Goal: Use online tool/utility: Utilize a website feature to perform a specific function

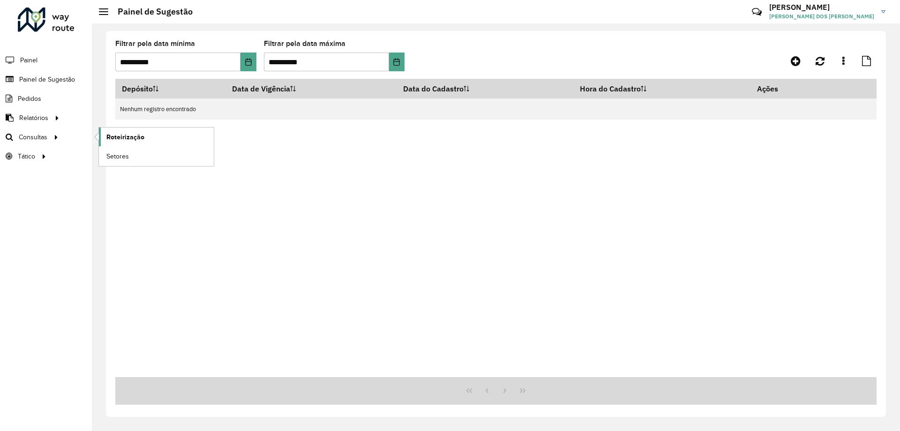
click at [111, 135] on span "Roteirização" at bounding box center [125, 137] width 38 height 10
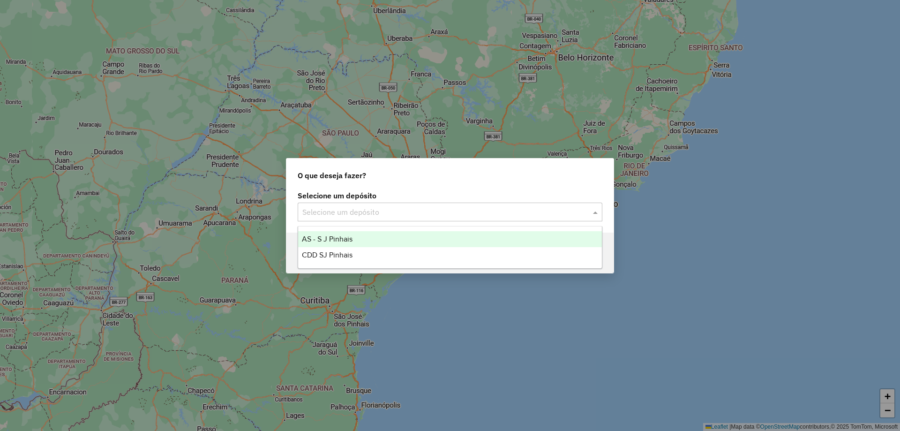
click at [409, 214] on input "text" at bounding box center [440, 212] width 276 height 11
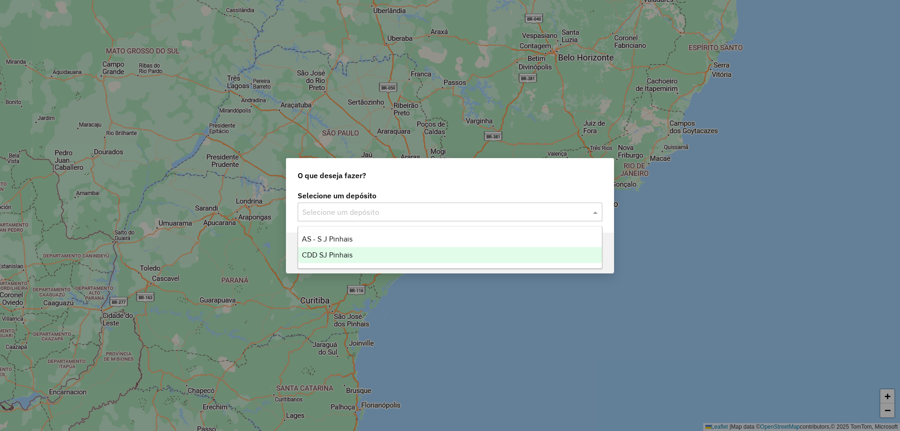
click at [336, 253] on span "CDD SJ Pinhais" at bounding box center [327, 255] width 51 height 8
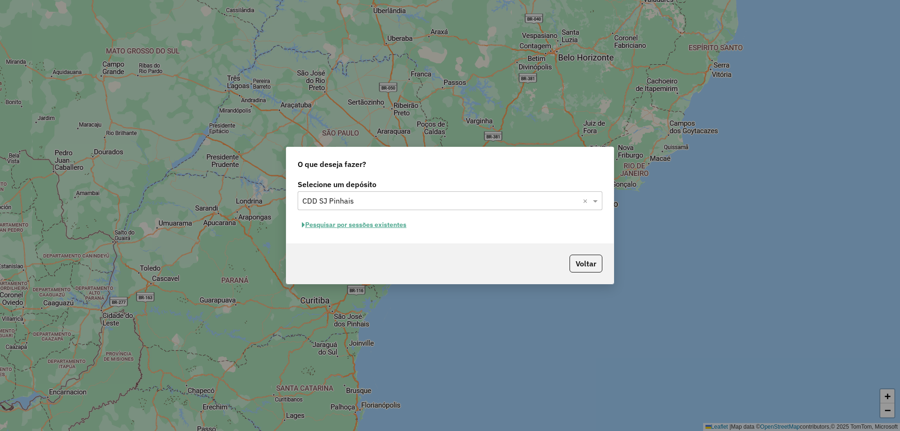
click at [353, 225] on button "Pesquisar por sessões existentes" at bounding box center [354, 224] width 113 height 15
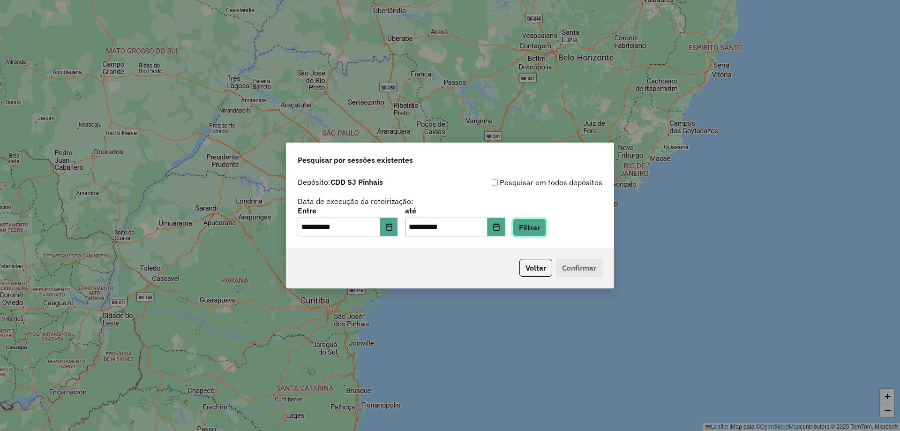
click at [546, 230] on button "Filtrar" at bounding box center [529, 227] width 33 height 18
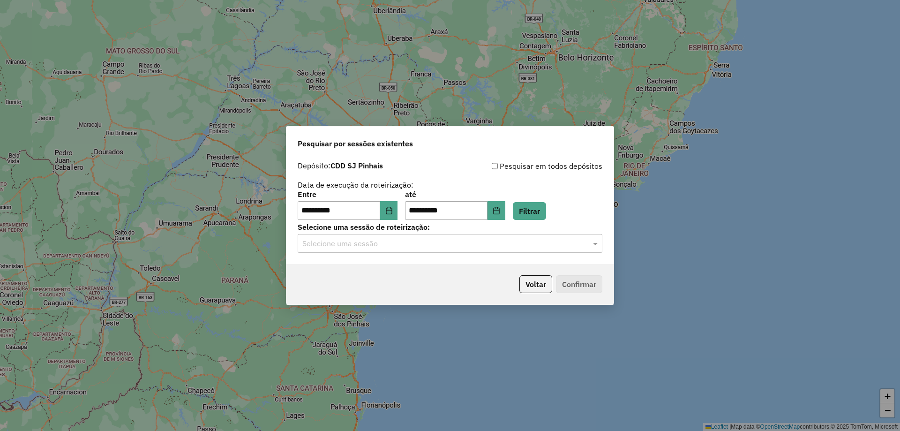
click at [380, 242] on input "text" at bounding box center [440, 243] width 276 height 11
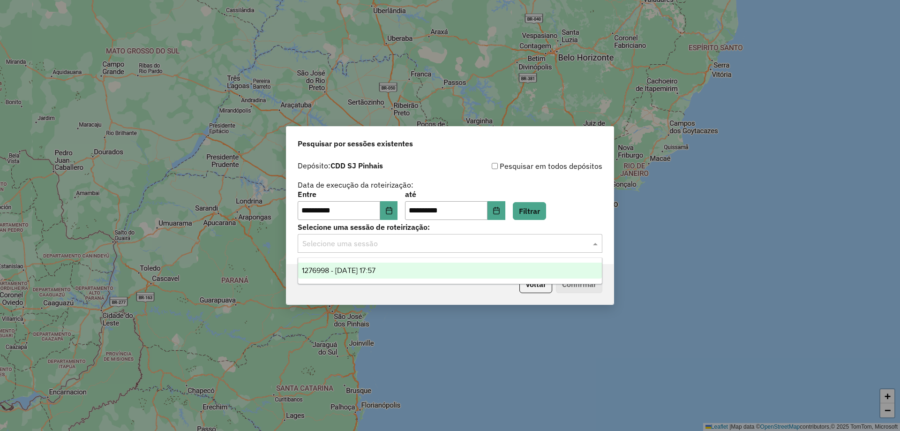
click at [375, 270] on span "1276998 - [DATE] 17:57" at bounding box center [339, 270] width 74 height 8
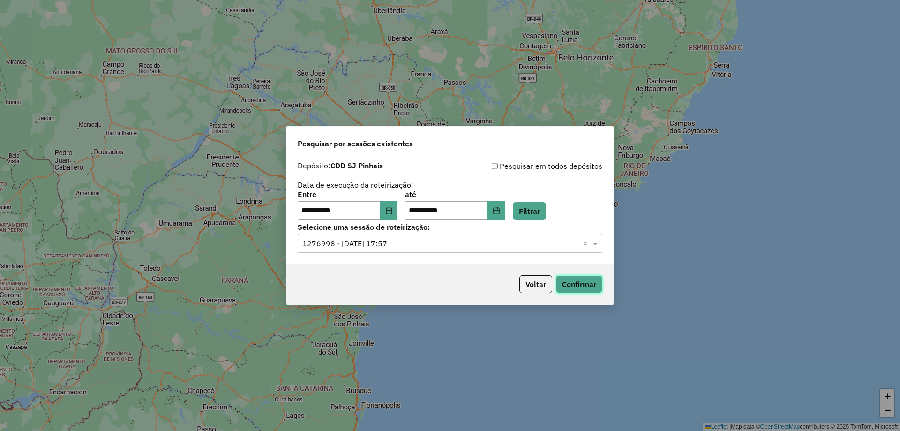
click at [599, 284] on button "Confirmar" at bounding box center [579, 284] width 46 height 18
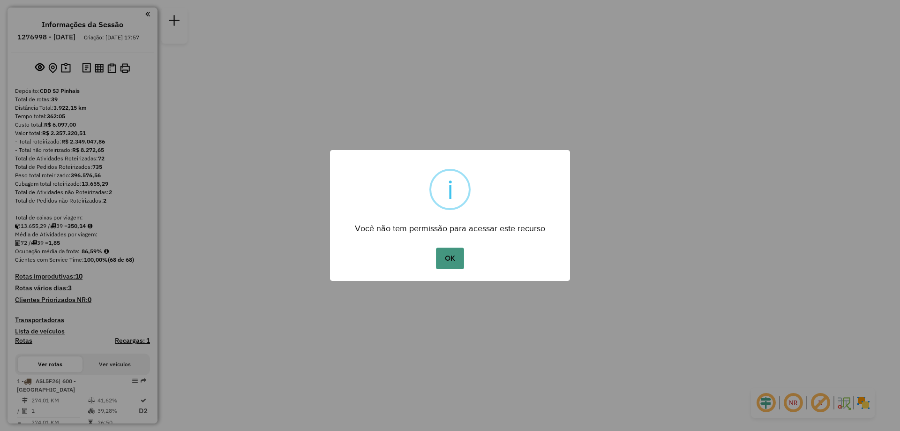
click at [452, 262] on button "OK" at bounding box center [450, 258] width 28 height 22
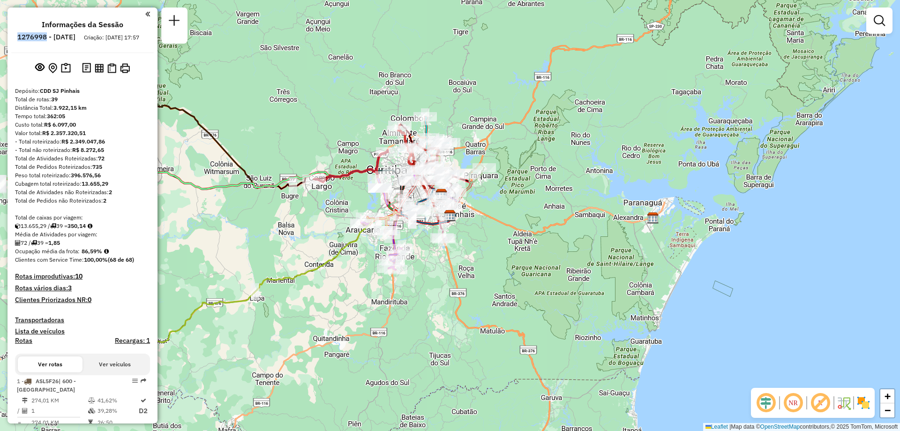
drag, startPoint x: 40, startPoint y: 38, endPoint x: 71, endPoint y: 39, distance: 31.4
click at [71, 39] on ul "Informações da Sessão 1276998 - 17/09/2025 Criação: 16/09/2025 17:57" at bounding box center [82, 32] width 142 height 25
copy h6 "1276998"
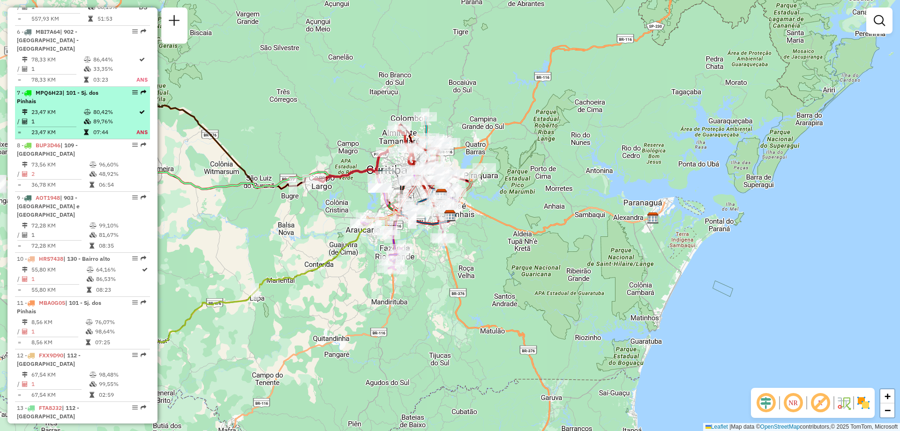
scroll to position [656, 0]
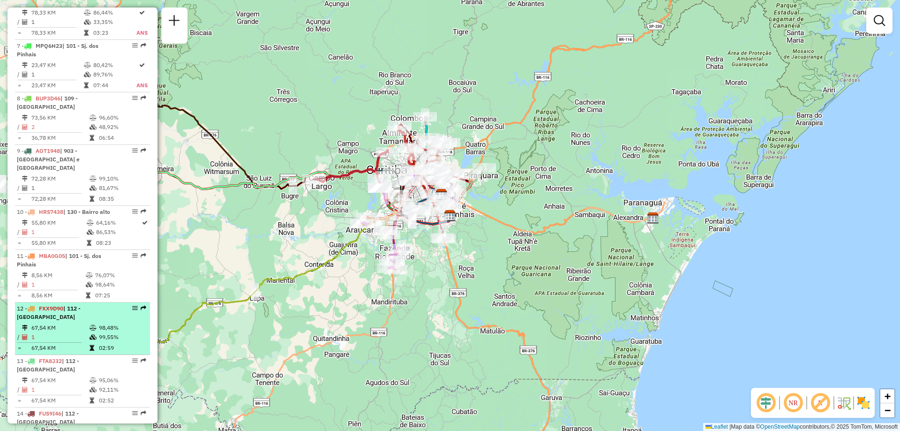
click at [60, 323] on td "67,54 KM" at bounding box center [60, 327] width 58 height 9
select select "**********"
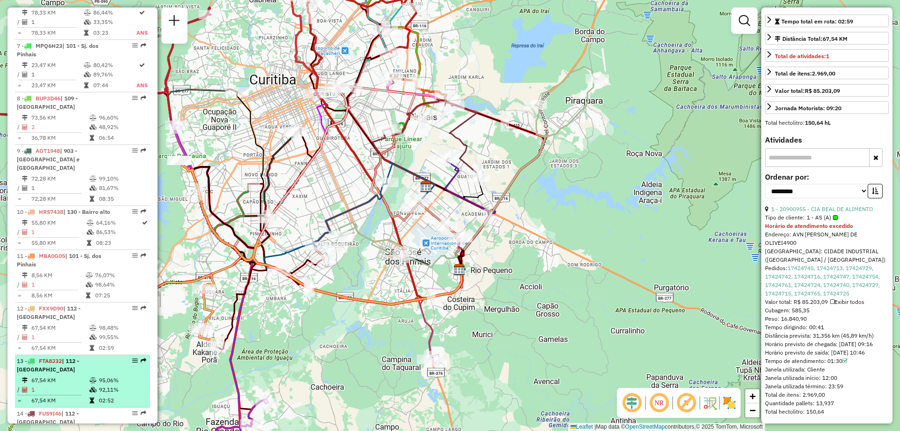
scroll to position [750, 0]
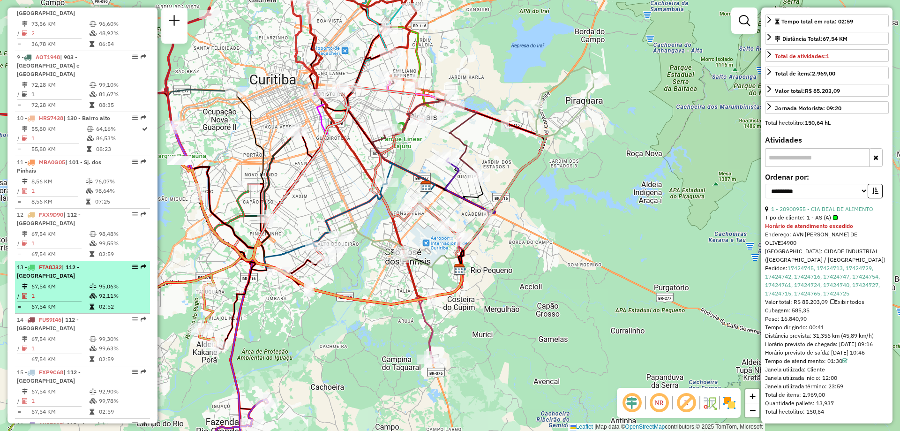
click at [77, 282] on td "67,54 KM" at bounding box center [60, 286] width 58 height 9
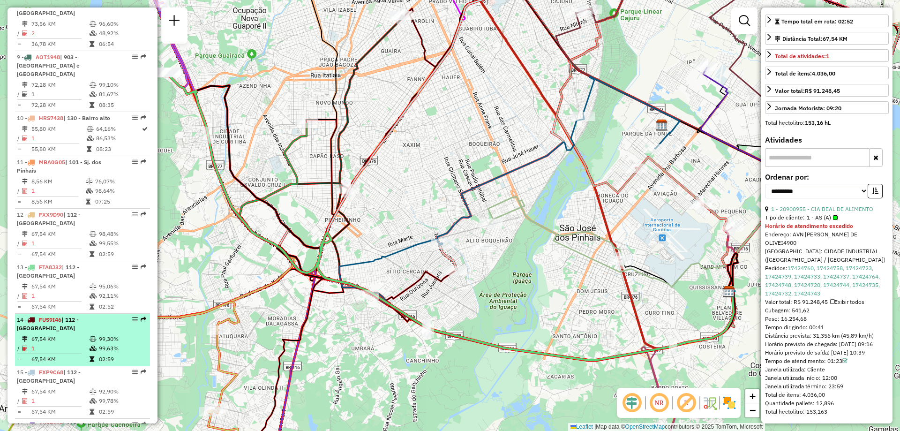
click at [73, 315] on div "14 - FUS9I46 | 112 - Campo Largo" at bounding box center [66, 323] width 99 height 17
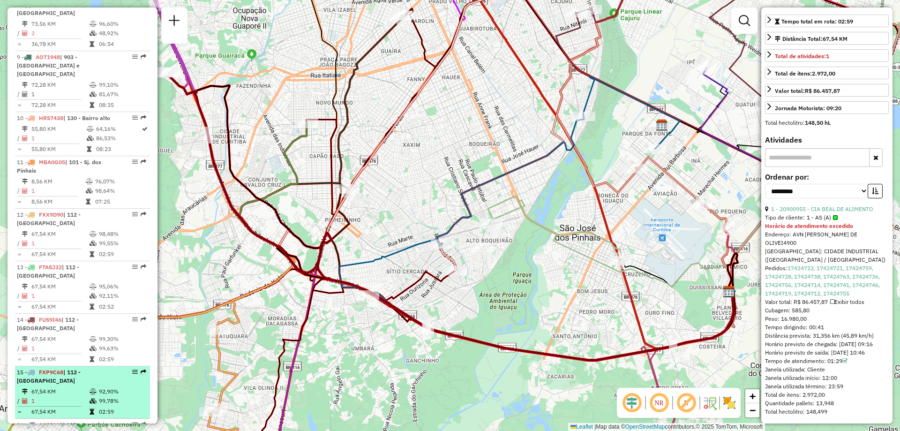
click at [75, 368] on div "15 - FXP9C68 | 112 - Campo Largo" at bounding box center [66, 376] width 99 height 17
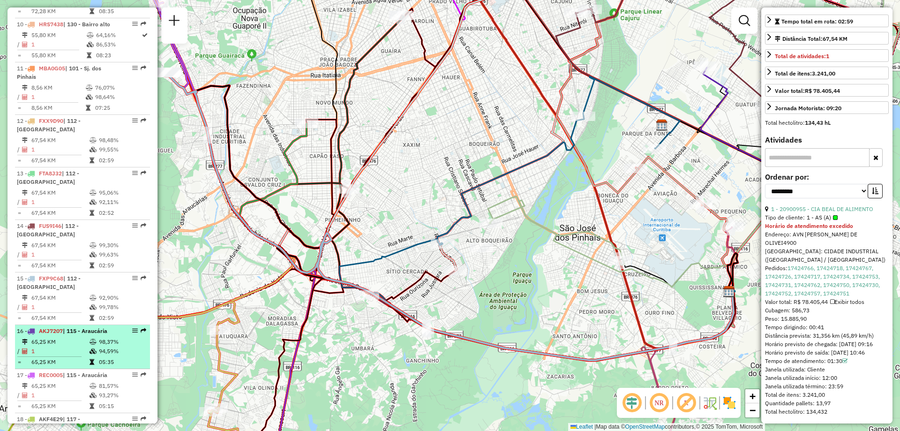
scroll to position [890, 0]
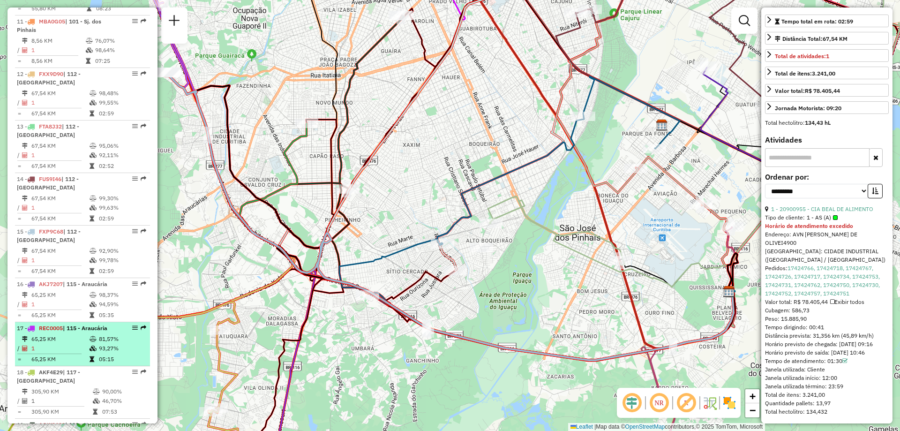
click at [63, 344] on td "1" at bounding box center [60, 348] width 58 height 9
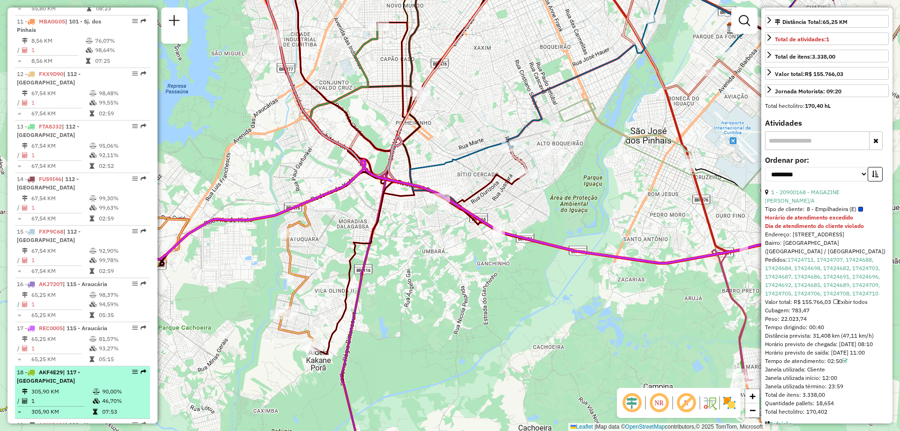
click at [72, 368] on div "18 - AKF4E29 | 117 - São Mateus do Sul" at bounding box center [66, 376] width 99 height 17
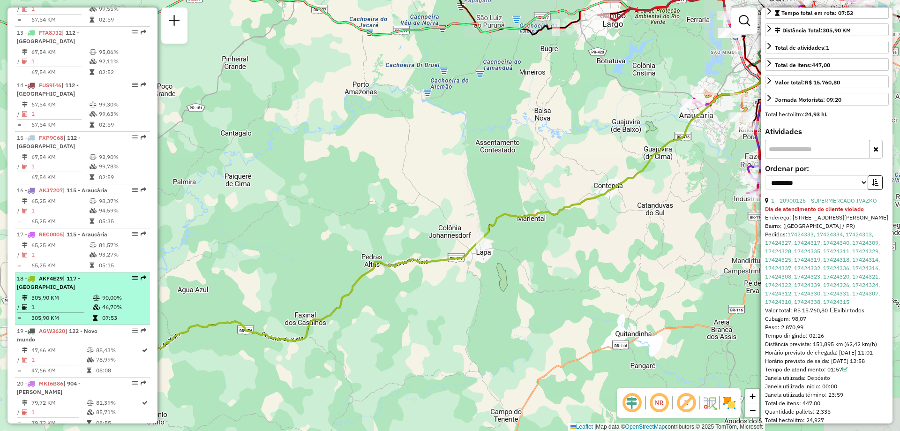
scroll to position [1031, 0]
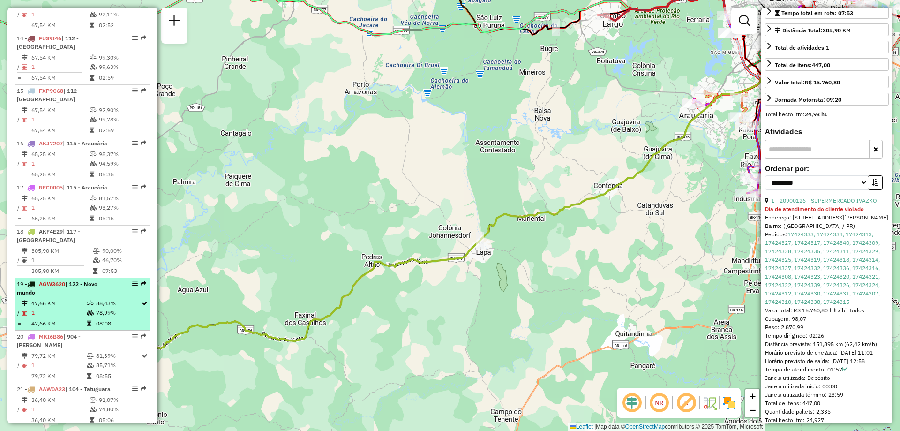
click at [71, 299] on td "47,66 KM" at bounding box center [58, 303] width 55 height 9
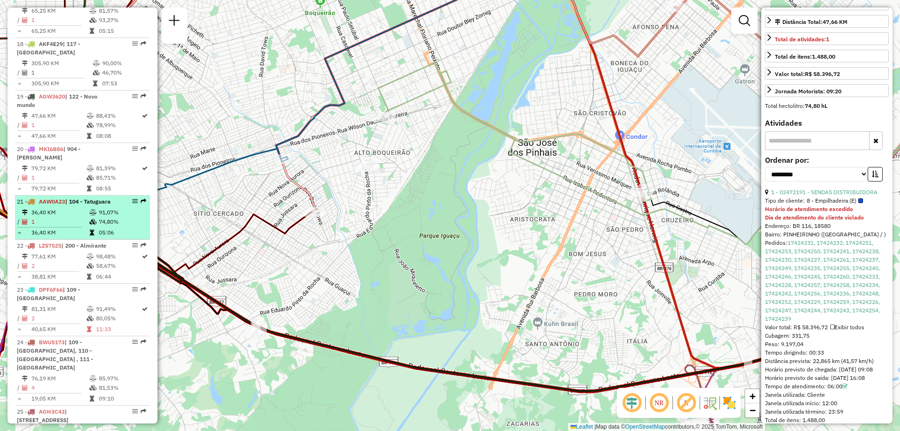
scroll to position [1265, 0]
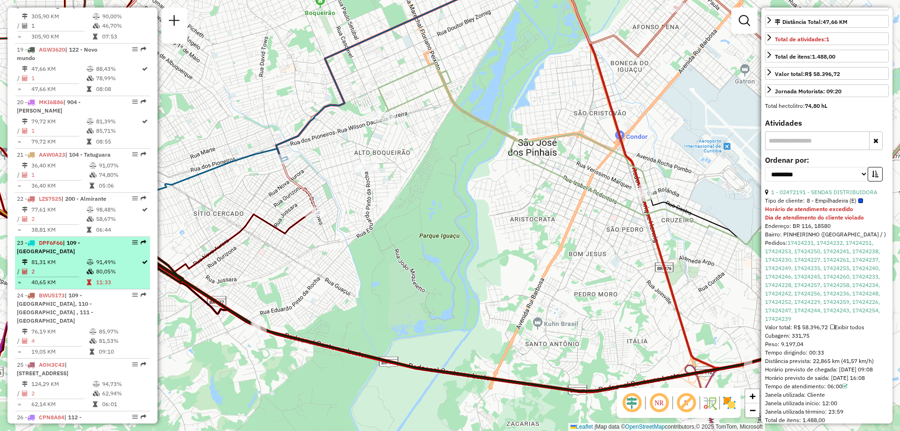
click at [62, 267] on td "2" at bounding box center [58, 271] width 55 height 9
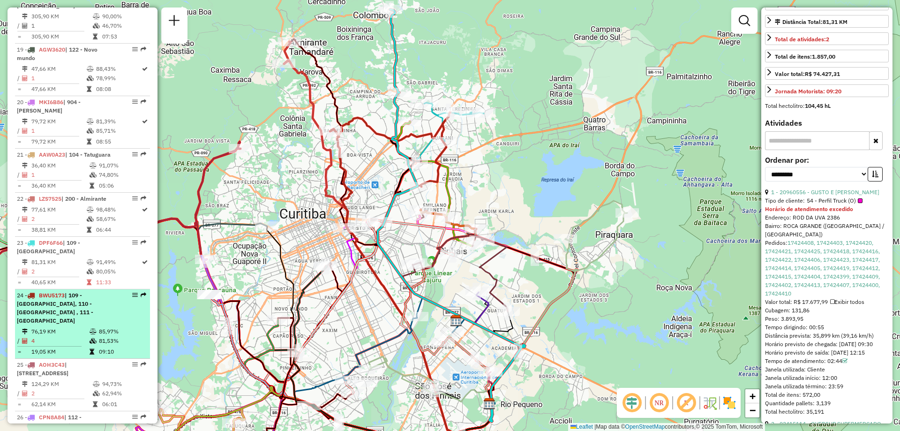
click at [62, 291] on div "24 - BWU5173 | 109 - Colombo, 110 - Santa Candida , 111 - Abranches" at bounding box center [66, 308] width 99 height 34
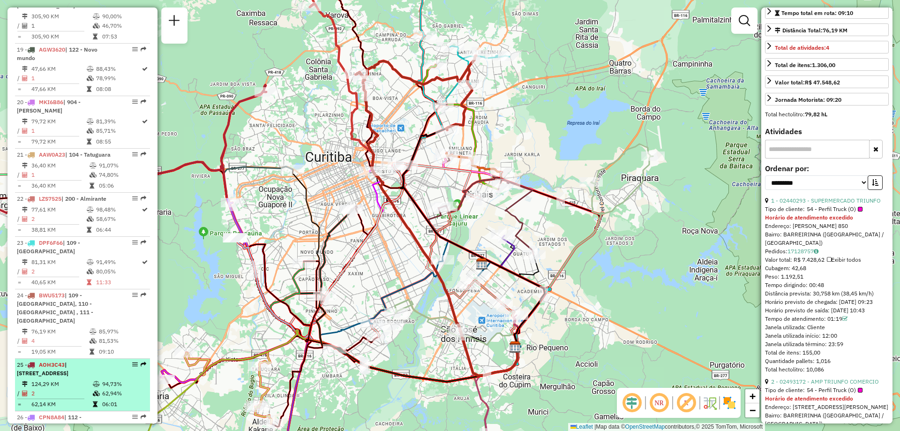
click at [63, 361] on span "| 112 - Campo Largo, 112 - São João" at bounding box center [43, 368] width 52 height 15
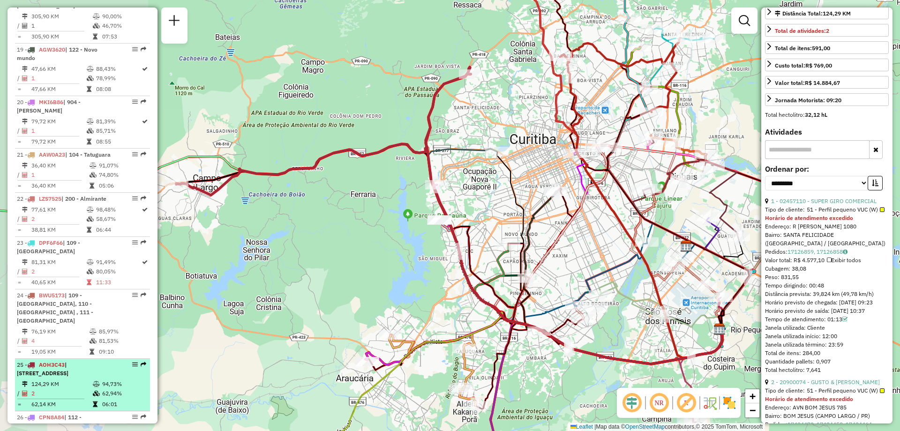
scroll to position [1406, 0]
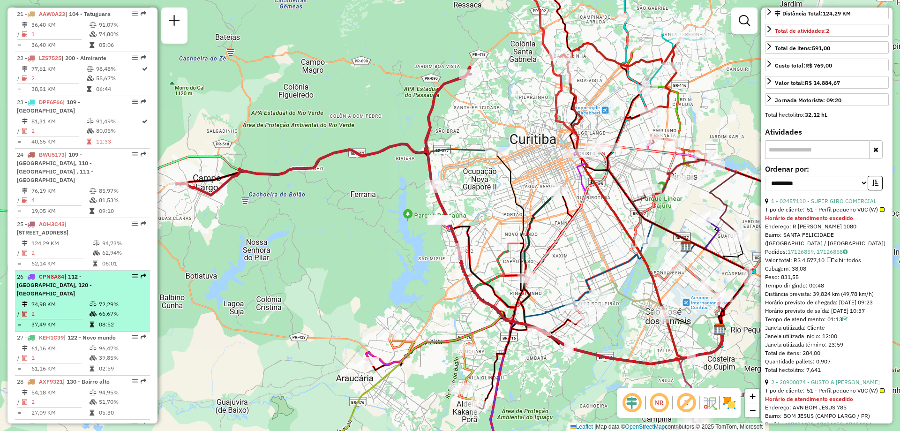
click at [67, 299] on td "74,98 KM" at bounding box center [60, 303] width 58 height 9
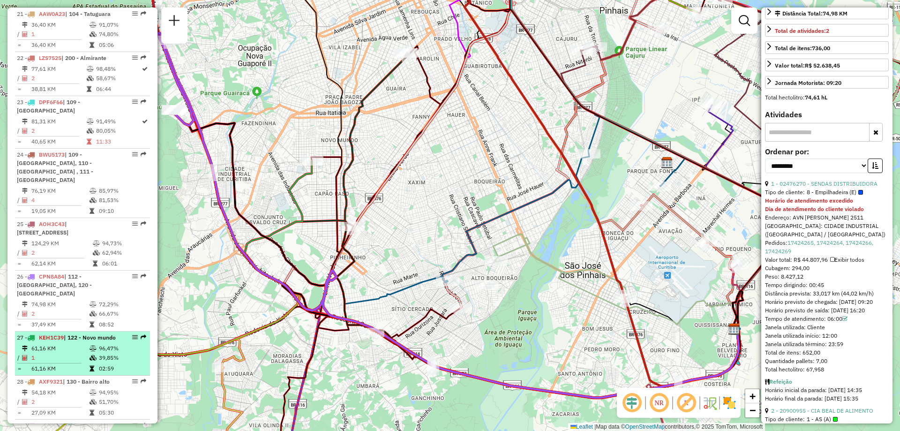
click at [64, 333] on div "27 - KEH1C39 | 122 - Novo mundo" at bounding box center [66, 337] width 99 height 8
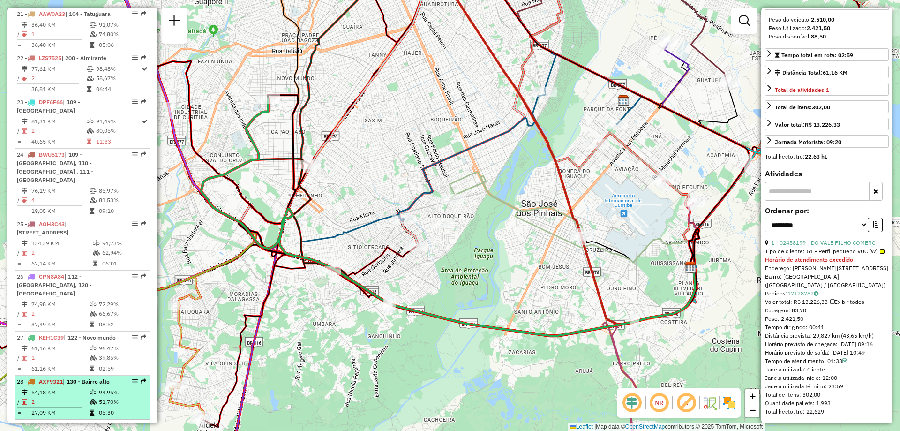
click at [74, 397] on td "2" at bounding box center [60, 401] width 58 height 9
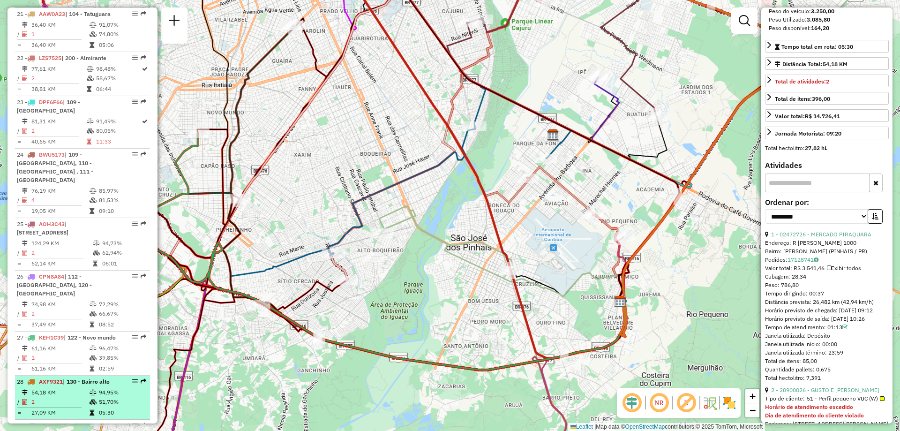
scroll to position [207, 0]
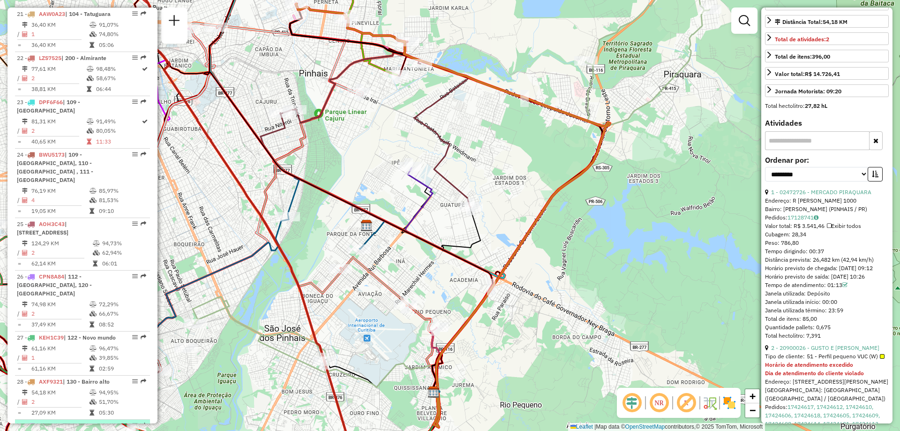
click at [77, 430] on td "53,27 KM" at bounding box center [58, 436] width 55 height 9
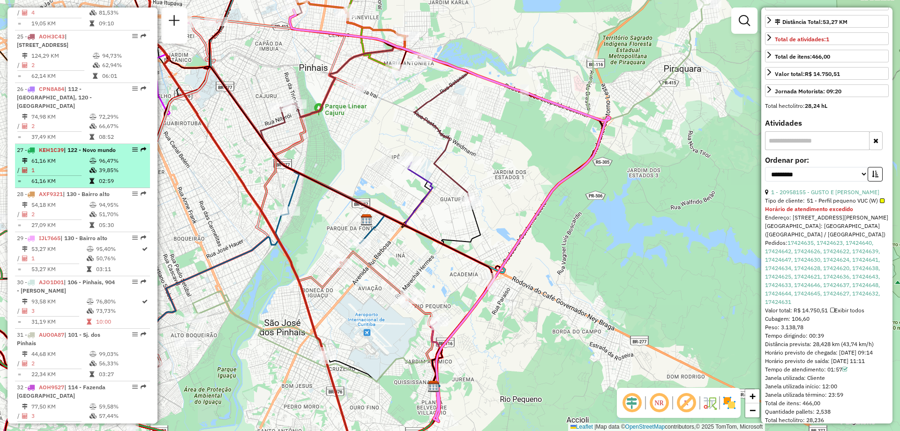
scroll to position [1640, 0]
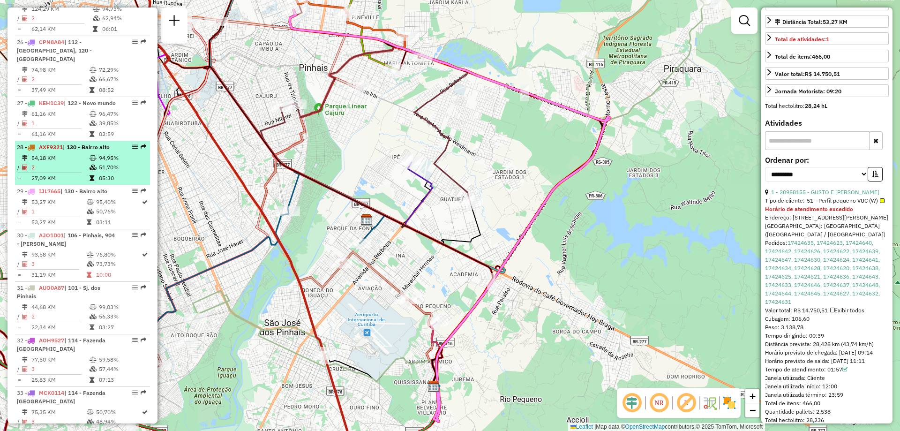
click at [66, 153] on td "54,18 KM" at bounding box center [60, 157] width 58 height 9
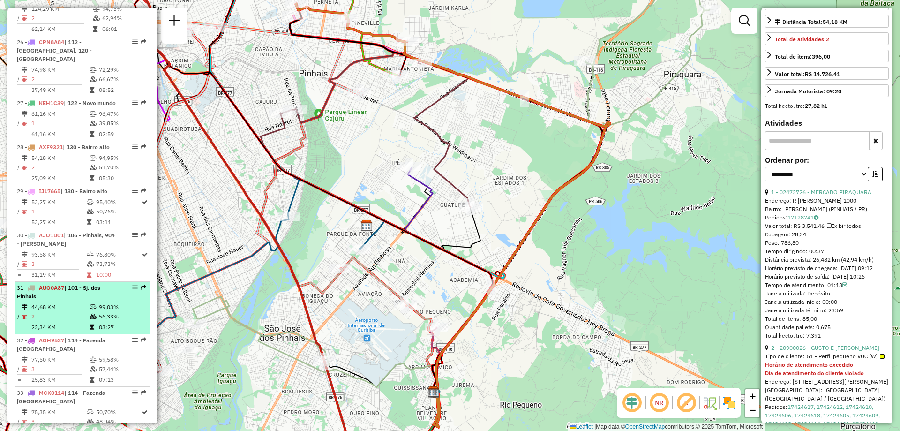
click at [45, 302] on td "44,68 KM" at bounding box center [60, 306] width 58 height 9
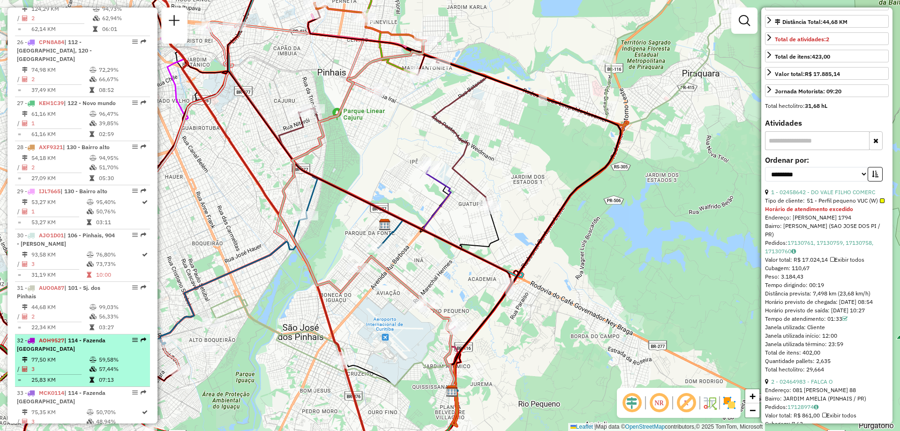
click at [71, 355] on td "77,50 KM" at bounding box center [60, 359] width 58 height 9
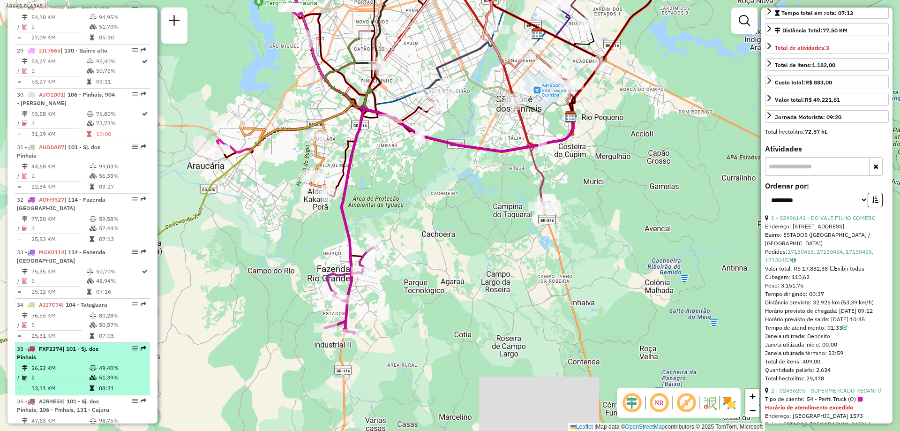
scroll to position [1875, 0]
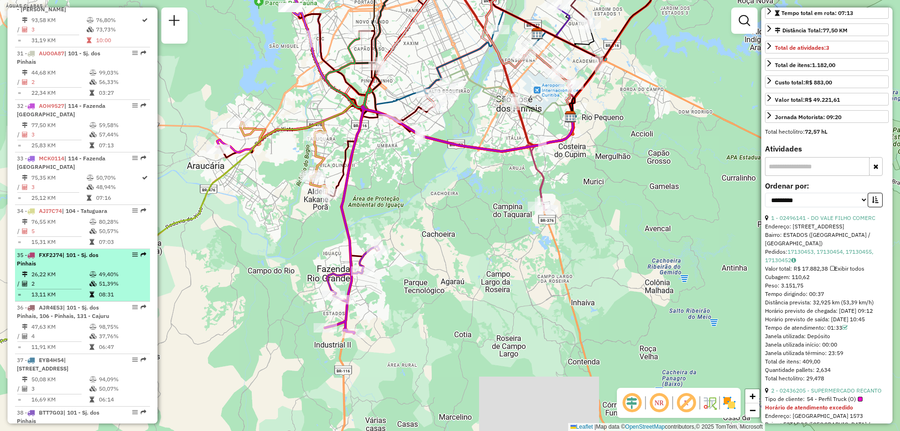
click at [68, 279] on td "2" at bounding box center [60, 283] width 58 height 9
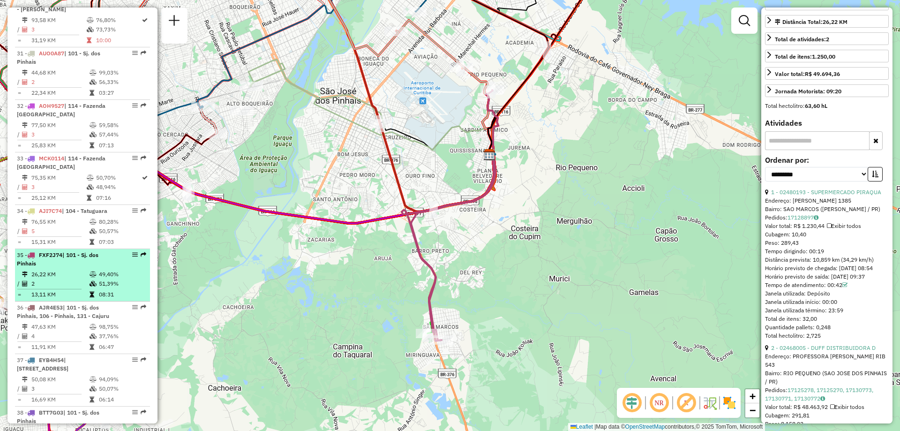
scroll to position [1968, 0]
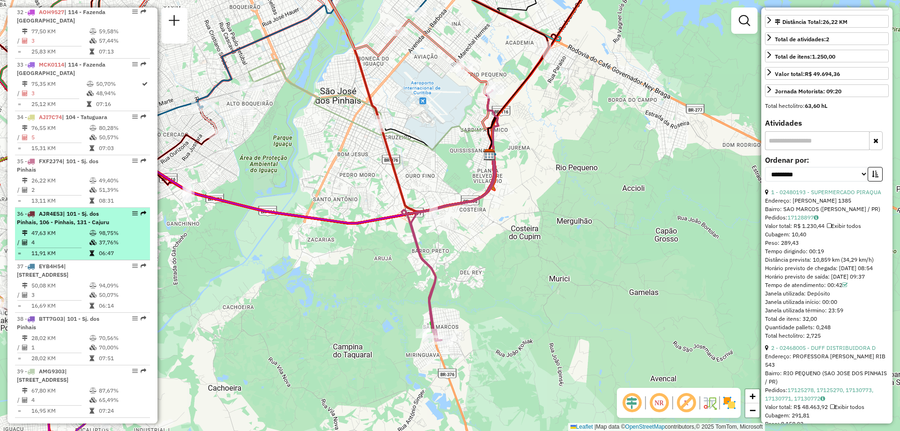
click at [67, 228] on td "47,63 KM" at bounding box center [60, 232] width 58 height 9
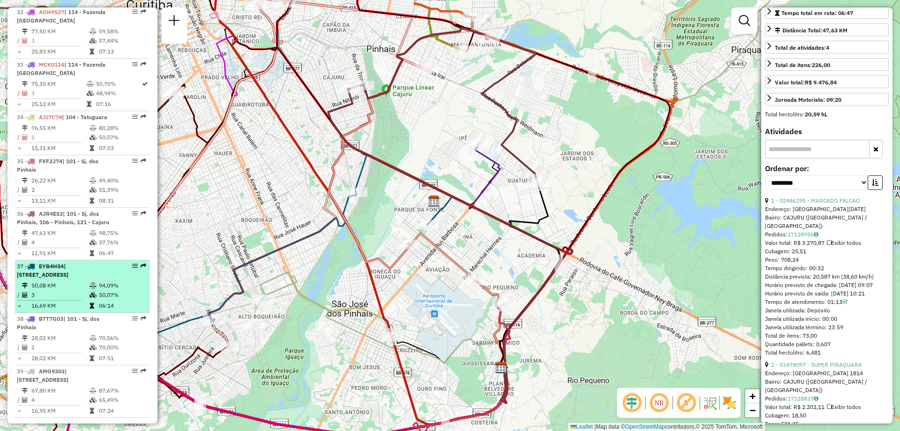
click at [58, 281] on td "50,08 KM" at bounding box center [60, 285] width 58 height 9
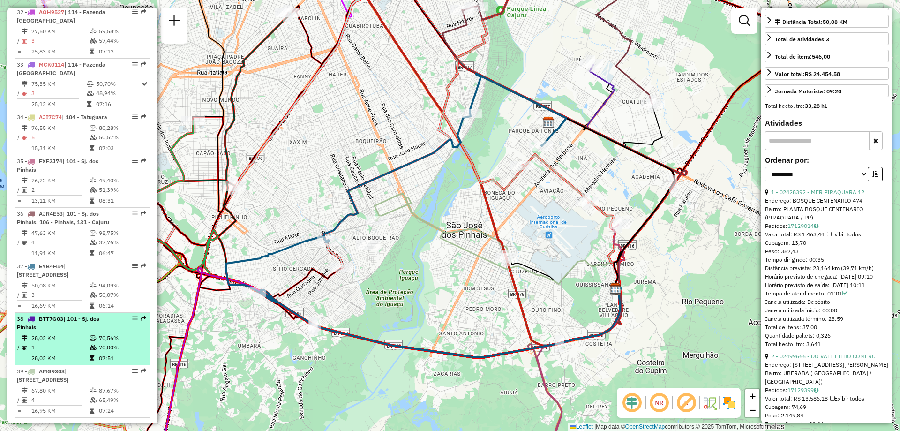
click at [61, 314] on div "38 - BTT7G03 | 101 - Sj. dos Pinhais" at bounding box center [66, 322] width 99 height 17
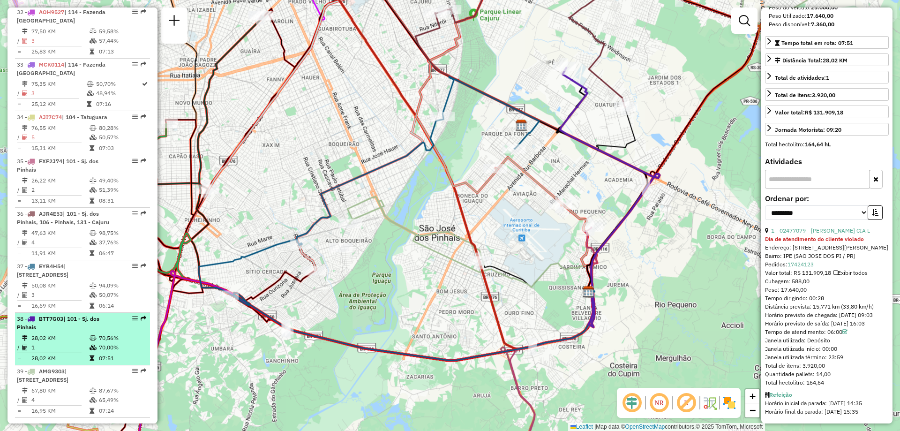
scroll to position [202, 0]
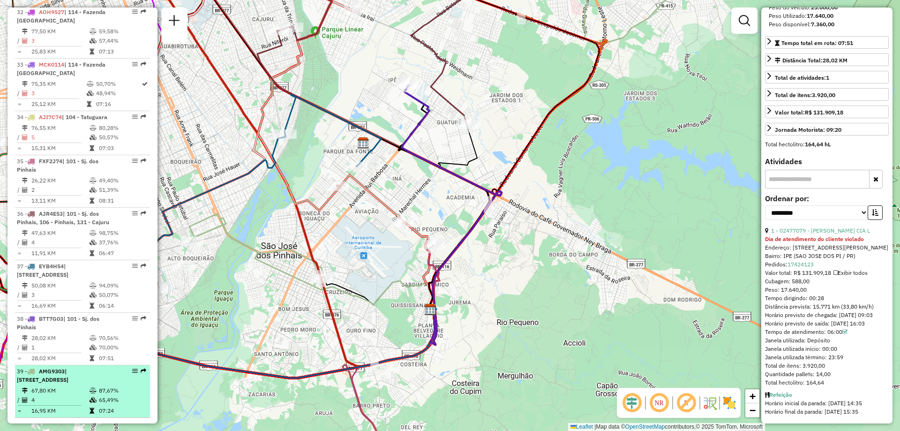
click at [75, 367] on div "39 - AMG9303 | 101 - Sj. dos Pinhais, 105 - Piraquara, 133 - Alto boqueirão" at bounding box center [66, 375] width 99 height 17
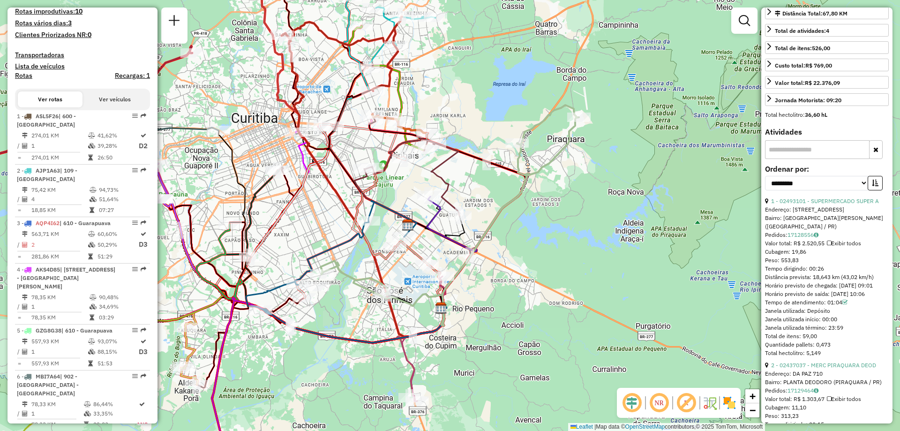
scroll to position [218, 0]
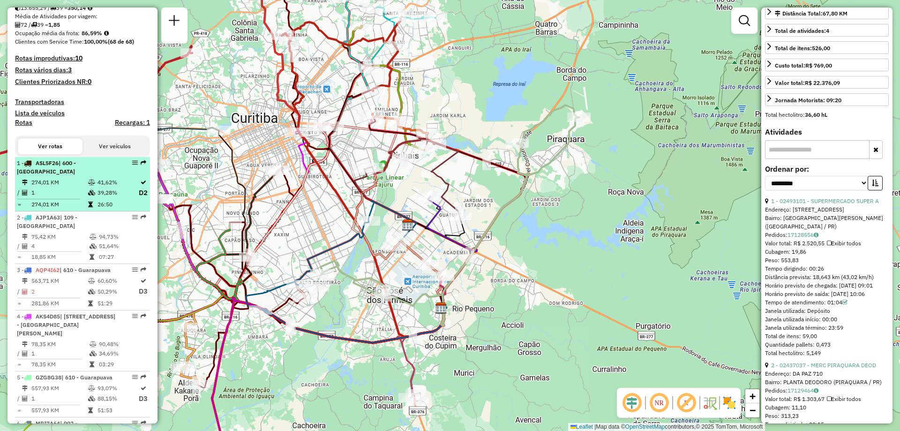
click at [88, 187] on td at bounding box center [92, 182] width 9 height 9
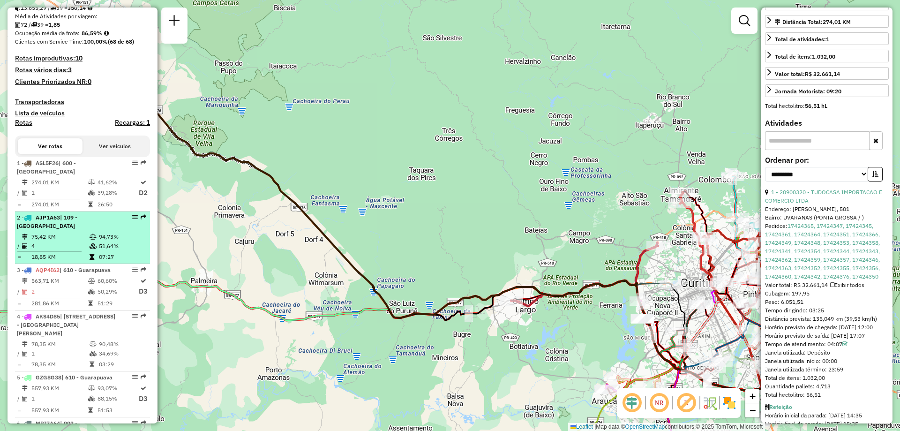
click at [77, 247] on td "4" at bounding box center [60, 245] width 58 height 9
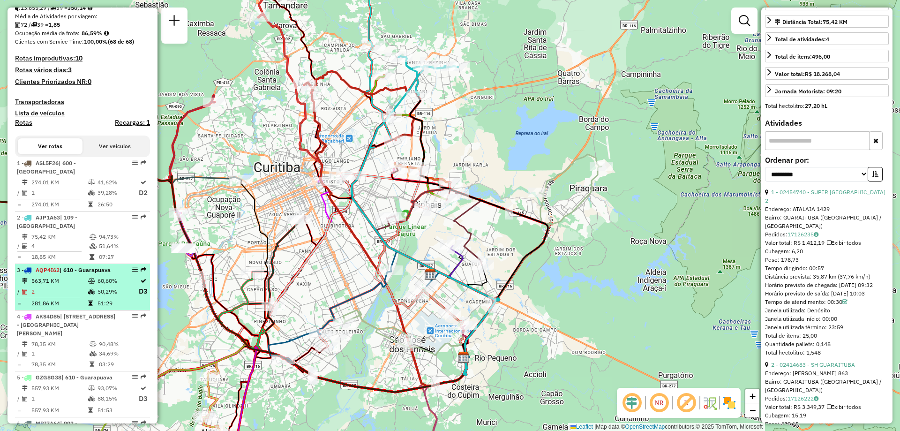
click at [76, 275] on li "3 - AQP4I62 | 610 - Guarapuava 563,71 KM 60,60% / 2 50,29% D3 = 281,86 KM 51:29" at bounding box center [82, 287] width 135 height 46
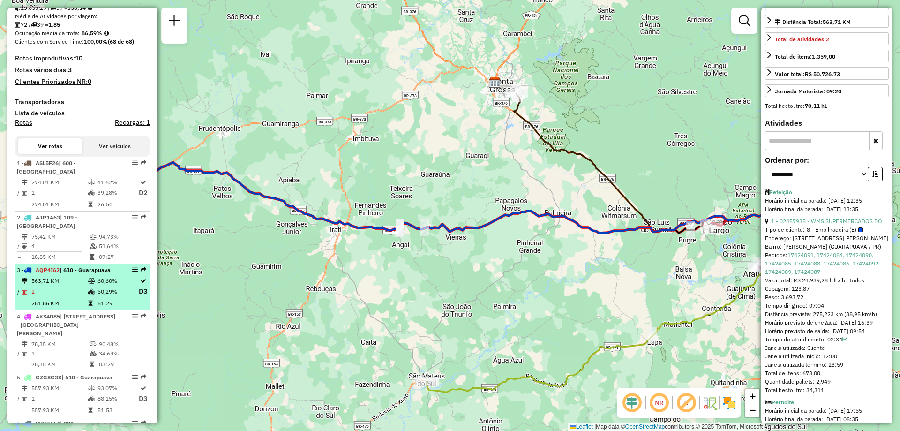
scroll to position [265, 0]
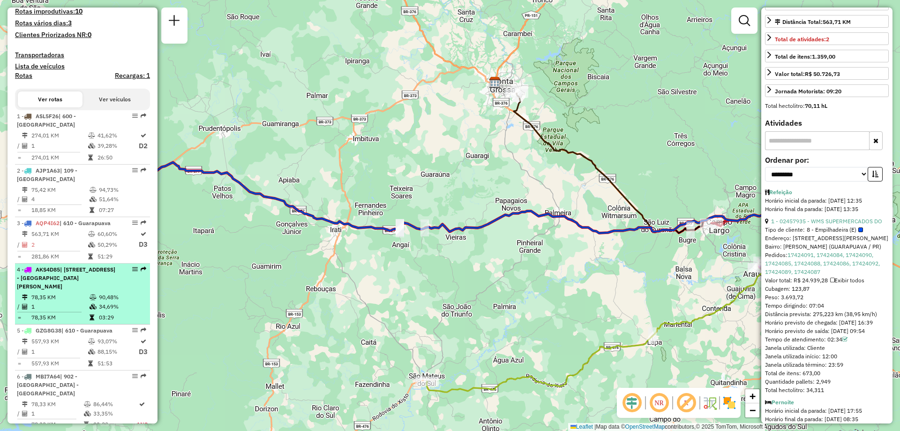
click at [76, 301] on td "78,35 KM" at bounding box center [60, 296] width 58 height 9
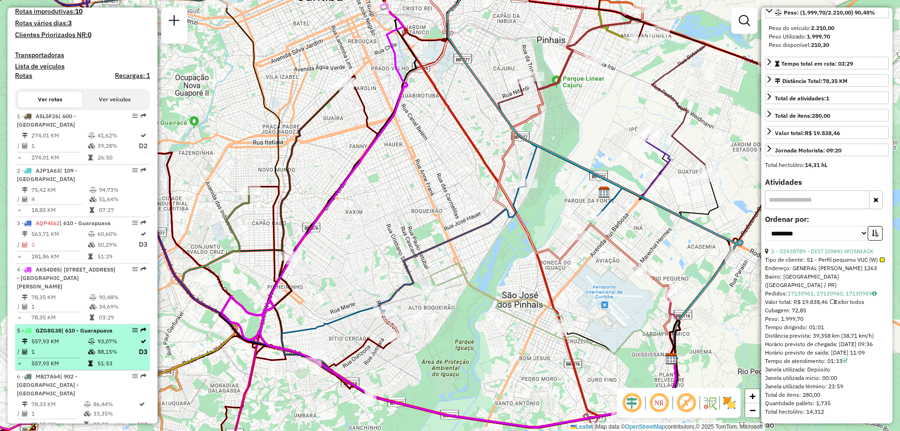
click at [67, 335] on div "5 - GZG8G38 | 610 - Guarapuava" at bounding box center [66, 330] width 99 height 8
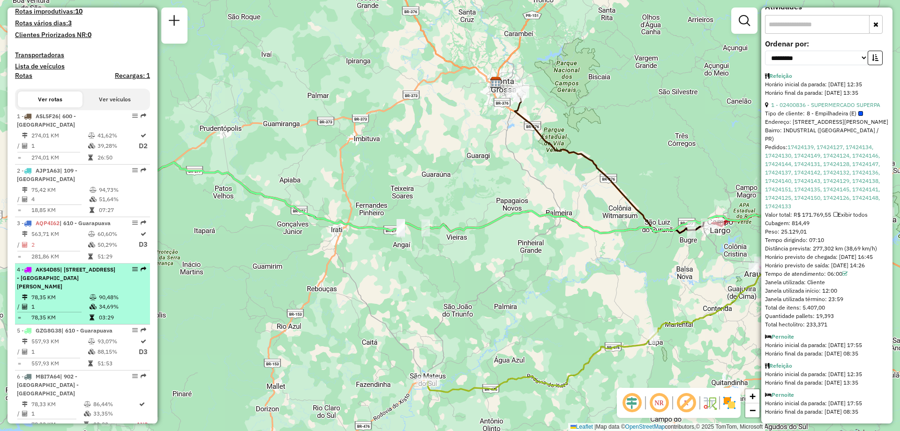
scroll to position [359, 0]
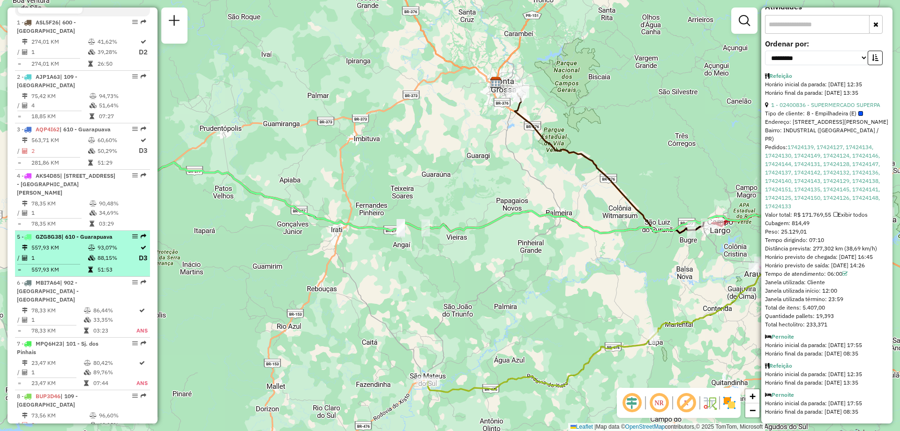
click at [67, 252] on td "557,93 KM" at bounding box center [59, 247] width 57 height 9
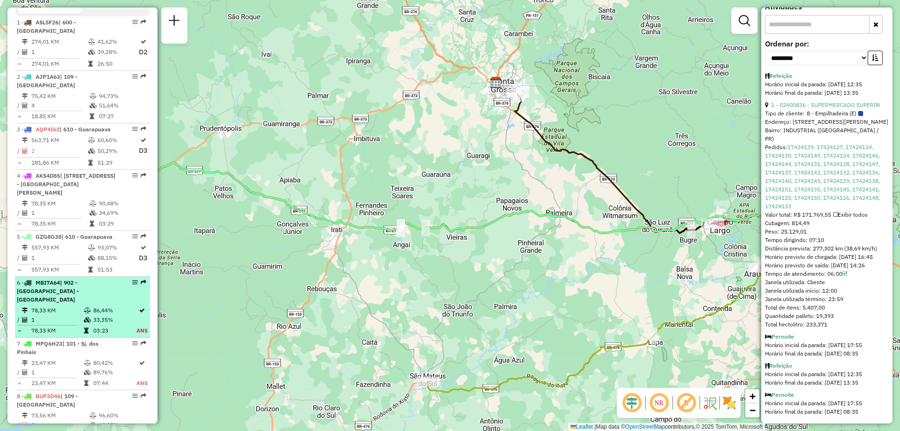
click at [61, 299] on span "| 902 - Centro de Curitiba - Centro Cívico" at bounding box center [48, 291] width 62 height 24
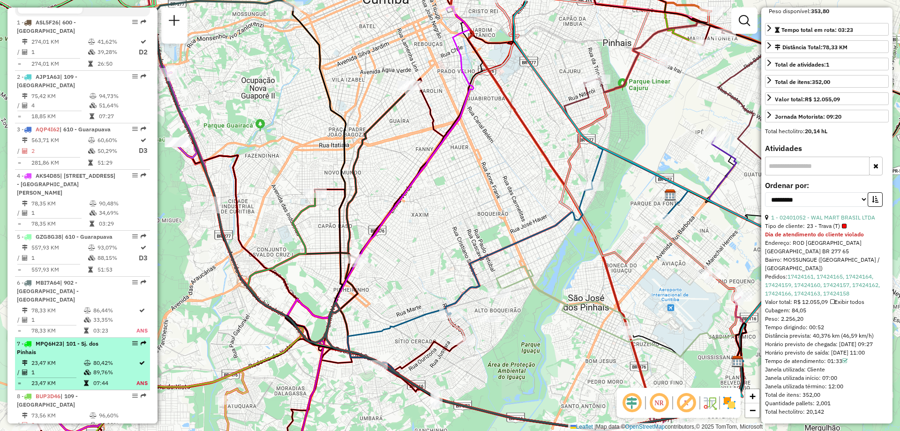
click at [84, 348] on div "7 - MPQ6H23 | 101 - Sj. dos Pinhais" at bounding box center [66, 347] width 99 height 17
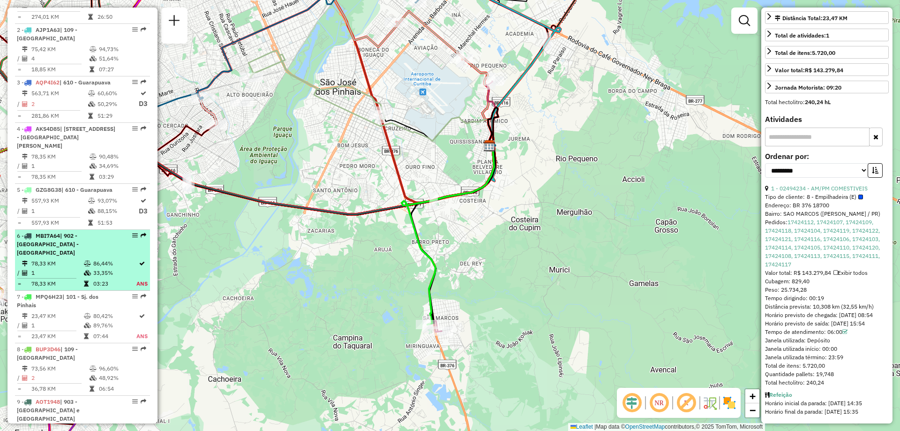
scroll to position [452, 0]
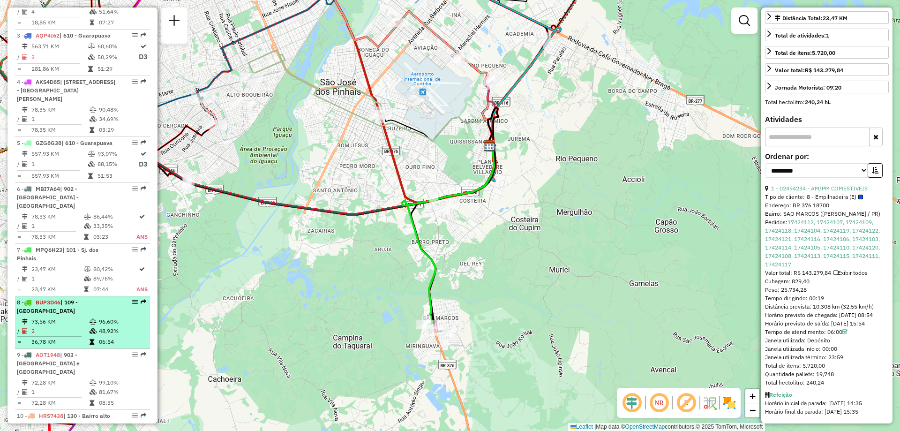
click at [84, 317] on td "73,56 KM" at bounding box center [60, 321] width 58 height 9
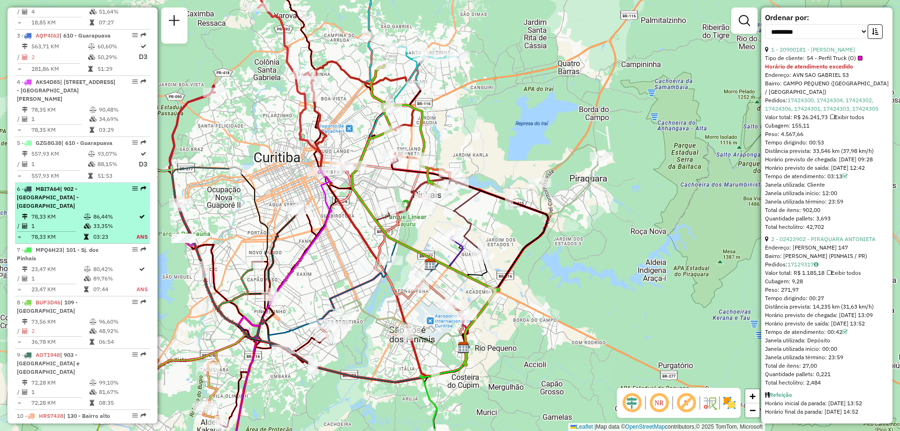
scroll to position [499, 0]
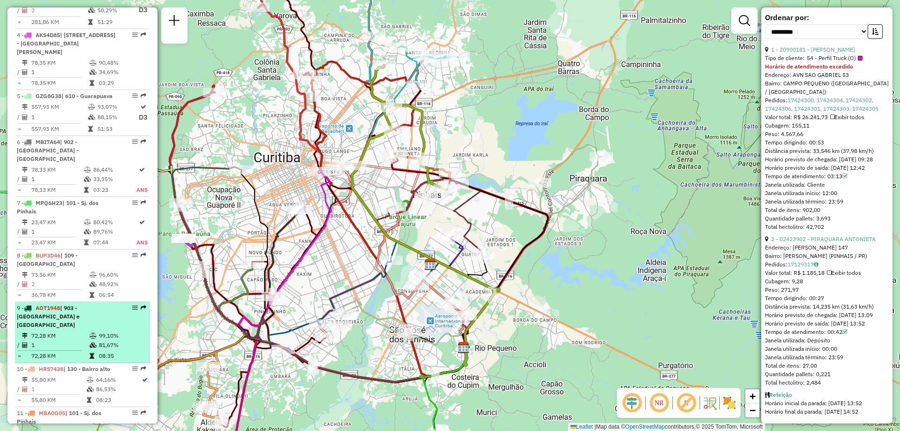
click at [72, 304] on span "| 903 - Vila Izabel e Agua verde" at bounding box center [48, 316] width 63 height 24
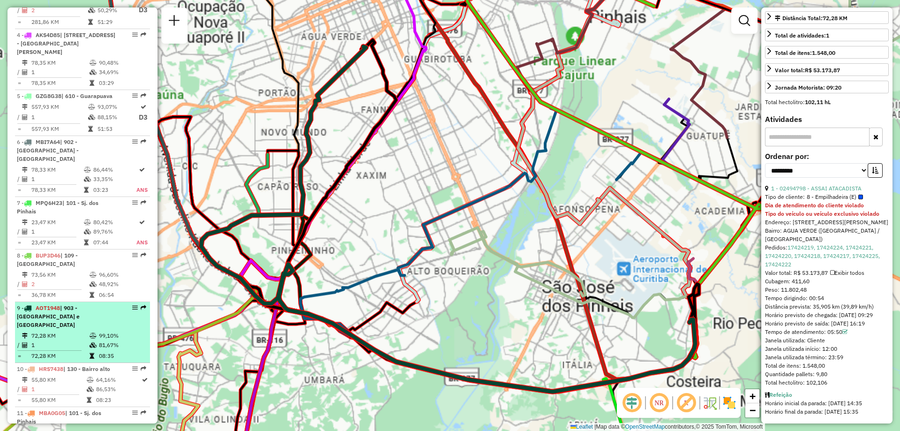
scroll to position [227, 0]
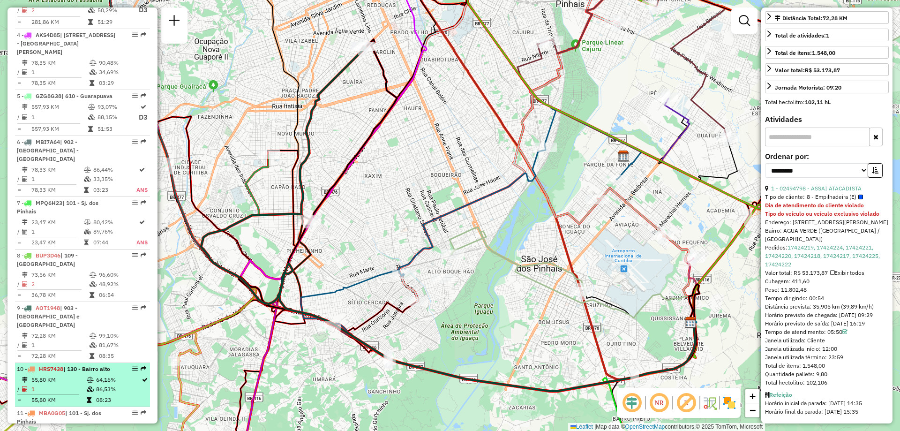
click at [56, 384] on td "1" at bounding box center [58, 388] width 55 height 9
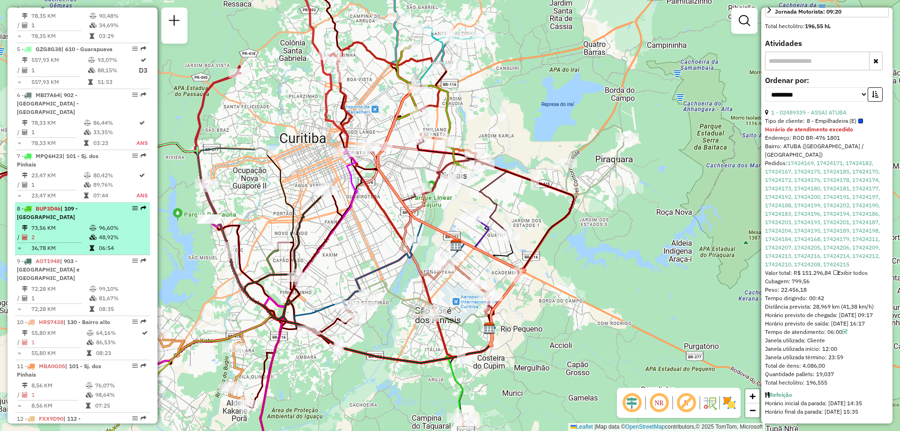
scroll to position [593, 0]
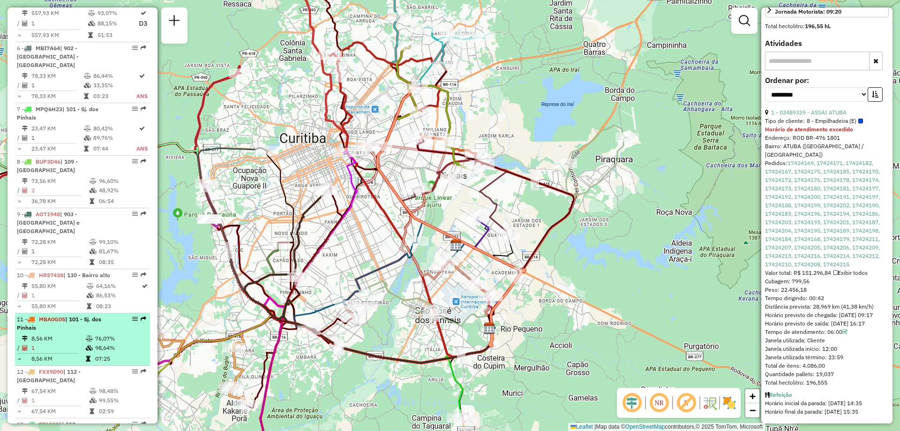
click at [77, 334] on td "8,56 KM" at bounding box center [58, 338] width 54 height 9
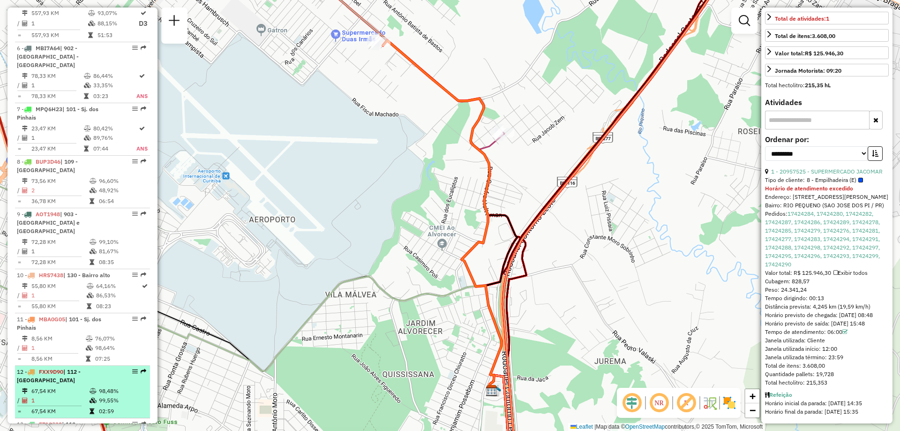
click at [72, 367] on div "12 - FXX9D90 | 112 - Campo Largo" at bounding box center [66, 375] width 99 height 17
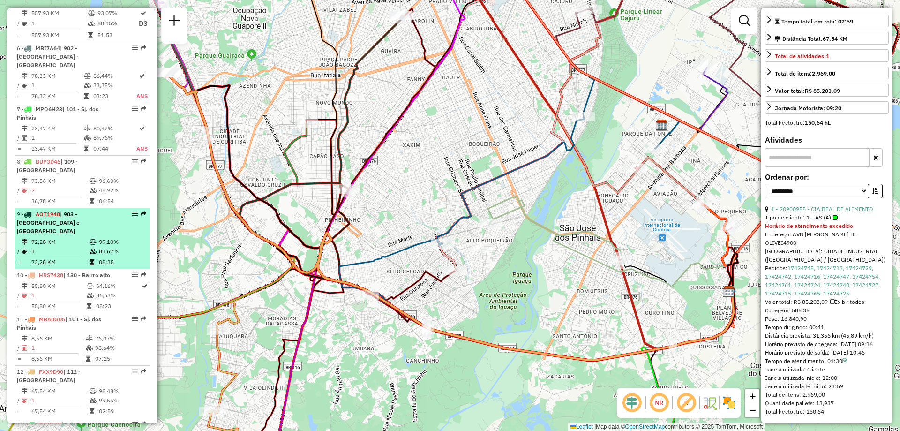
scroll to position [640, 0]
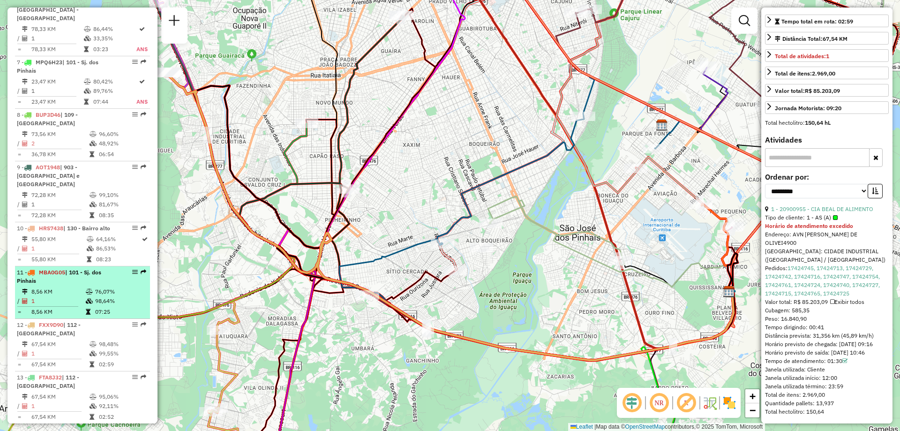
click at [64, 268] on div "11 - MBA0G05 | 101 - Sj. dos Pinhais" at bounding box center [66, 276] width 99 height 17
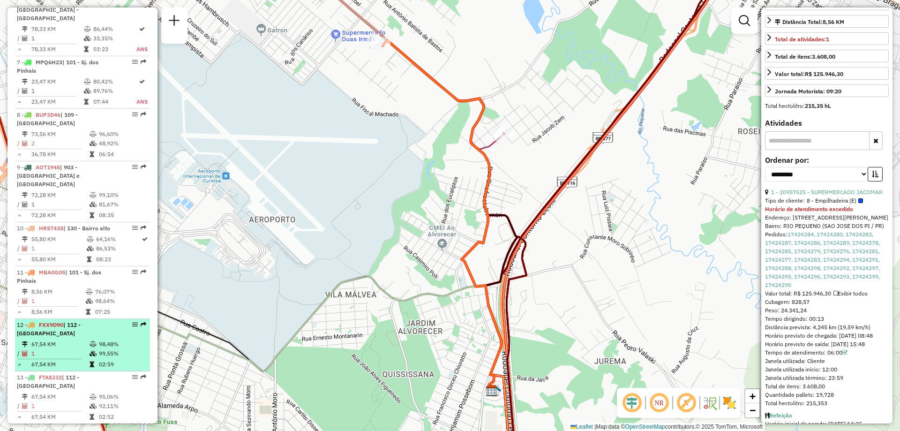
click at [76, 321] on div "12 - FXX9D90 | 112 - Campo Largo" at bounding box center [66, 329] width 99 height 17
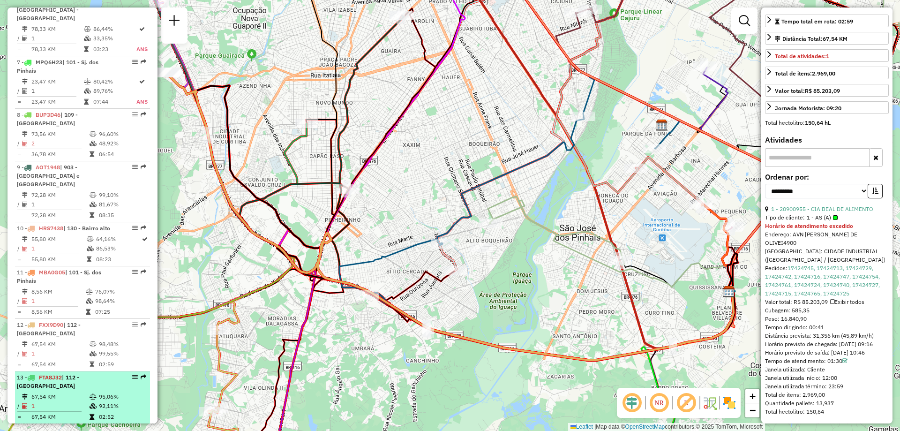
click at [44, 373] on div "13 - FTA8J32 | 112 - Campo Largo" at bounding box center [66, 381] width 99 height 17
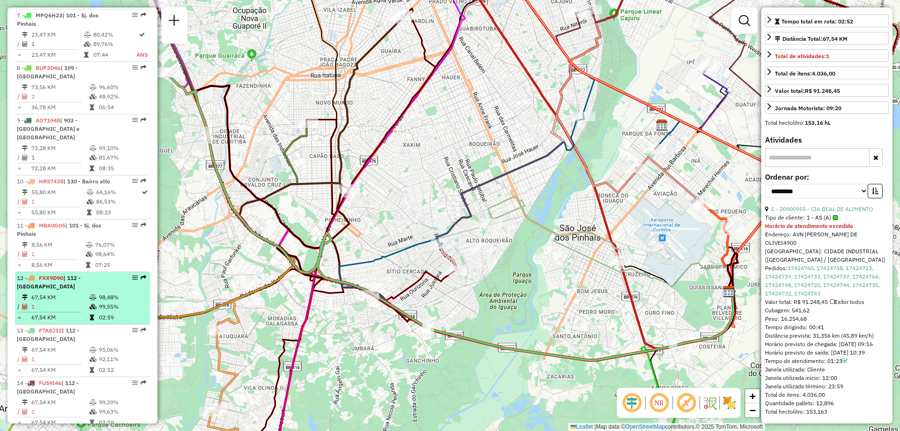
scroll to position [733, 0]
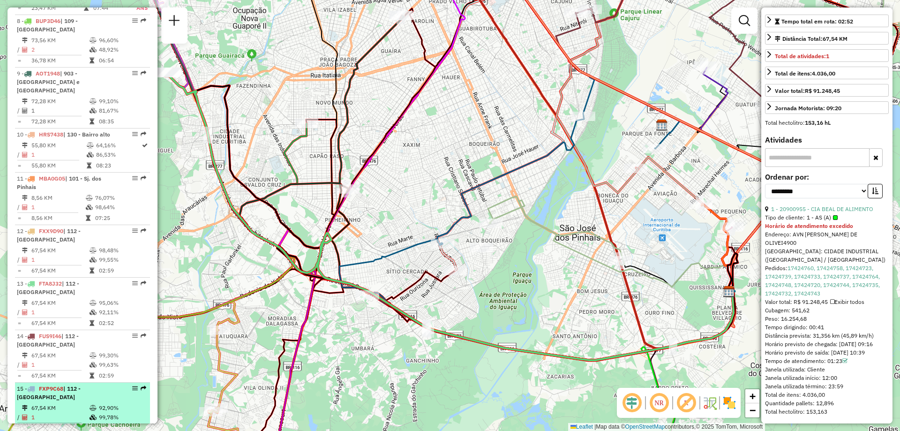
click at [99, 403] on td "92,90%" at bounding box center [121, 407] width 47 height 9
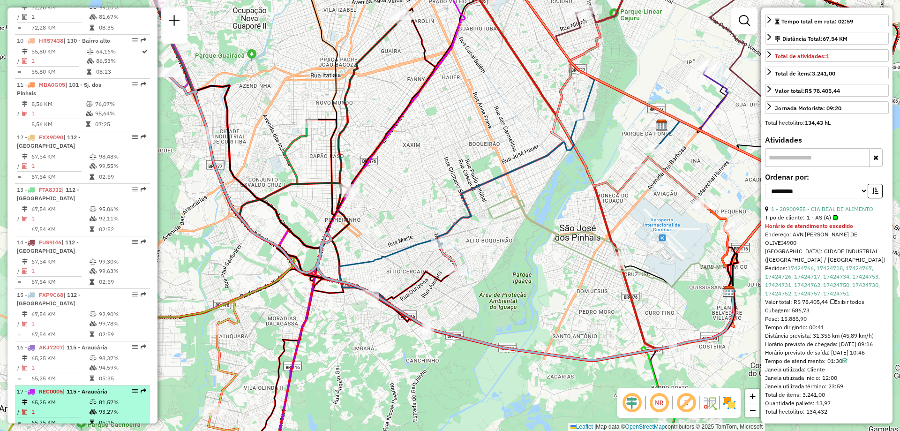
scroll to position [874, 0]
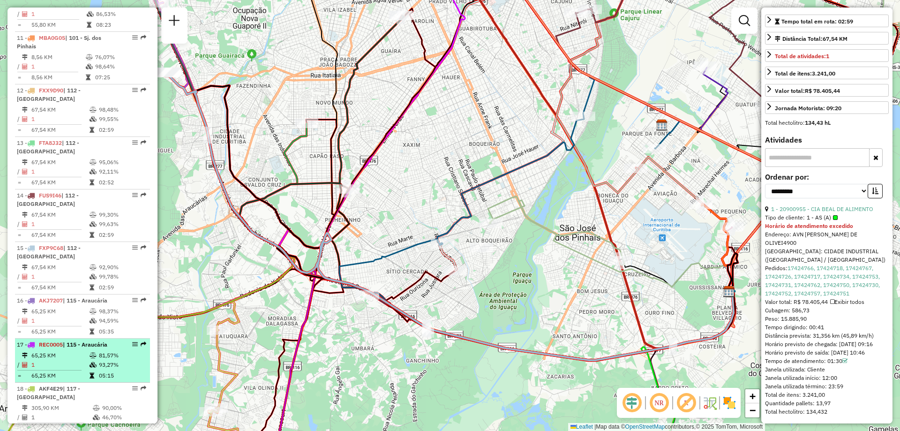
click at [84, 360] on td "1" at bounding box center [60, 364] width 58 height 9
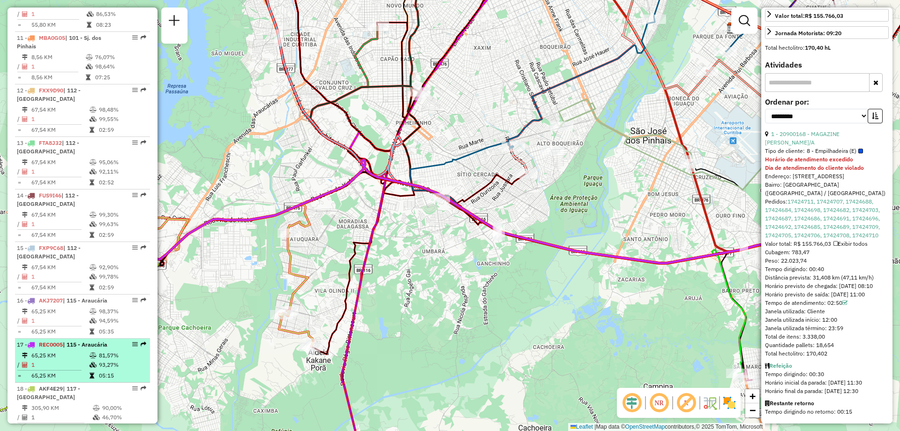
scroll to position [921, 0]
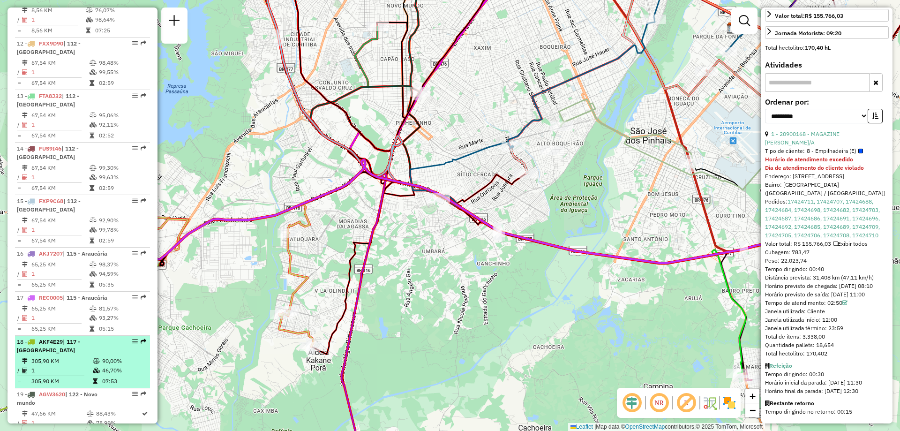
click at [62, 337] on div "18 - AKF4E29 | 117 - São Mateus do Sul" at bounding box center [66, 345] width 99 height 17
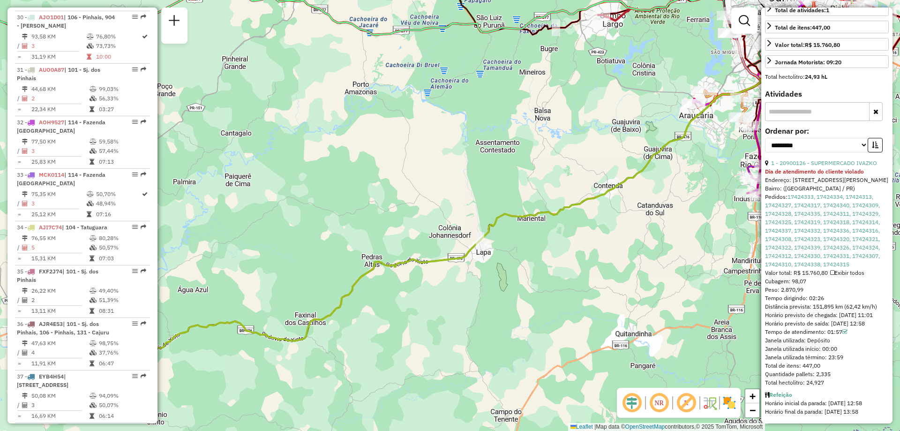
scroll to position [2092, 0]
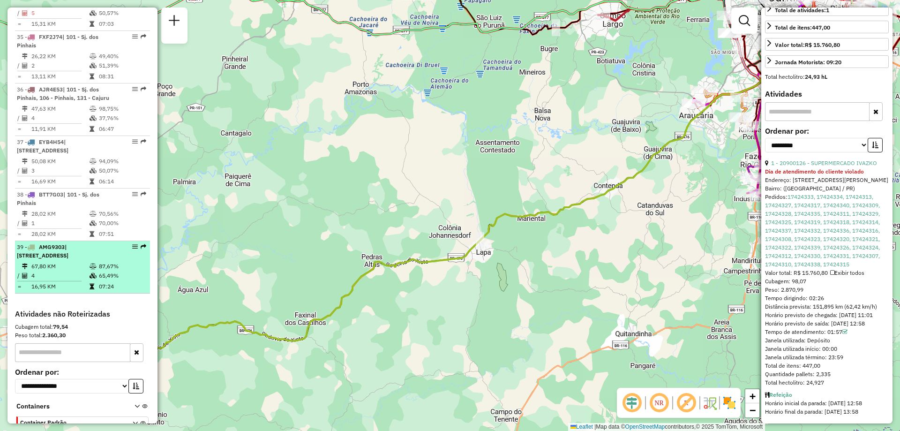
click at [63, 261] on td "67,80 KM" at bounding box center [60, 265] width 58 height 9
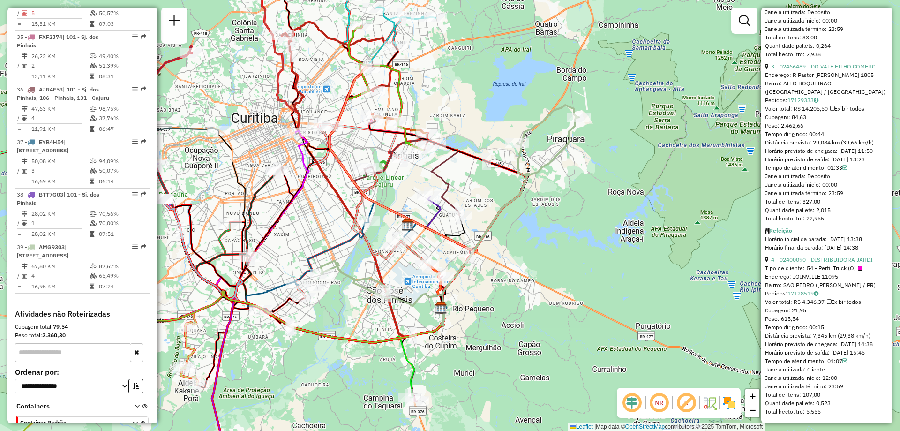
scroll to position [2046, 0]
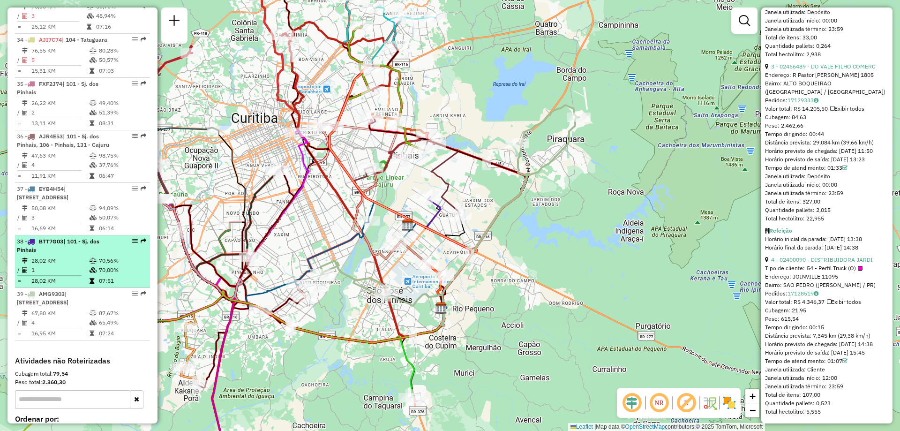
click at [76, 265] on td "1" at bounding box center [60, 269] width 58 height 9
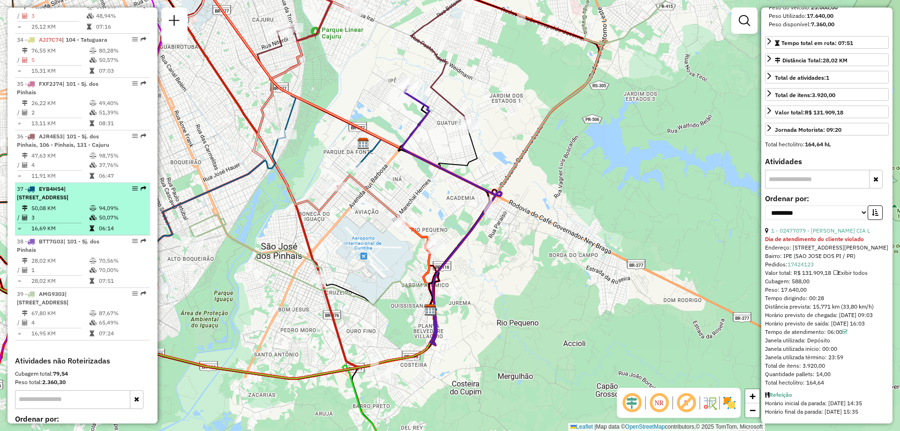
click at [68, 213] on td "3" at bounding box center [60, 217] width 58 height 9
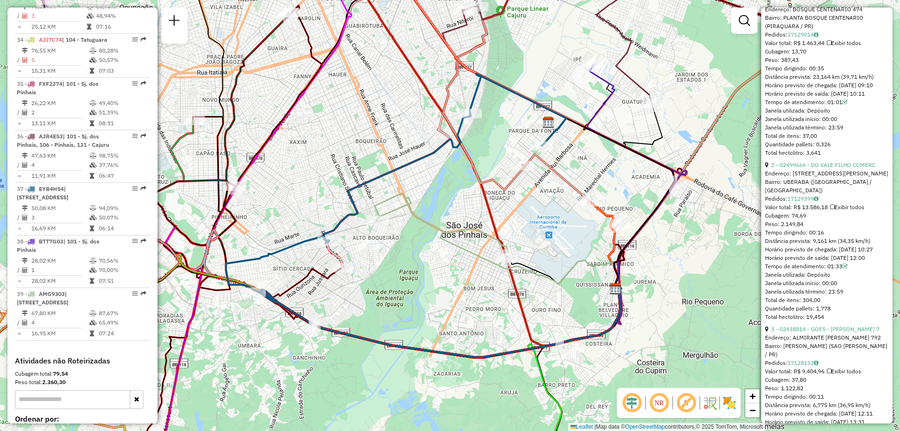
scroll to position [313, 0]
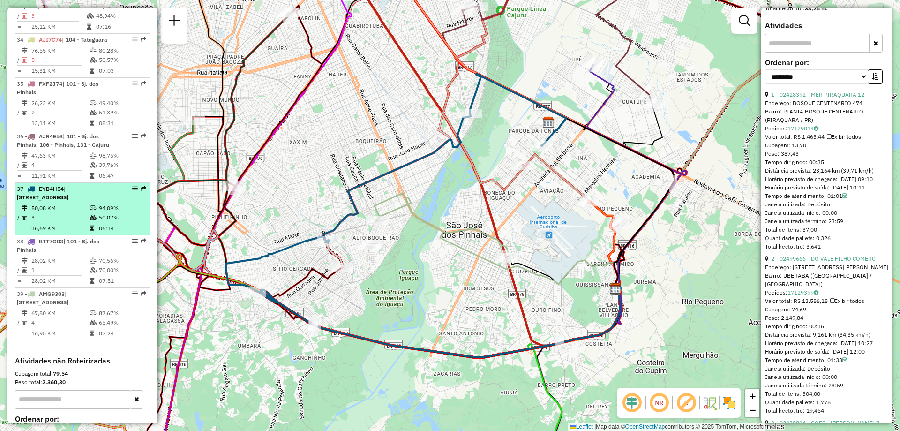
click at [54, 213] on td "3" at bounding box center [60, 217] width 58 height 9
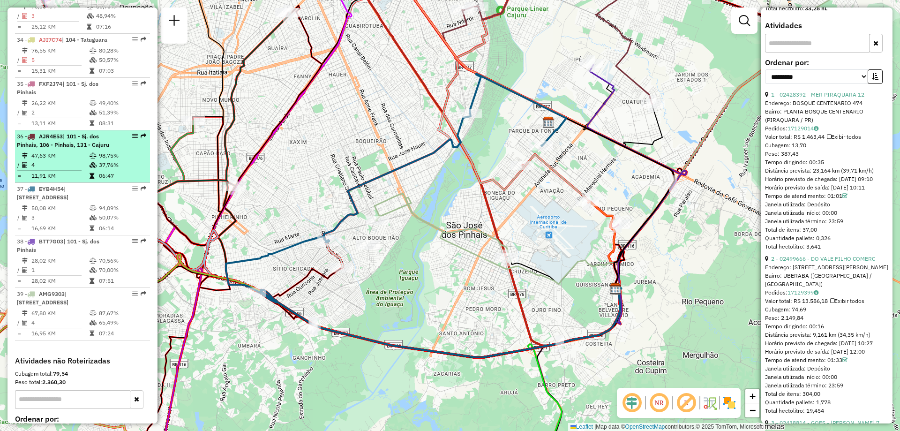
click at [60, 160] on td "4" at bounding box center [60, 164] width 58 height 9
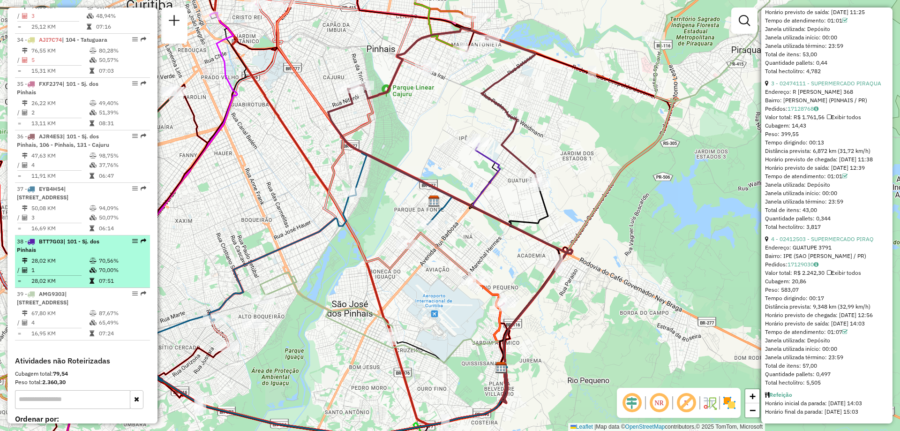
scroll to position [1999, 0]
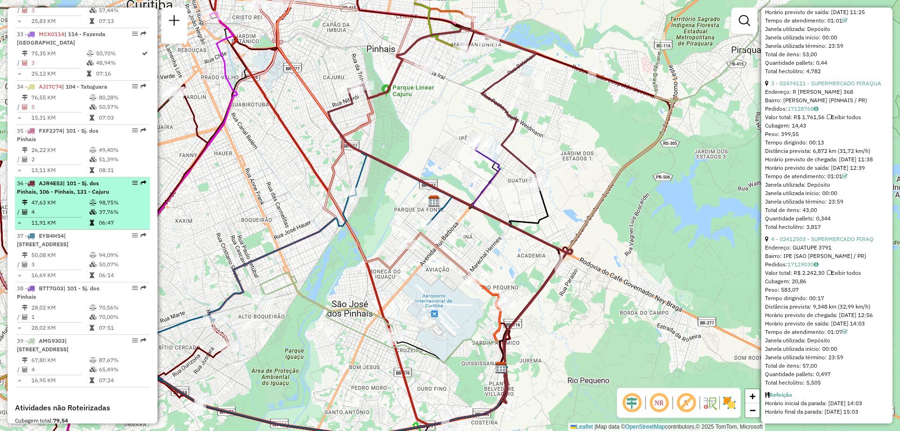
click at [69, 198] on td "47,63 KM" at bounding box center [60, 202] width 58 height 9
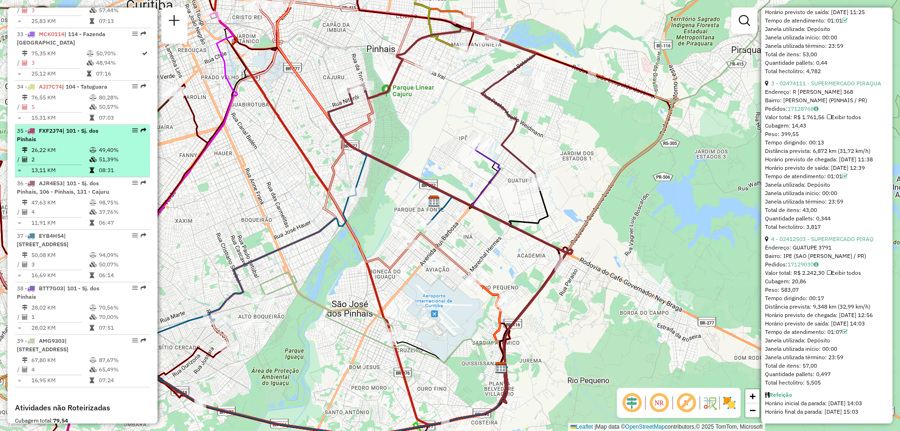
click at [67, 145] on td "26,22 KM" at bounding box center [60, 149] width 58 height 9
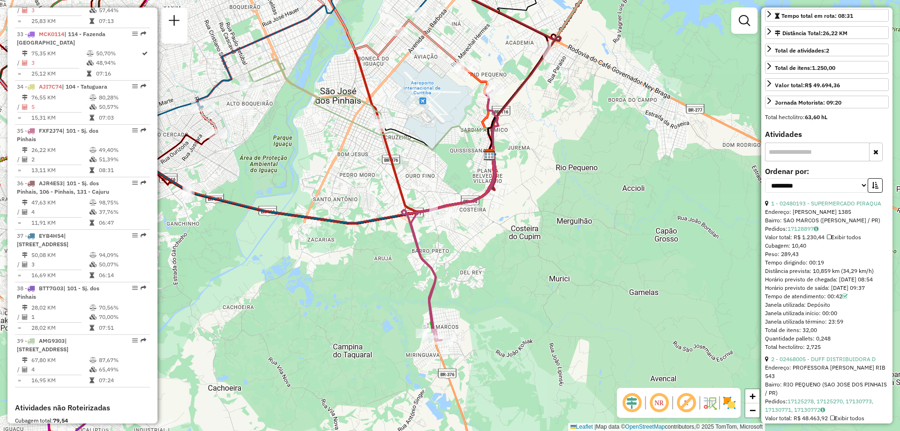
scroll to position [149, 0]
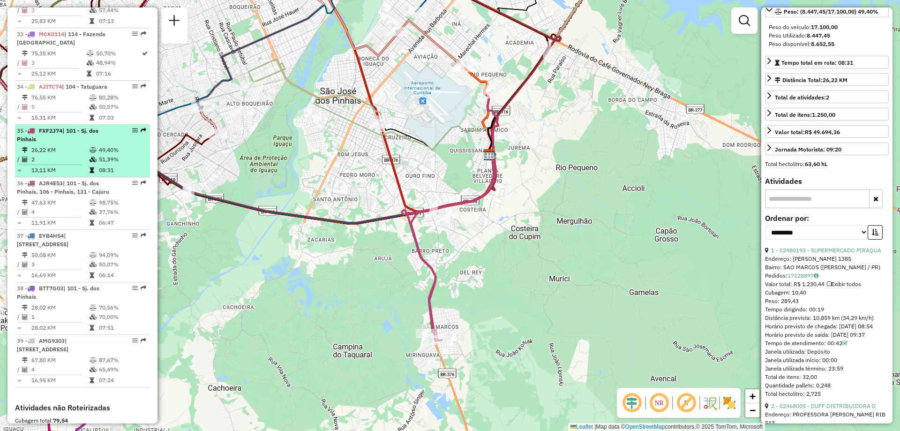
click at [94, 127] on div "35 - FXF2J74 | 101 - Sj. dos Pinhais" at bounding box center [66, 135] width 99 height 17
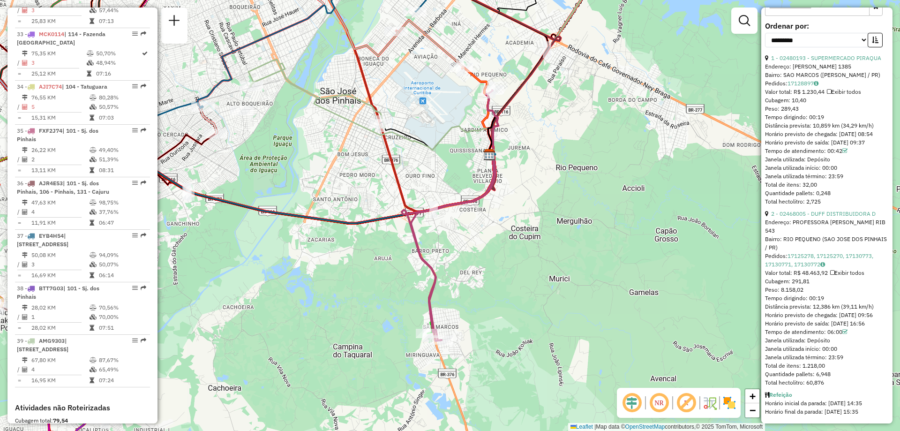
scroll to position [8, 0]
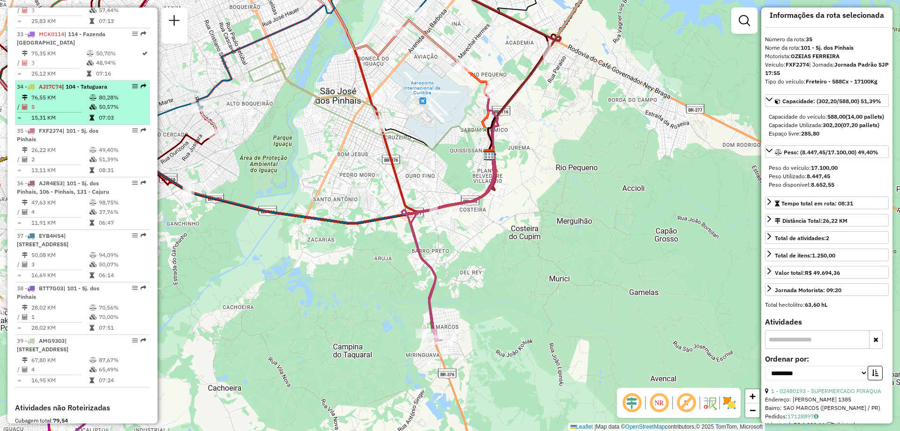
click at [93, 104] on icon at bounding box center [93, 107] width 7 height 6
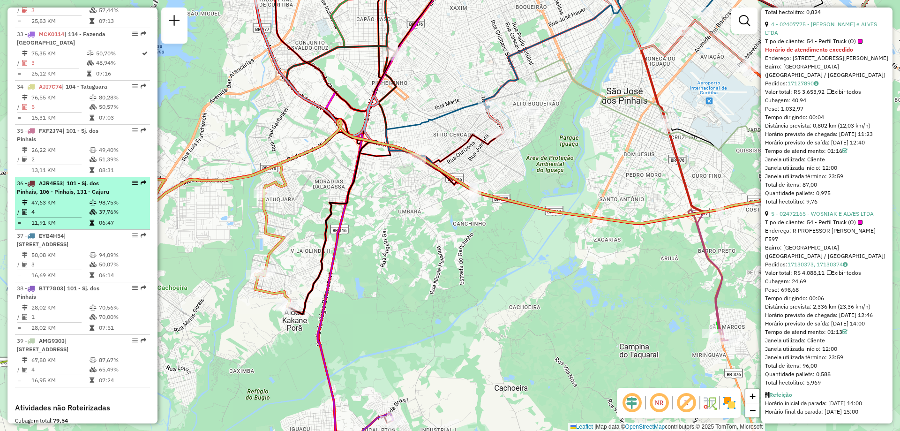
scroll to position [1905, 0]
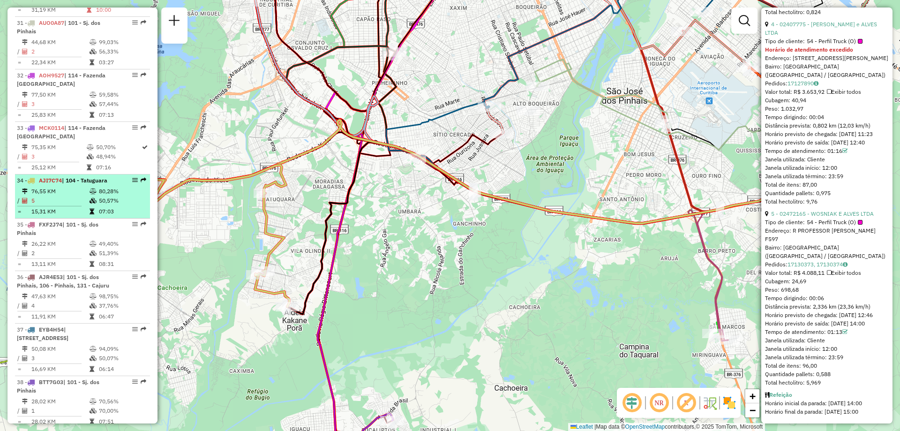
click at [56, 196] on td "5" at bounding box center [60, 200] width 58 height 9
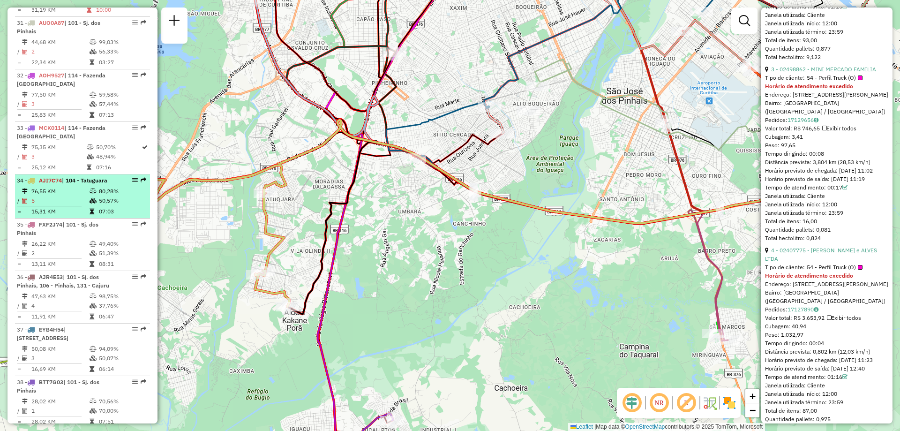
scroll to position [1858, 0]
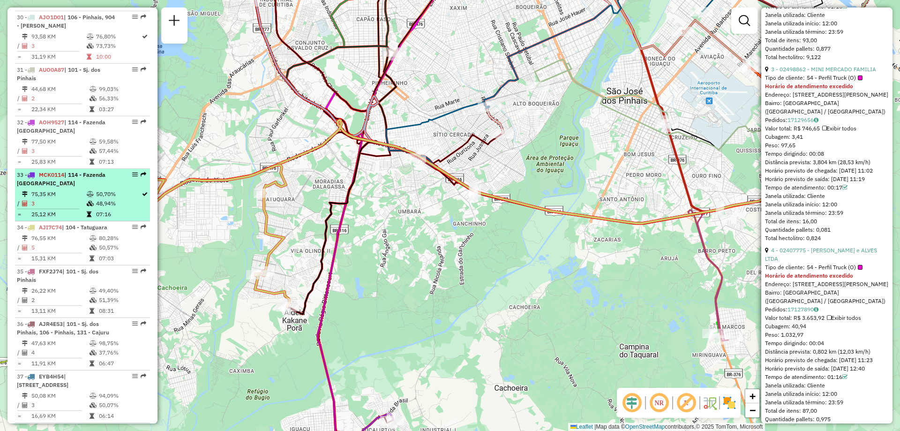
click at [80, 189] on td "75,35 KM" at bounding box center [58, 193] width 55 height 9
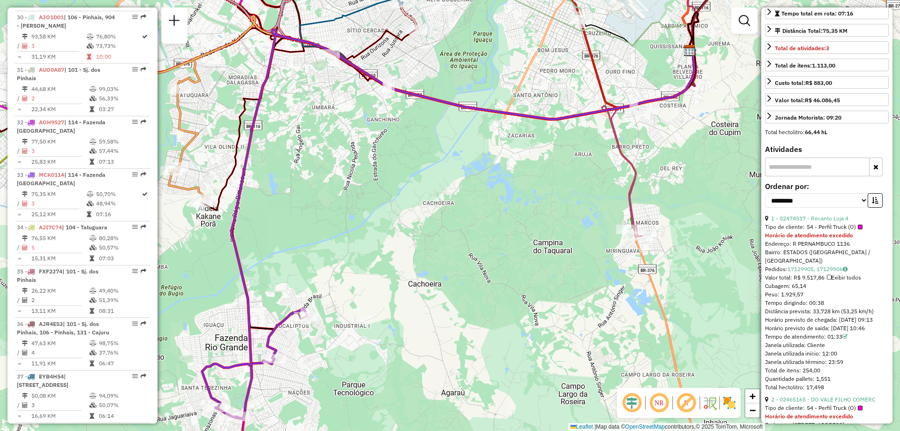
scroll to position [0, 0]
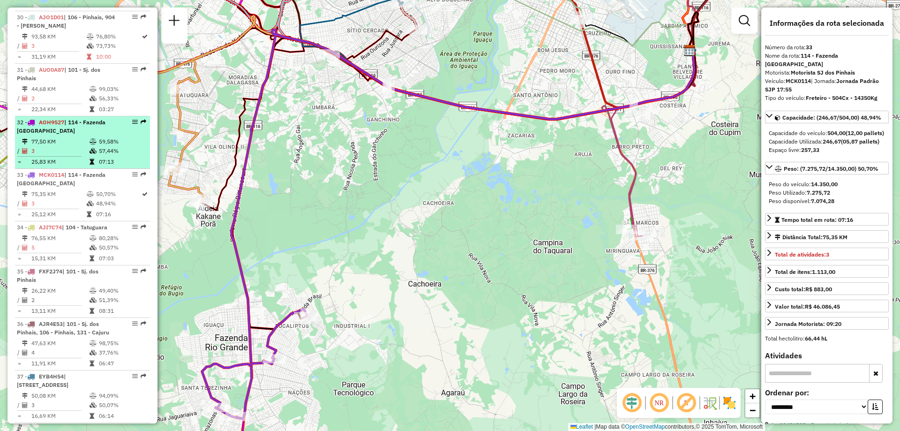
click at [65, 137] on td "77,50 KM" at bounding box center [60, 141] width 58 height 9
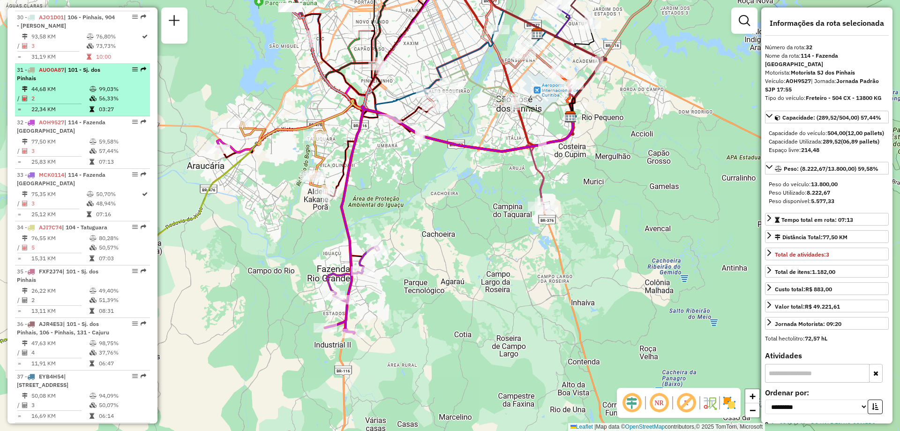
click at [71, 84] on td "44,68 KM" at bounding box center [60, 88] width 58 height 9
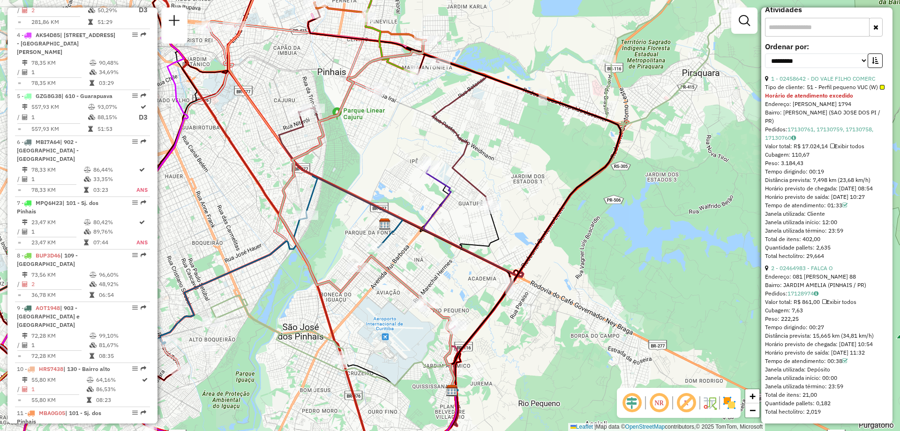
scroll to position [124, 0]
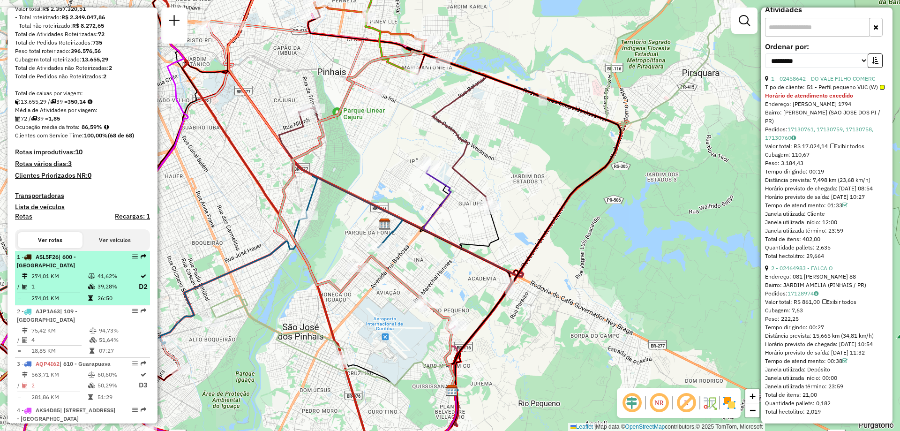
click at [79, 269] on div "1 - ASL5F26 | 600 - Ponta Grossa" at bounding box center [66, 261] width 99 height 17
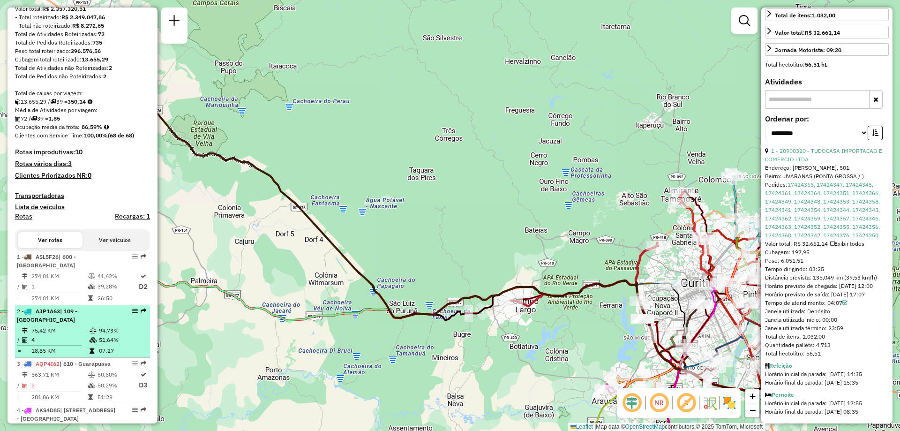
click at [46, 330] on td "75,42 KM" at bounding box center [60, 330] width 58 height 9
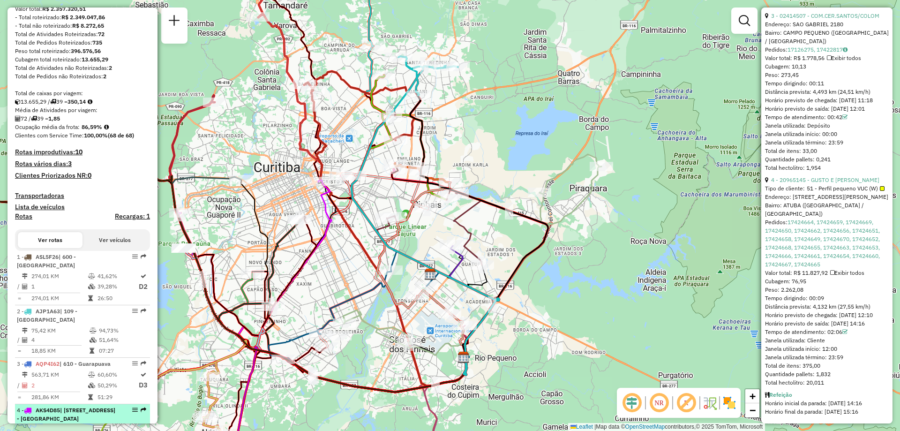
scroll to position [218, 0]
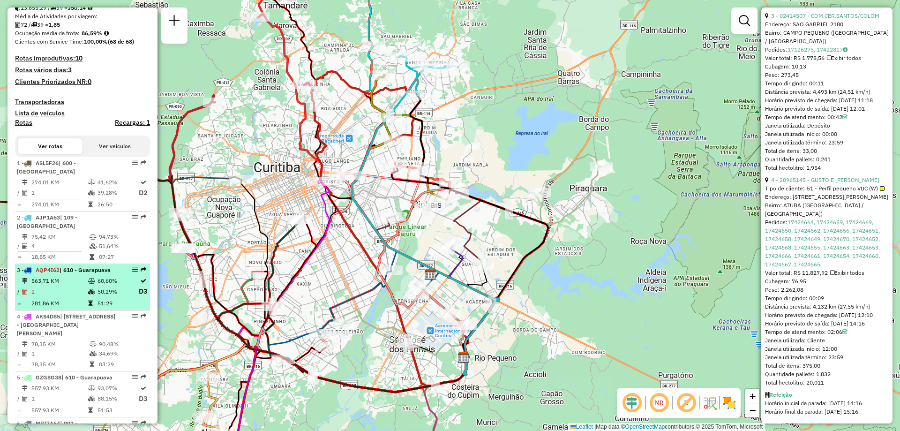
click at [97, 284] on td "60,60%" at bounding box center [117, 280] width 41 height 9
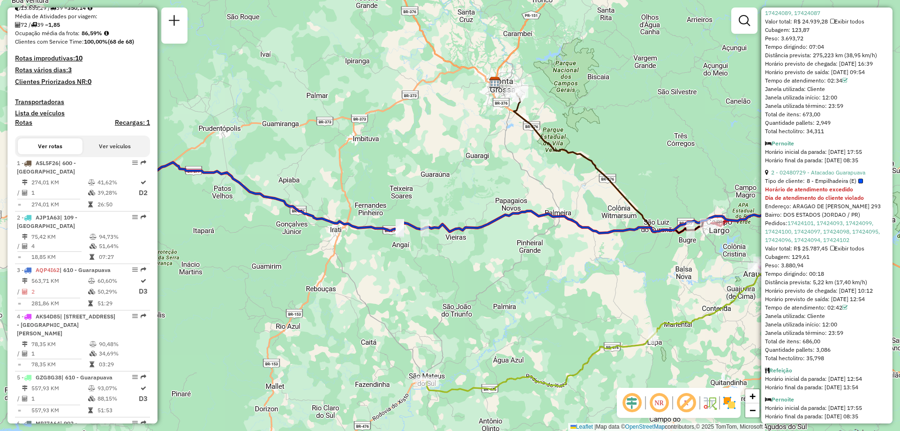
scroll to position [512, 0]
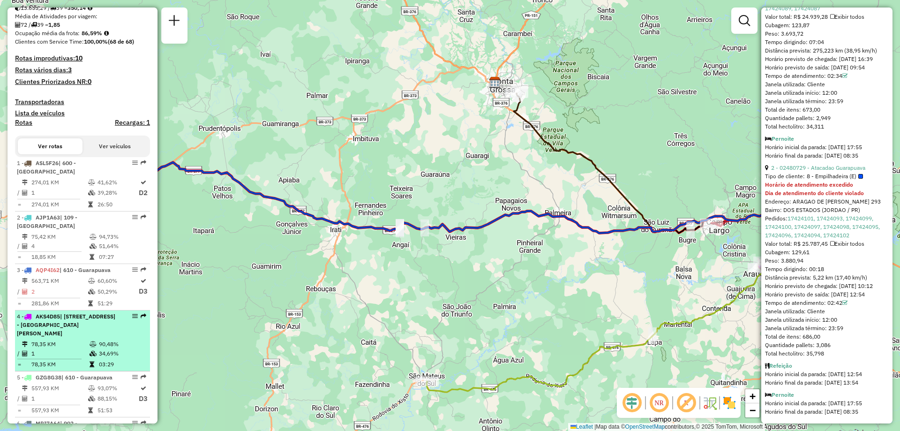
click at [63, 337] on div "4 - AKS4D85 | 130 - Bairro alto , 131 - Cajuru, 132 - Boqueirão, 900 - Centro d…" at bounding box center [66, 324] width 99 height 25
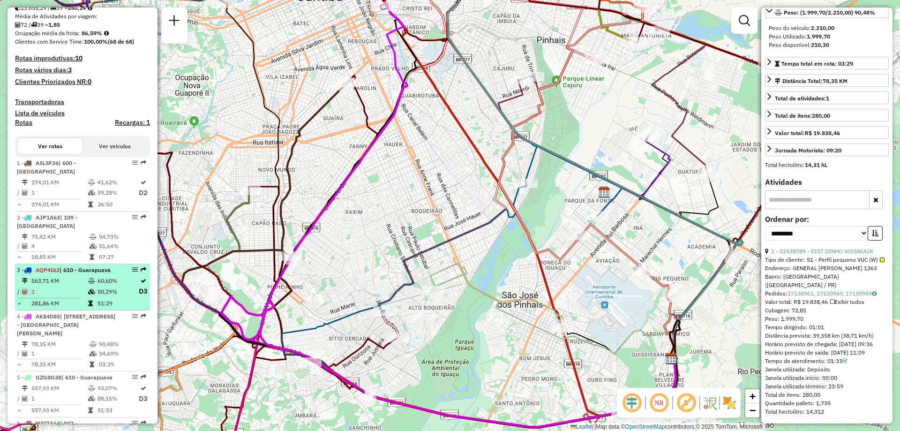
scroll to position [312, 0]
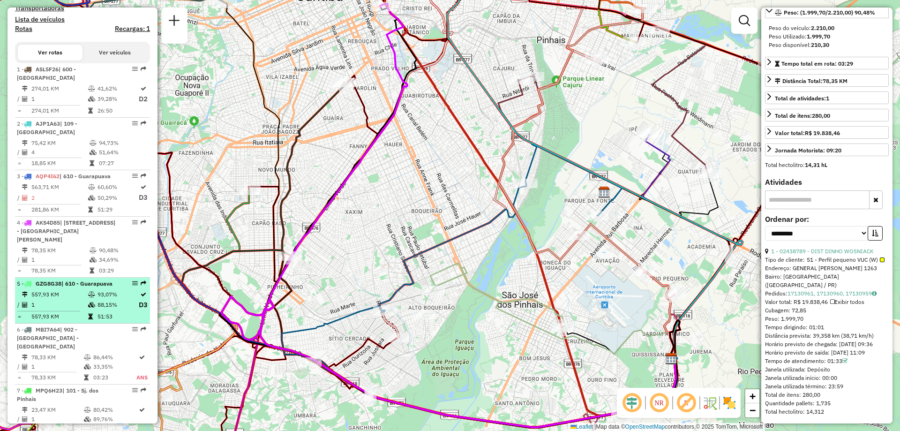
click at [52, 310] on td "1" at bounding box center [59, 305] width 57 height 12
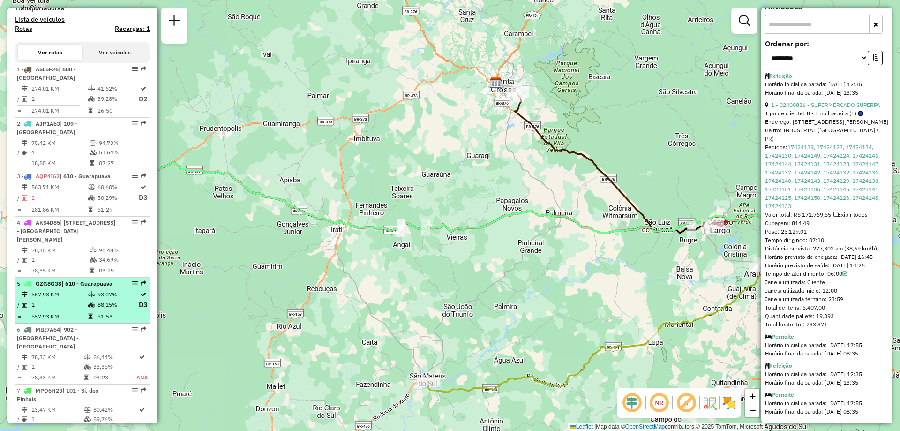
scroll to position [405, 0]
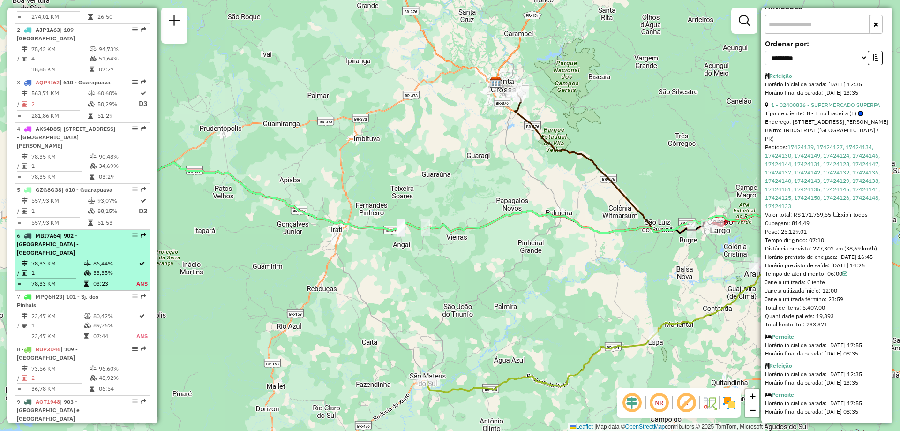
click at [85, 264] on icon at bounding box center [87, 264] width 7 height 6
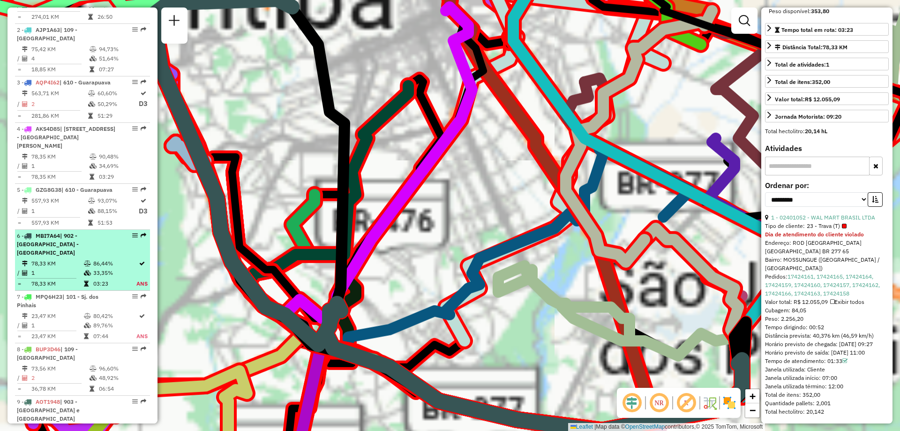
scroll to position [215, 0]
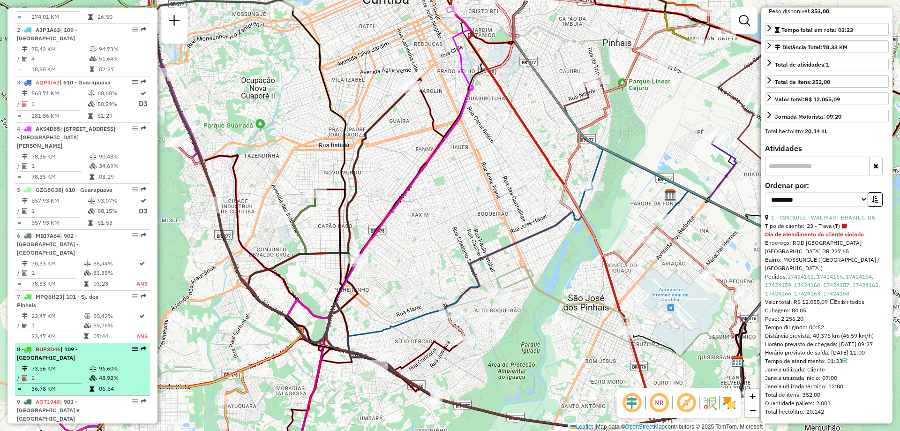
click at [78, 350] on span "| 109 - Colombo" at bounding box center [47, 352] width 61 height 15
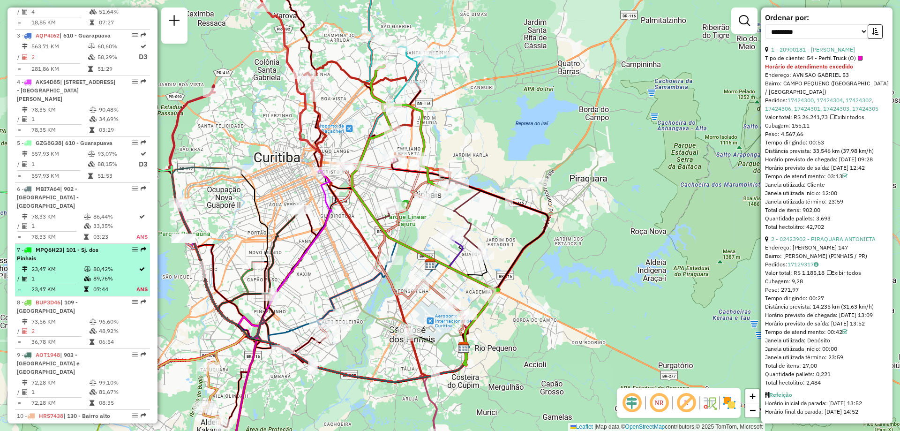
scroll to position [499, 0]
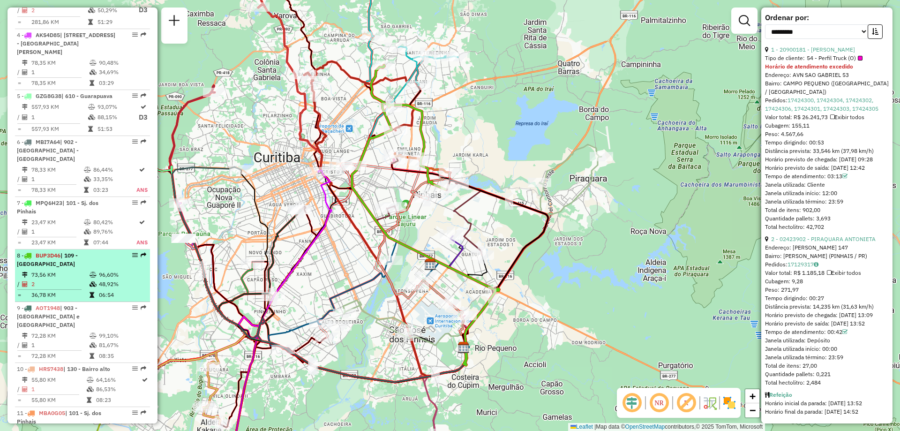
click at [82, 279] on td "2" at bounding box center [60, 283] width 58 height 9
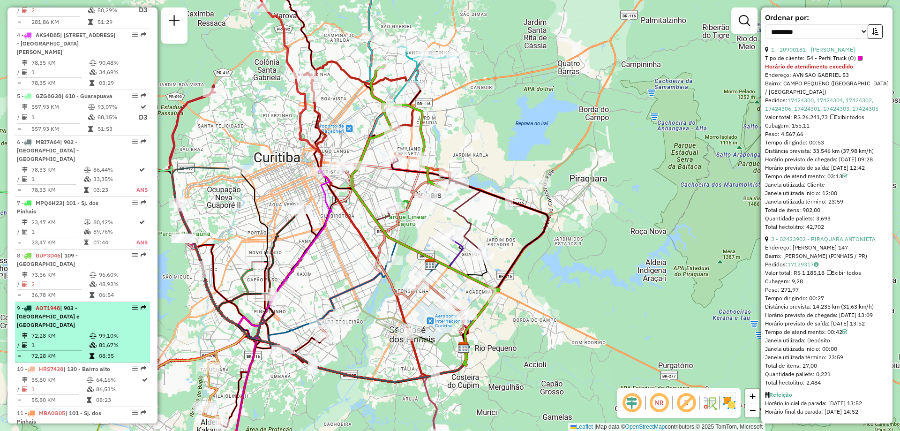
click at [67, 331] on td "72,28 KM" at bounding box center [60, 335] width 58 height 9
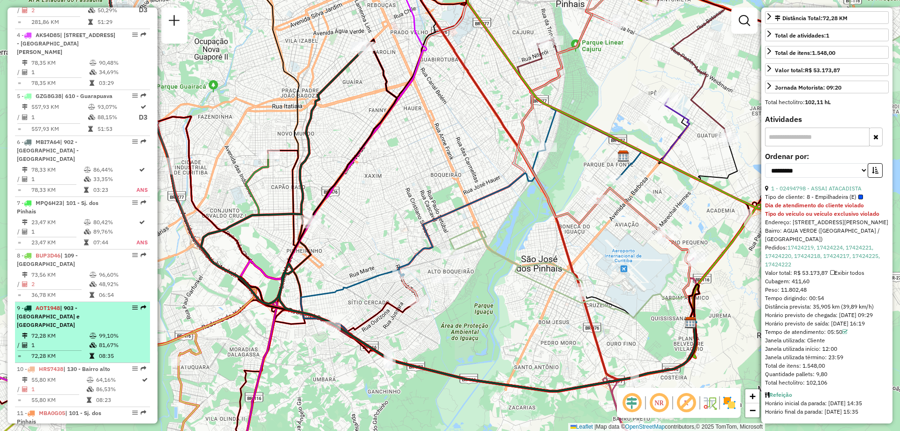
click at [82, 331] on td "72,28 KM" at bounding box center [60, 335] width 58 height 9
click at [53, 340] on td "1" at bounding box center [60, 344] width 58 height 9
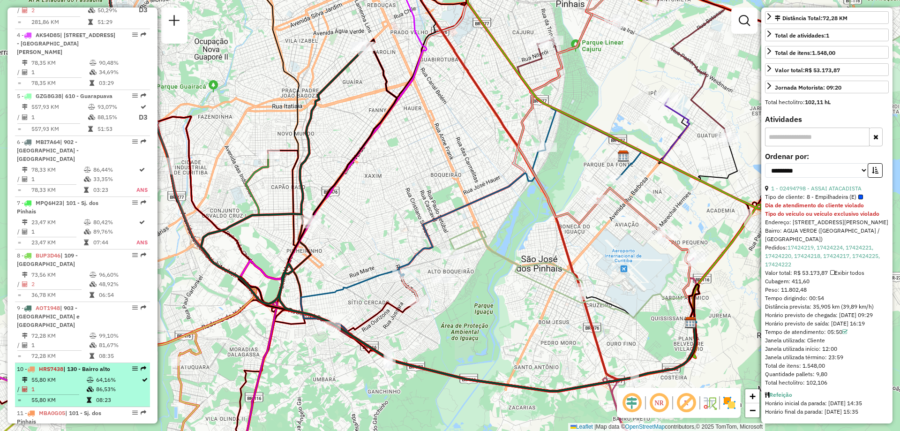
click at [64, 375] on td "55,80 KM" at bounding box center [58, 379] width 55 height 9
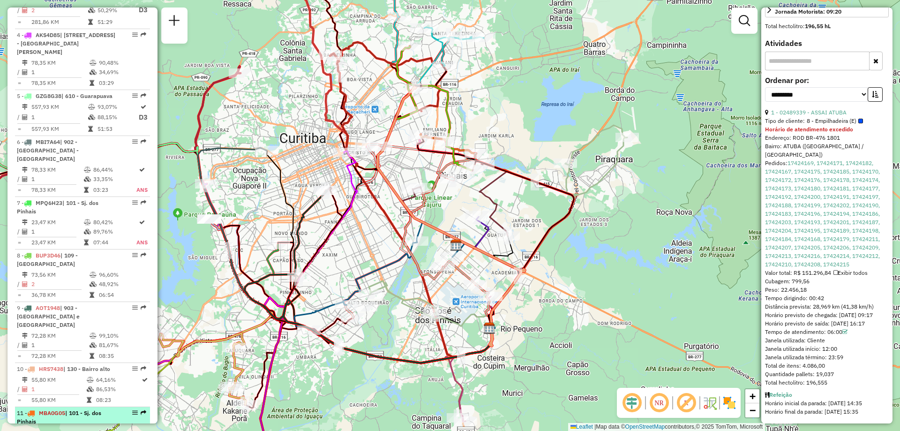
click at [77, 409] on span "| 101 - Sj. dos Pinhais" at bounding box center [59, 416] width 84 height 15
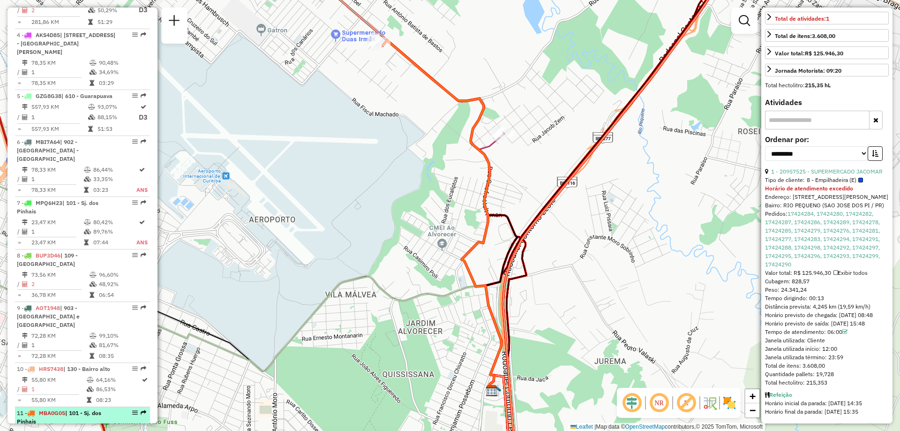
scroll to position [546, 0]
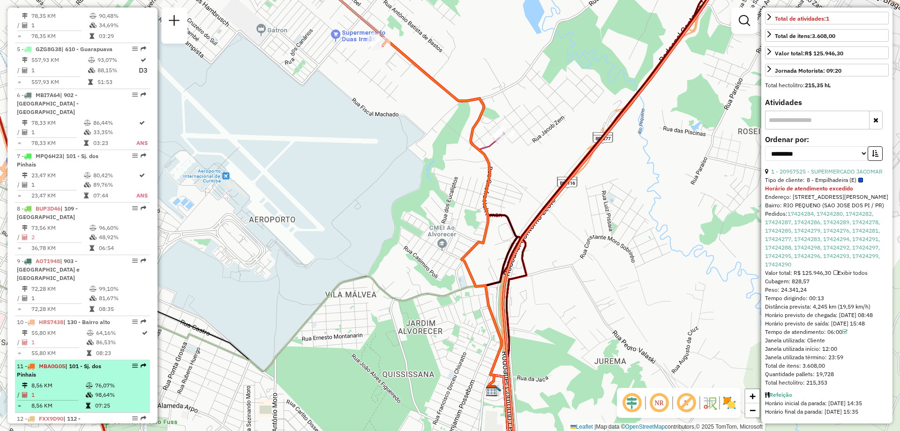
click at [76, 390] on td "1" at bounding box center [58, 394] width 54 height 9
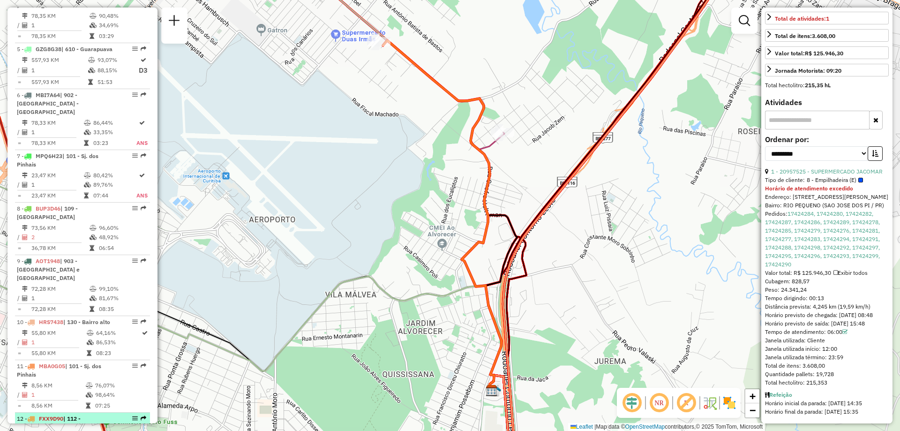
click at [73, 414] on div "12 - FXX9D90 | 112 - Campo Largo" at bounding box center [66, 422] width 99 height 17
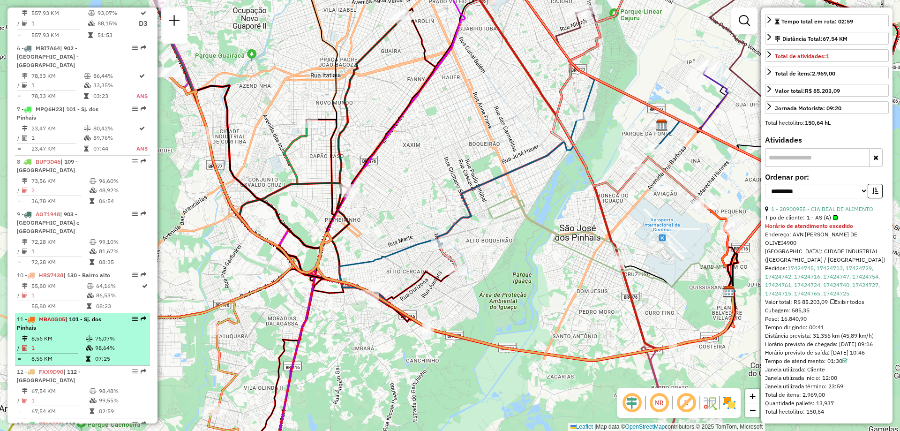
scroll to position [640, 0]
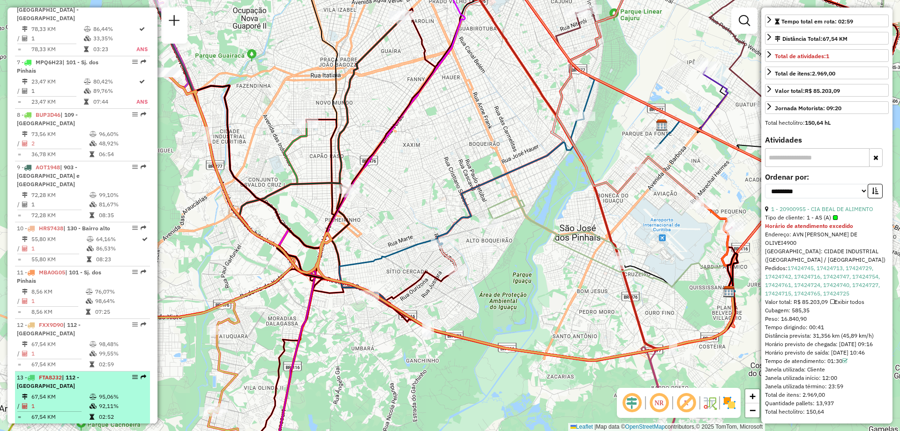
click at [48, 373] on div "13 - FTA8J32 | 112 - Campo Largo" at bounding box center [66, 381] width 99 height 17
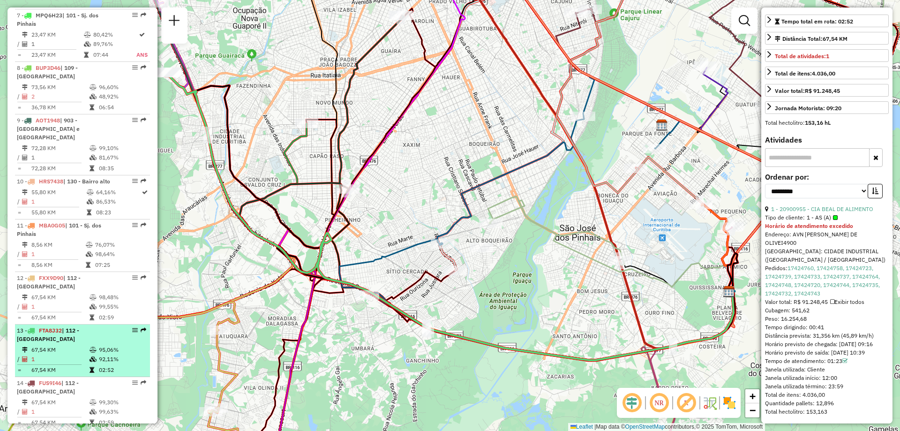
scroll to position [733, 0]
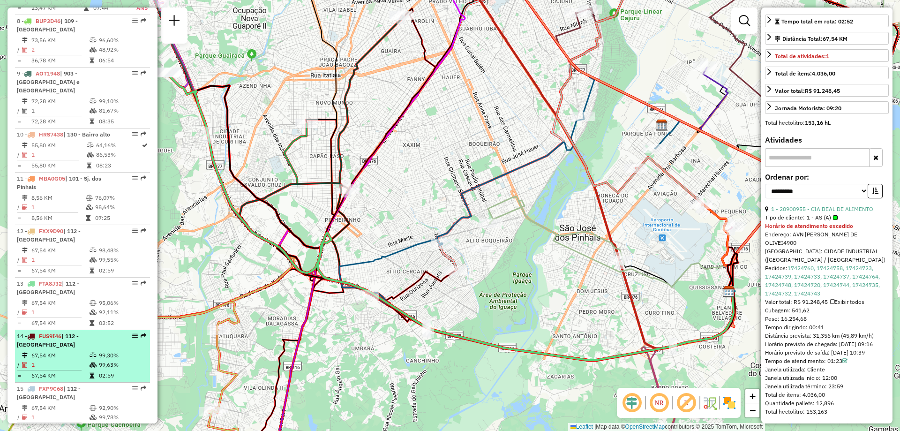
click at [86, 332] on div "14 - FUS9I46 | 112 - Campo Largo" at bounding box center [66, 340] width 99 height 17
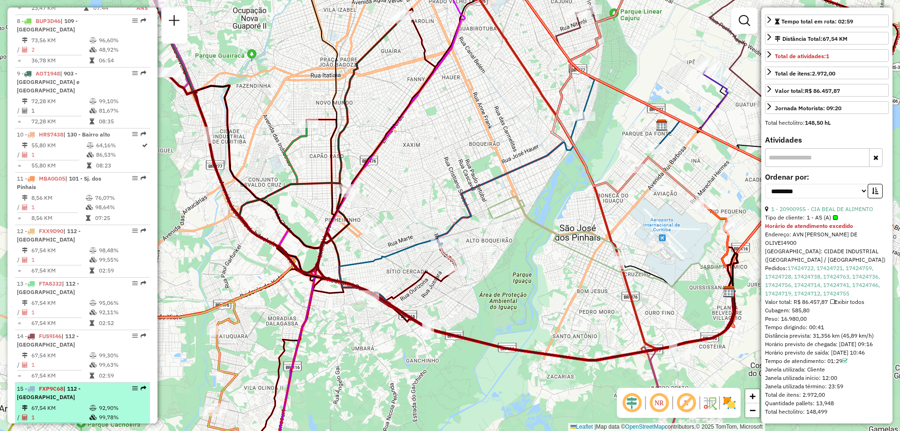
scroll to position [827, 0]
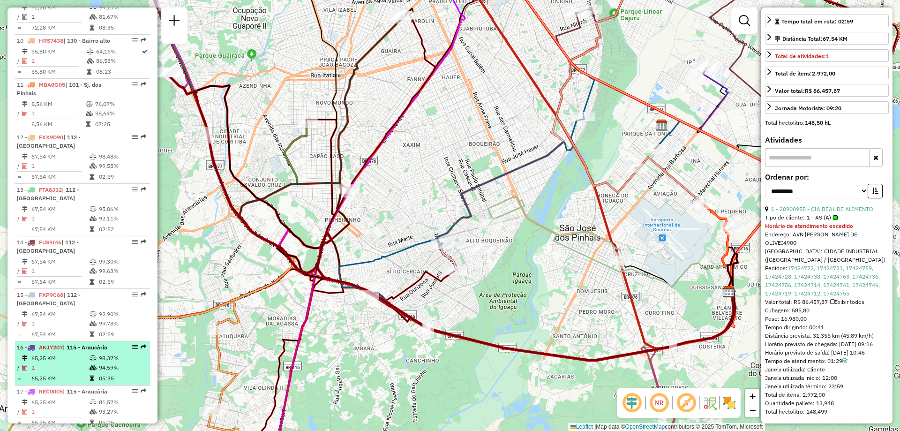
click at [64, 341] on li "16 - AKJ7207 | 115 - Araucária 65,25 KM 98,37% / 1 94,59% = 65,25 KM 05:35" at bounding box center [82, 363] width 135 height 44
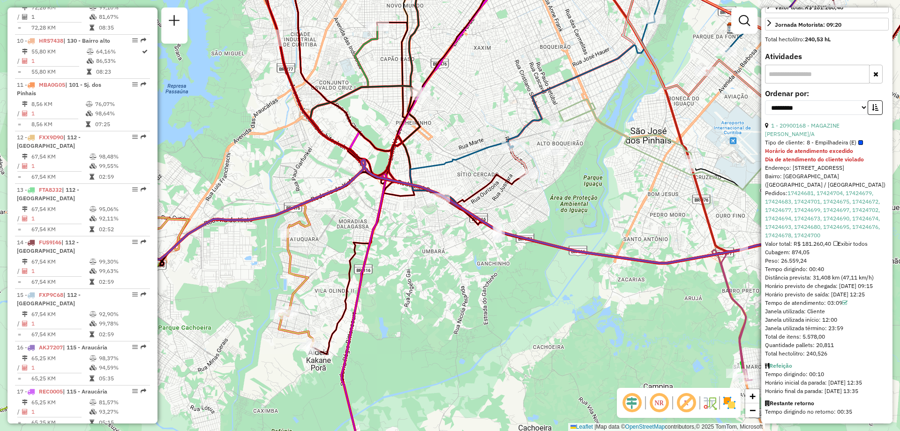
scroll to position [316, 0]
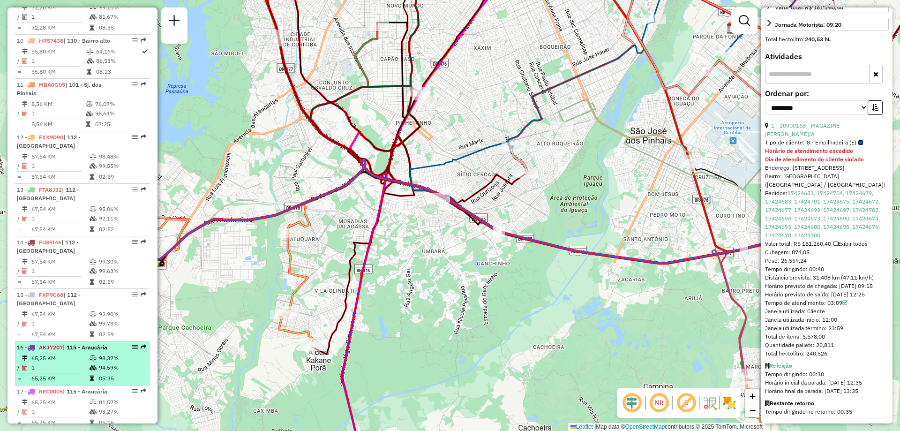
click at [83, 353] on td "65,25 KM" at bounding box center [60, 357] width 58 height 9
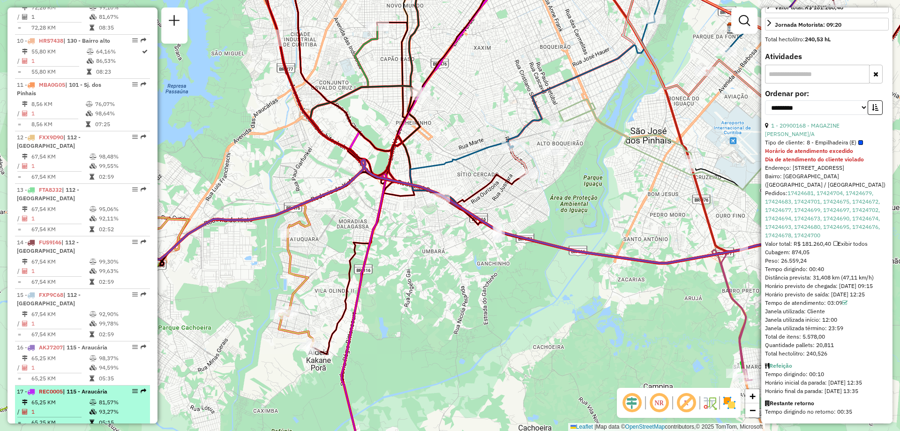
click at [65, 387] on div "17 - REC0005 | 115 - Araucária" at bounding box center [66, 391] width 99 height 8
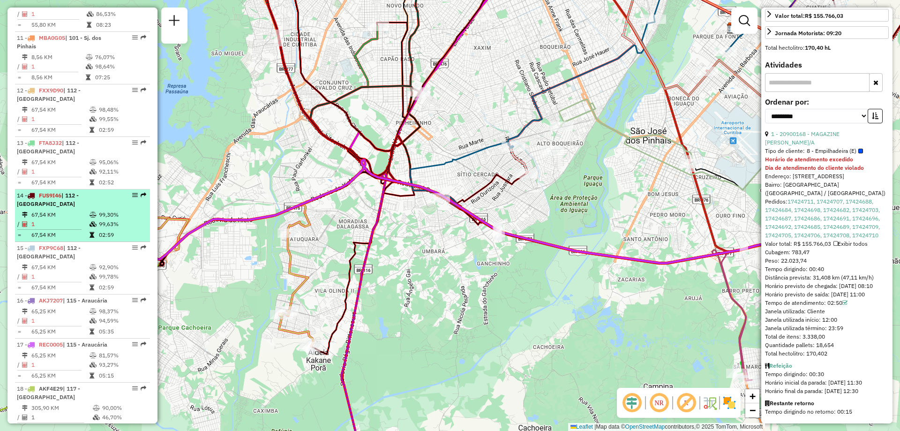
scroll to position [921, 0]
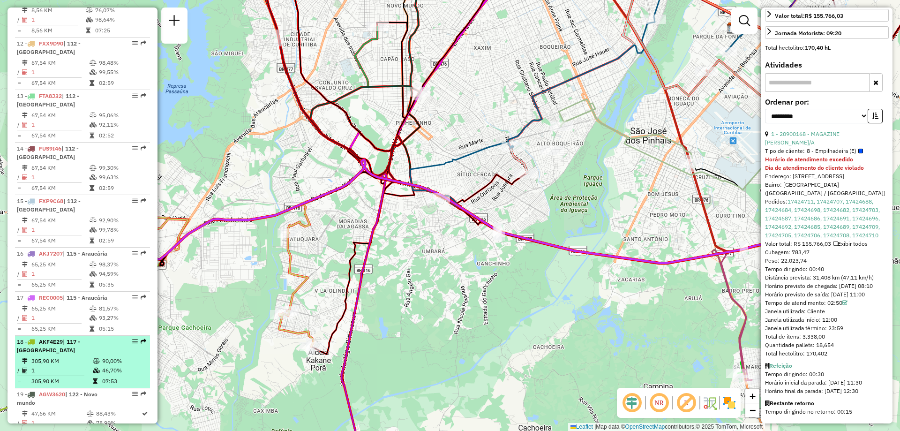
click at [67, 366] on td "1" at bounding box center [61, 370] width 61 height 9
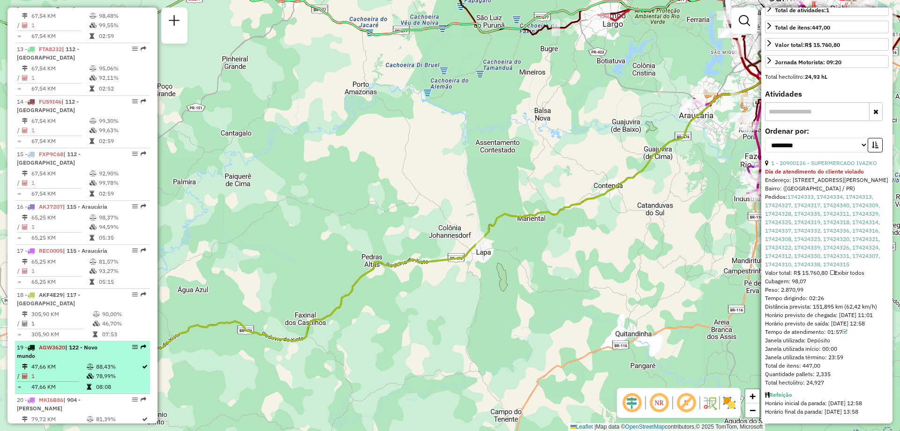
scroll to position [1015, 0]
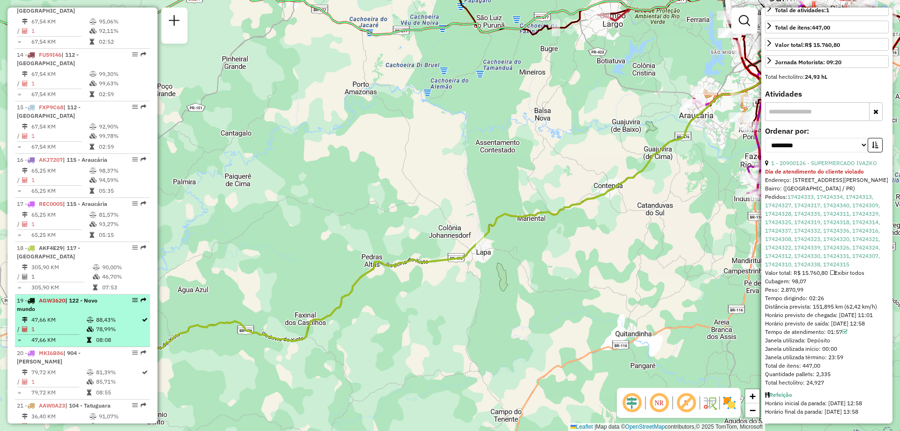
click at [66, 324] on td "1" at bounding box center [58, 328] width 55 height 9
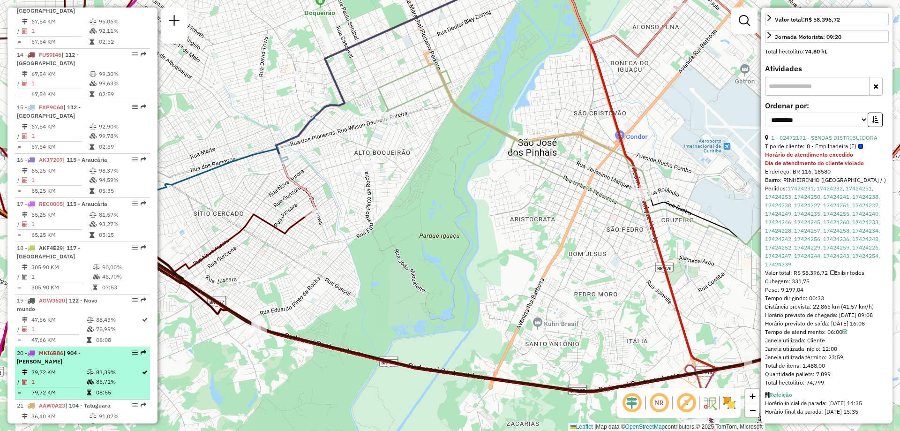
click at [82, 367] on td "79,72 KM" at bounding box center [58, 371] width 55 height 9
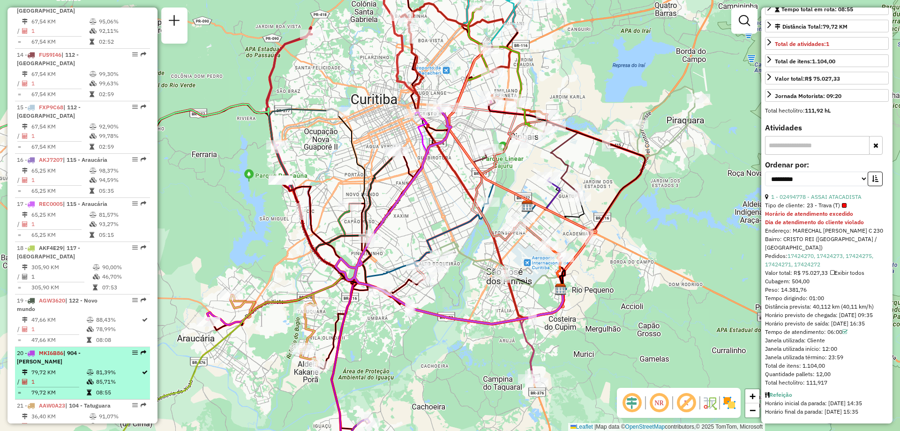
scroll to position [1061, 0]
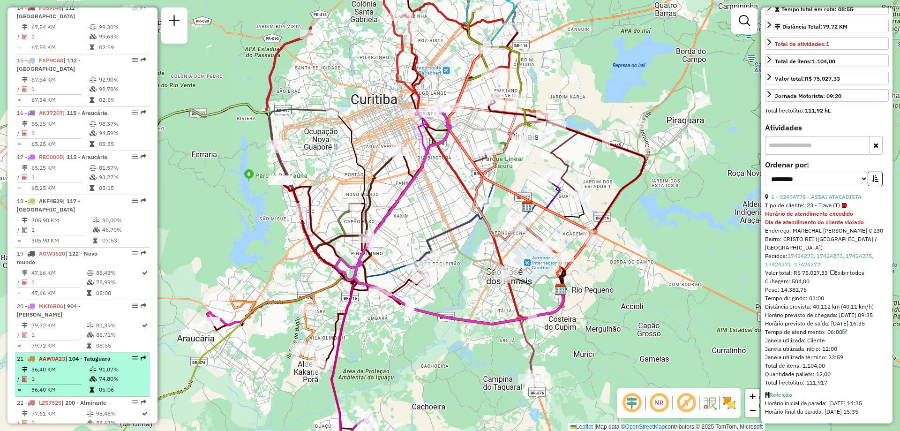
click at [57, 365] on td "36,40 KM" at bounding box center [60, 369] width 58 height 9
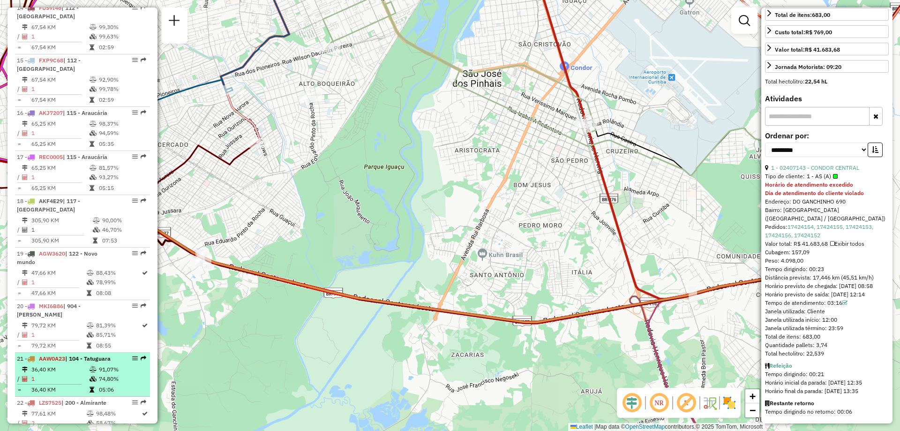
scroll to position [1108, 0]
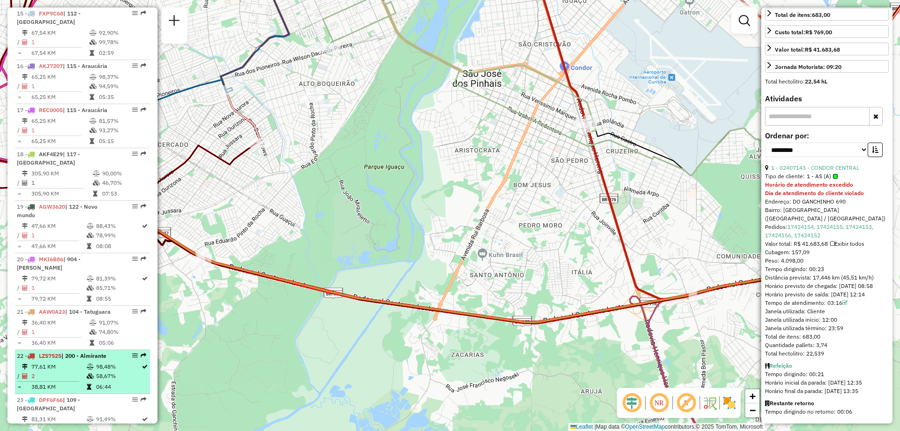
click at [62, 371] on td "2" at bounding box center [58, 375] width 55 height 9
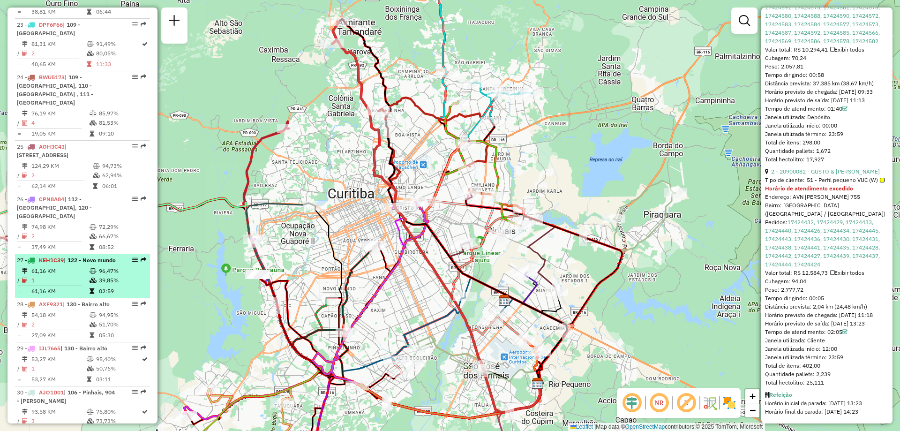
scroll to position [1530, 0]
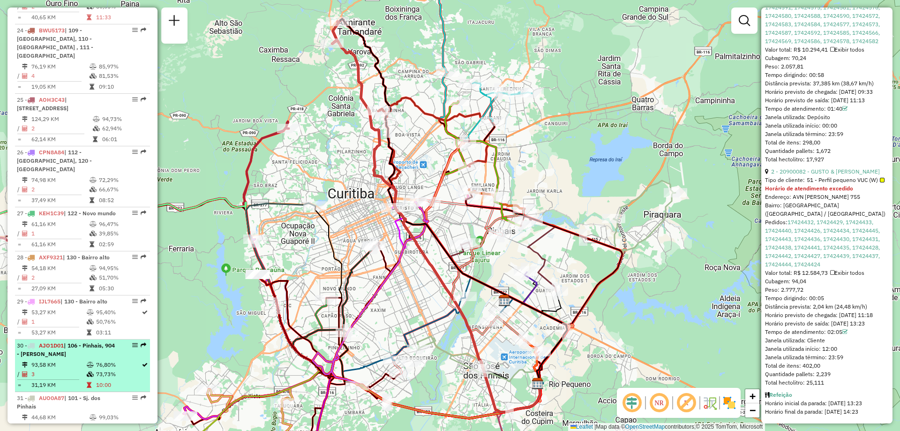
click at [59, 342] on span "AJO1D01" at bounding box center [51, 345] width 25 height 7
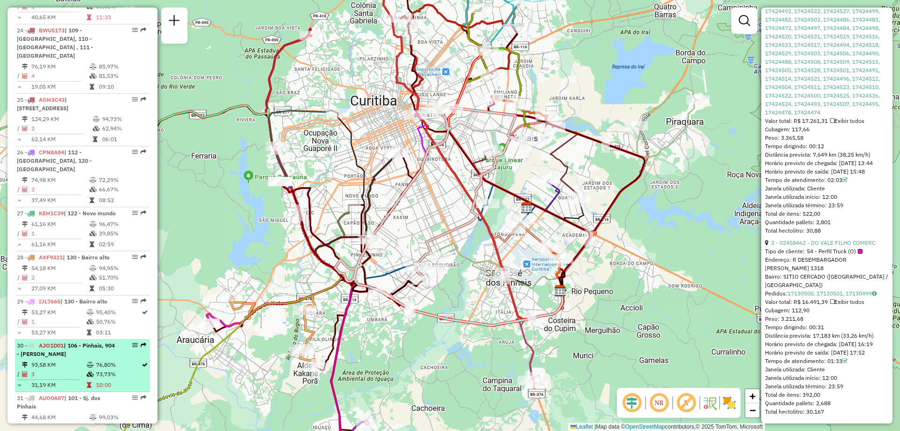
scroll to position [1624, 0]
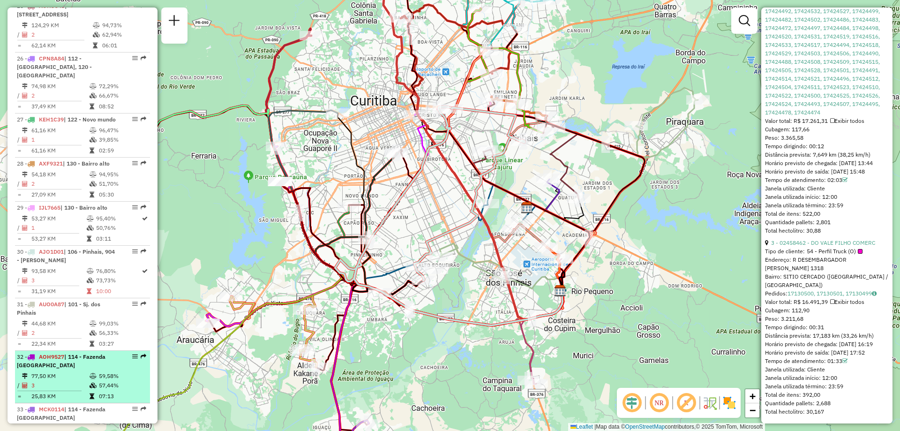
click at [89, 371] on td at bounding box center [93, 375] width 9 height 9
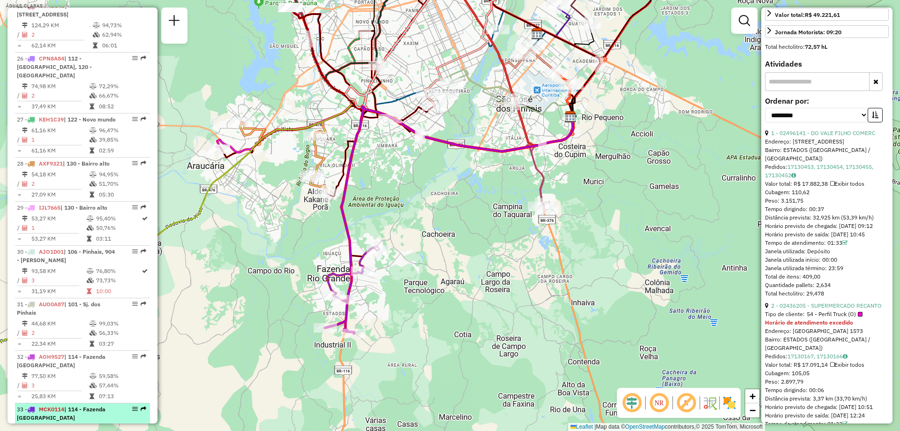
scroll to position [1671, 0]
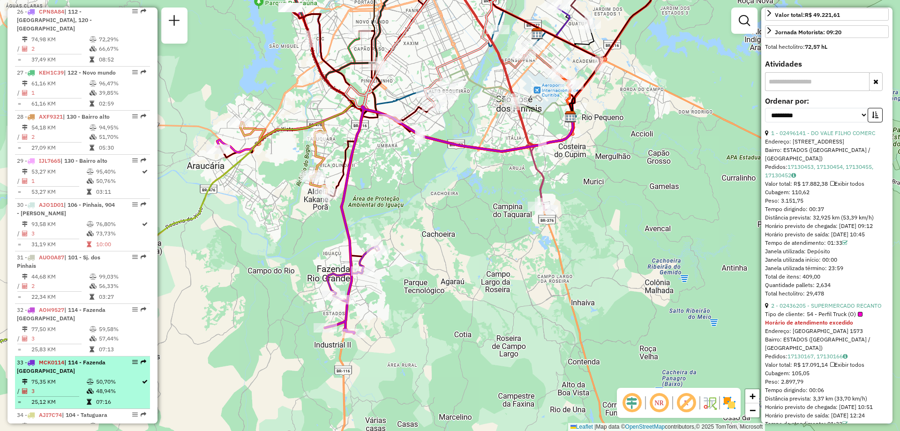
click at [72, 377] on td "75,35 KM" at bounding box center [58, 381] width 55 height 9
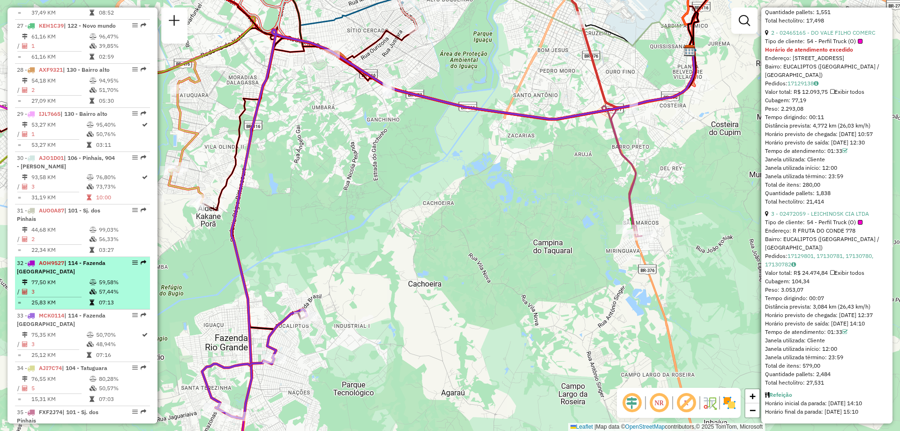
scroll to position [1764, 0]
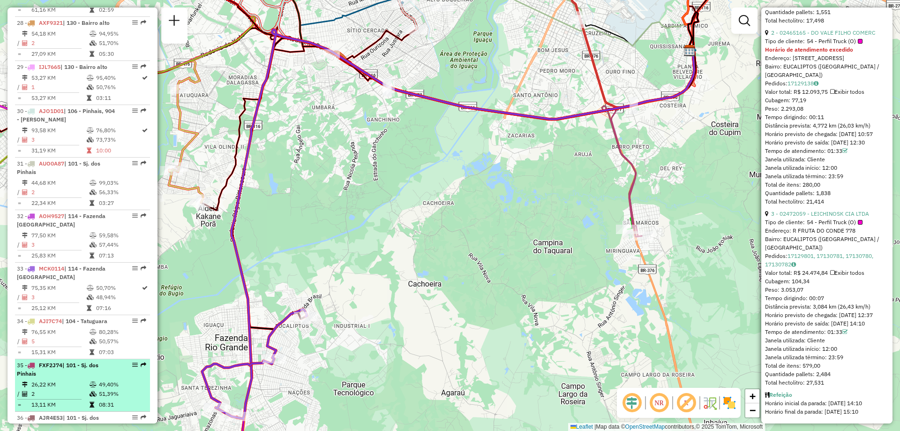
click at [54, 361] on div "35 - FXF2J74 | 101 - Sj. dos Pinhais" at bounding box center [66, 369] width 99 height 17
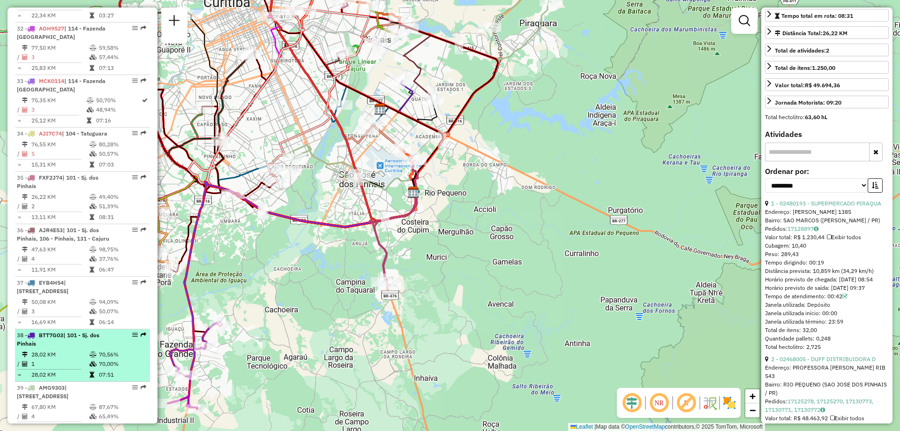
scroll to position [1999, 0]
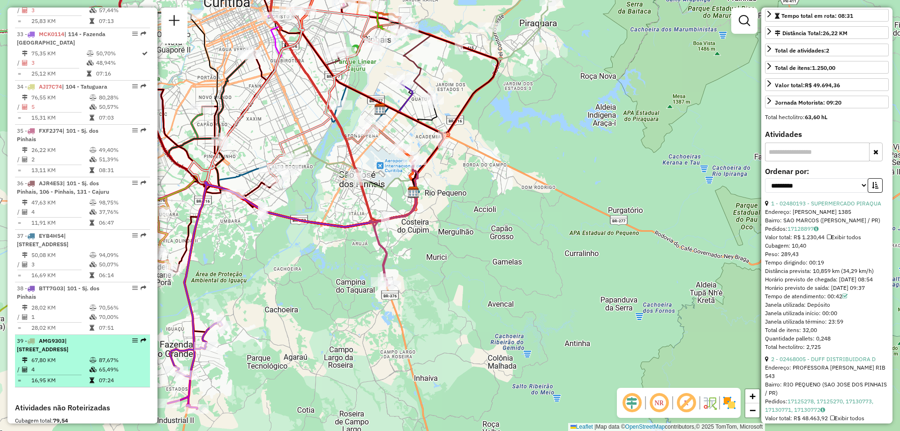
click at [61, 337] on span "AMG9303" at bounding box center [52, 340] width 26 height 7
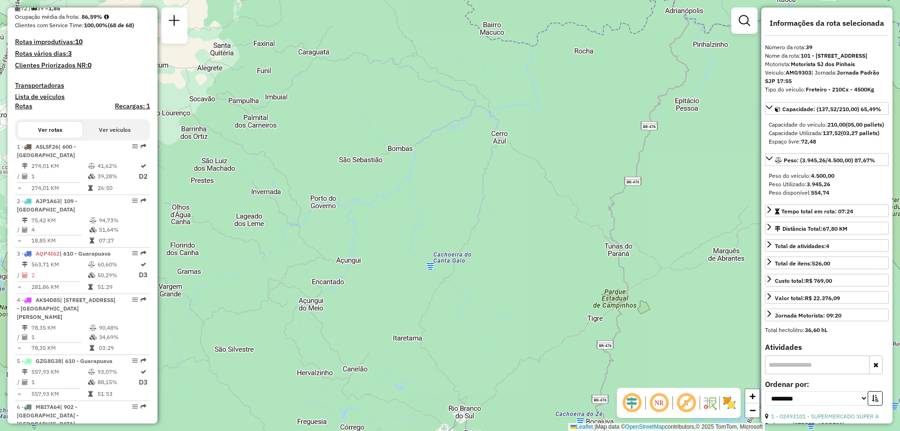
scroll to position [281, 0]
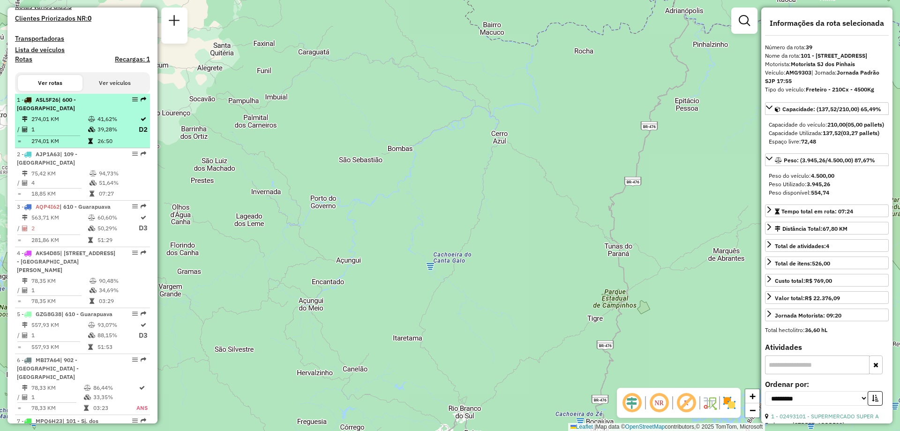
click at [76, 124] on td "274,01 KM" at bounding box center [59, 118] width 57 height 9
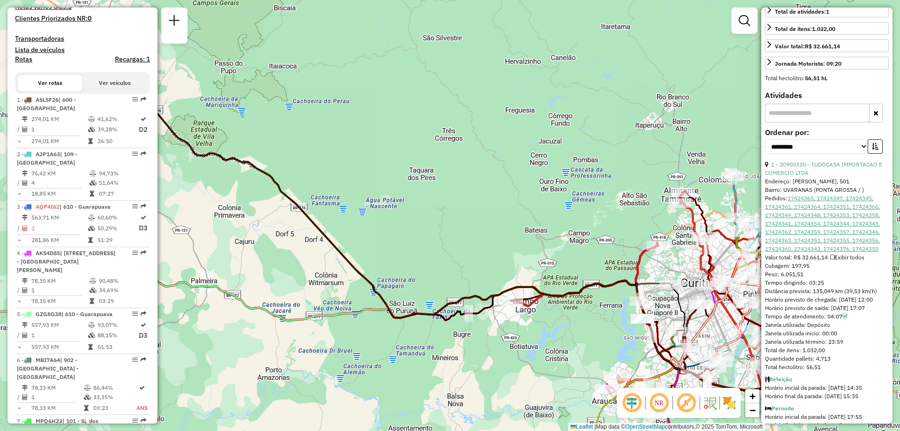
scroll to position [282, 0]
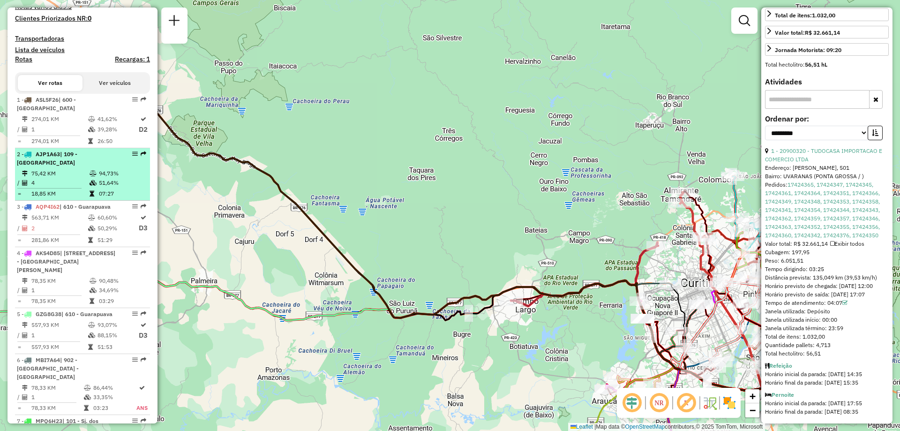
click at [71, 188] on hr at bounding box center [49, 188] width 64 height 0
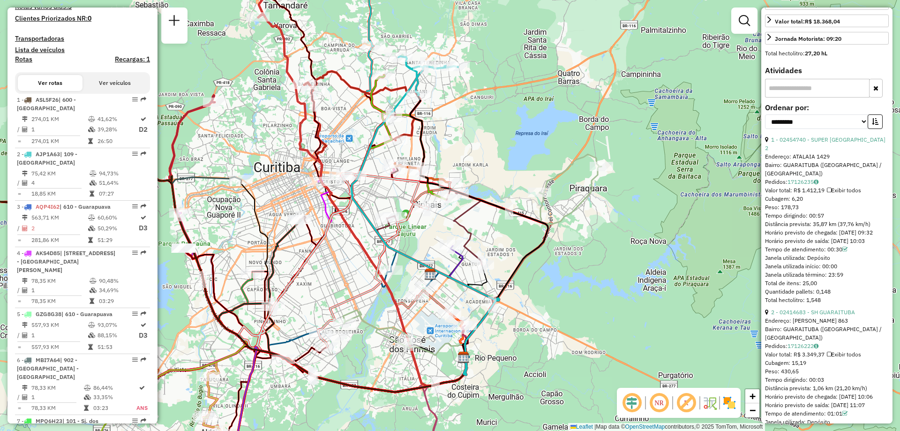
scroll to position [165, 0]
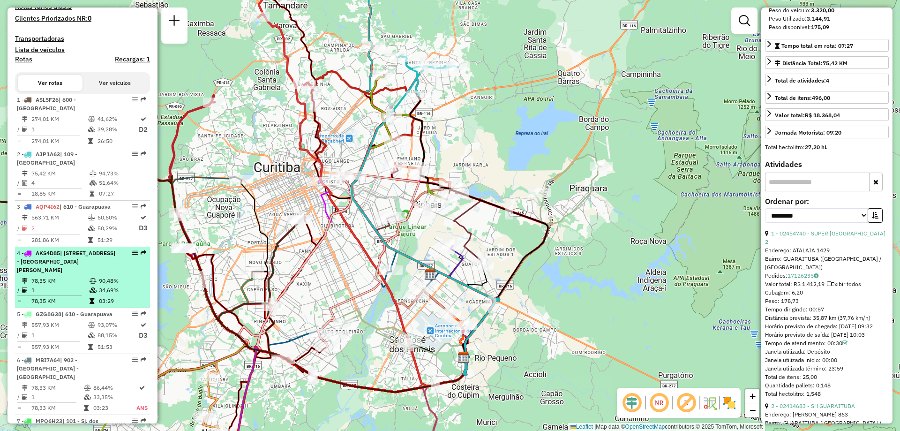
click at [68, 259] on span "| 130 - Bairro alto , 131 - Cajuru, 132 - Boqueirão, 900 - Centro de Curitiba -…" at bounding box center [66, 261] width 98 height 24
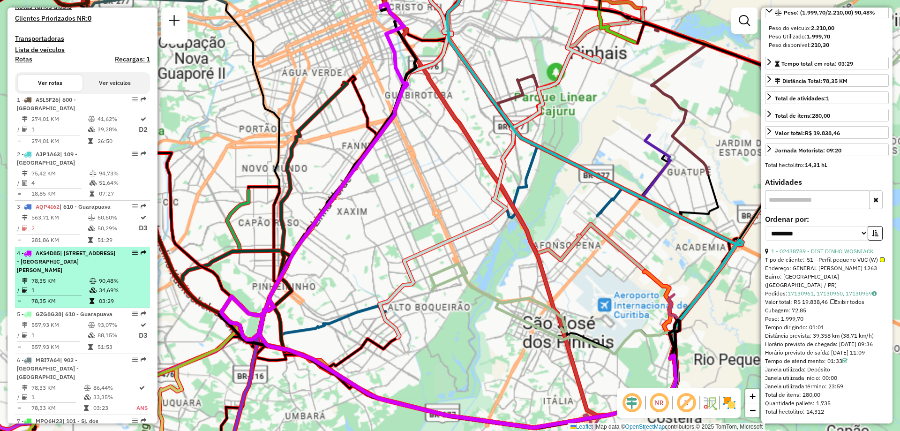
scroll to position [173, 0]
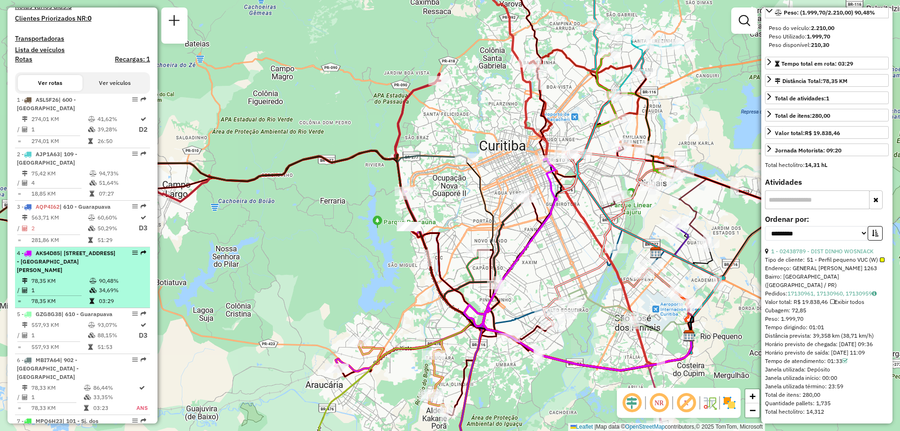
click at [68, 274] on div "4 - AKS4D85 | 130 - Bairro alto , 131 - Cajuru, 132 - Boqueirão, 900 - Centro d…" at bounding box center [66, 261] width 99 height 25
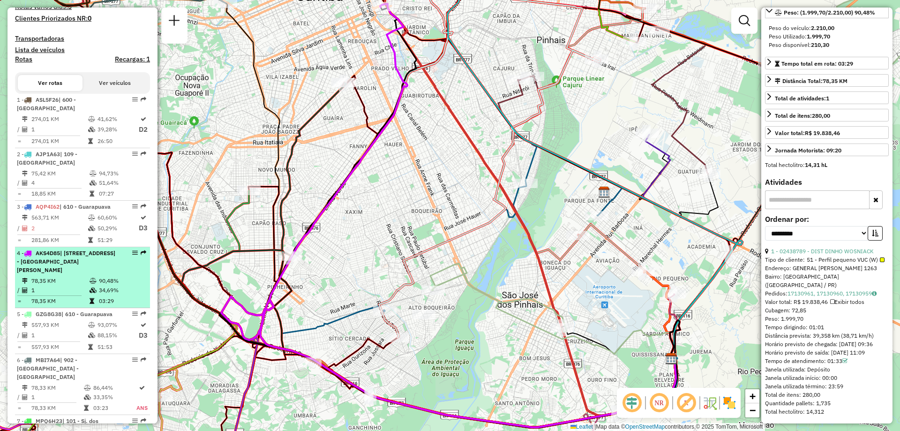
click at [74, 306] on td "78,35 KM" at bounding box center [60, 300] width 58 height 9
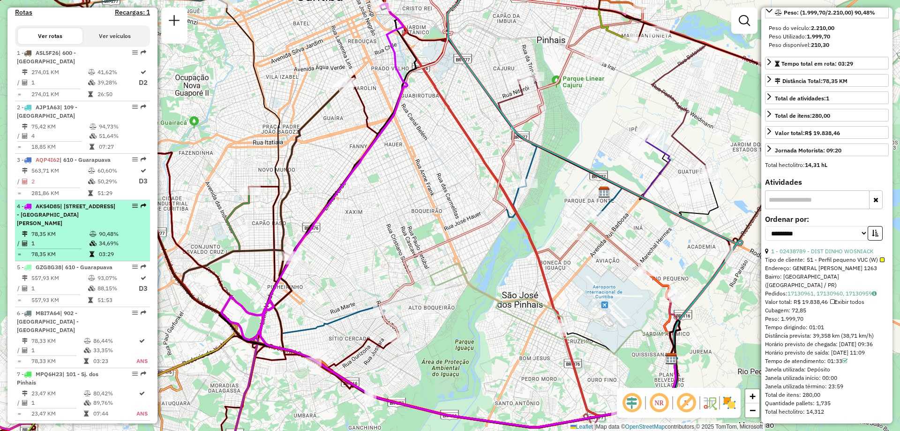
scroll to position [375, 0]
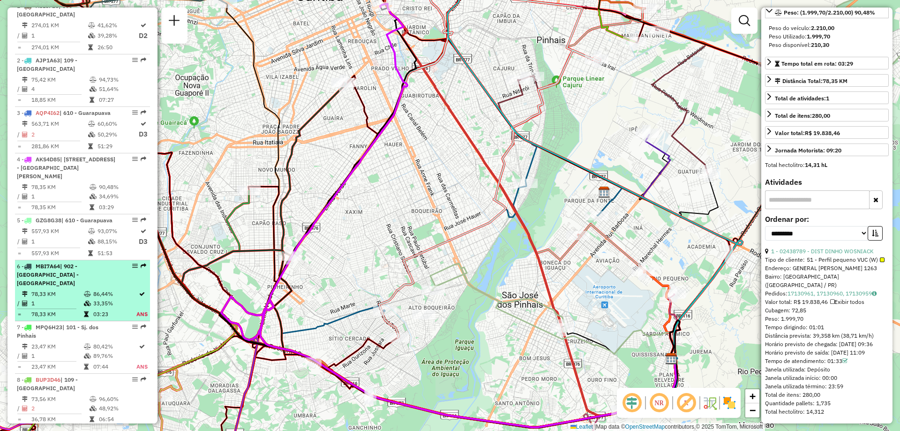
click at [93, 293] on td "86,44%" at bounding box center [114, 293] width 43 height 9
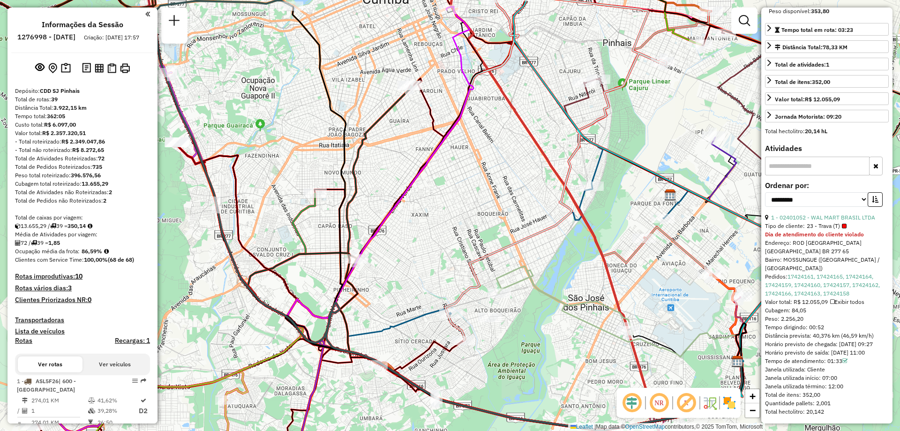
scroll to position [141, 0]
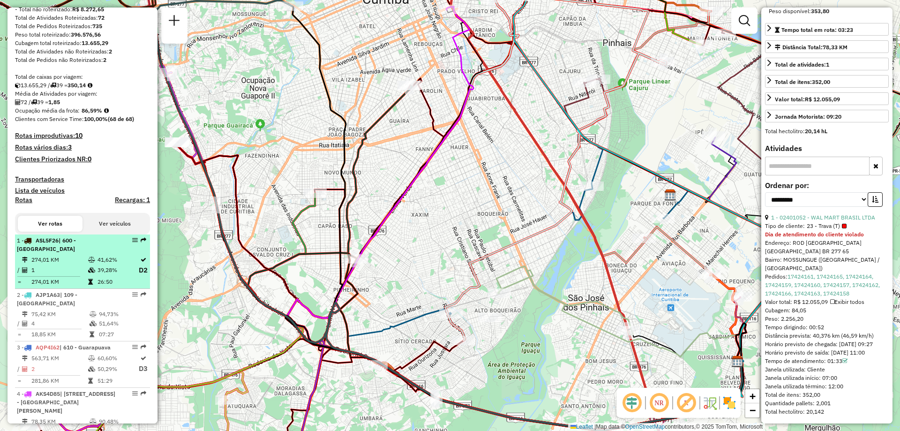
click at [67, 253] on div "1 - ASL5F26 | 600 - Ponta Grossa" at bounding box center [66, 244] width 99 height 17
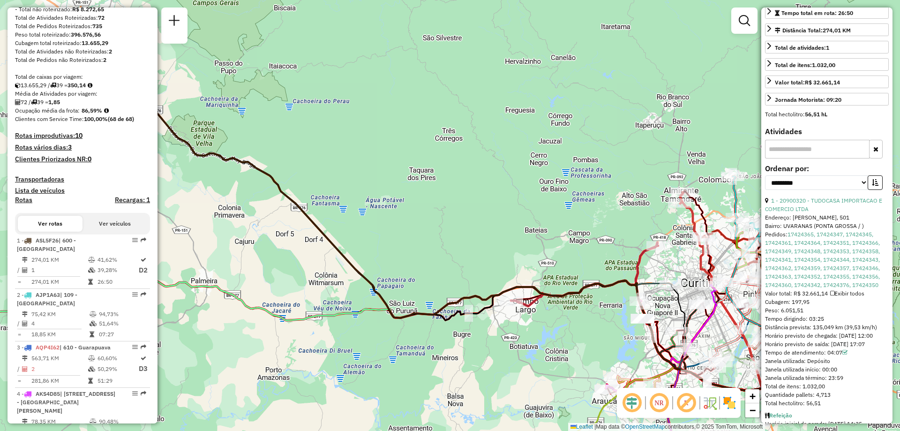
scroll to position [282, 0]
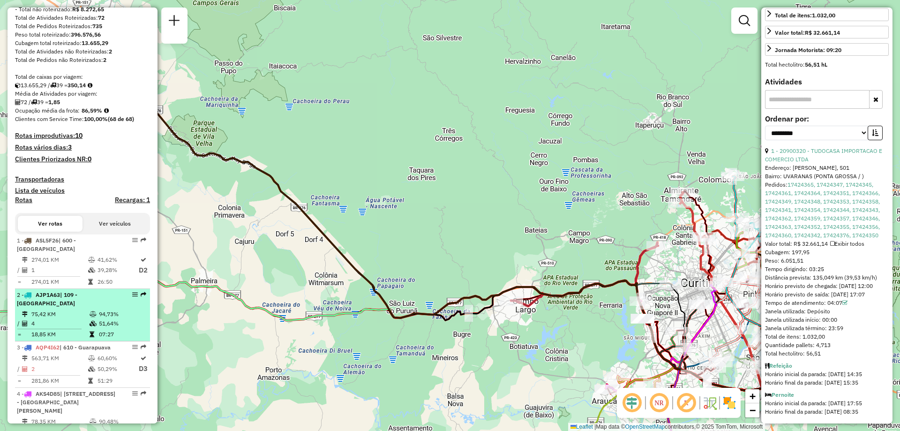
click at [53, 308] on li "2 - AJP1A63 | 109 - Colombo 75,42 KM 94,73% / 4 51,64% = 18,85 KM 07:27" at bounding box center [82, 315] width 135 height 52
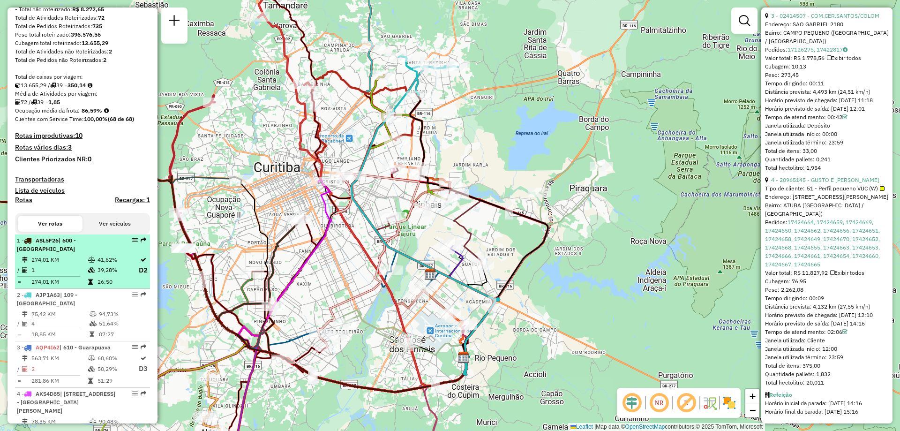
scroll to position [234, 0]
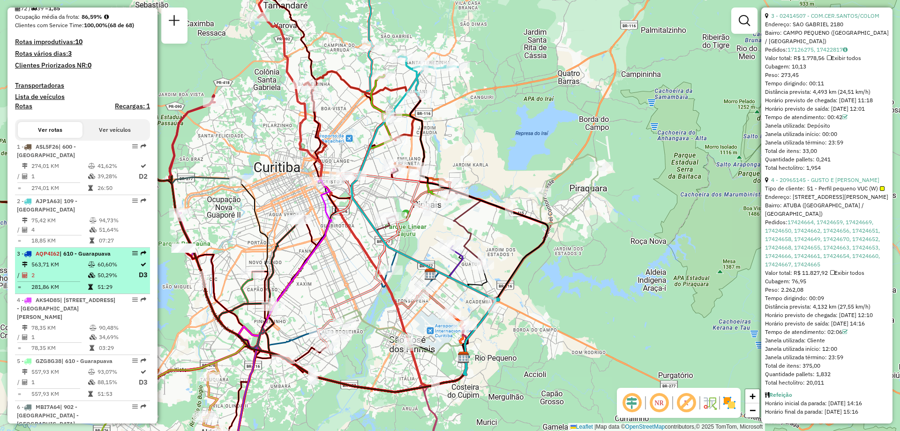
click at [65, 275] on td "2" at bounding box center [59, 275] width 57 height 12
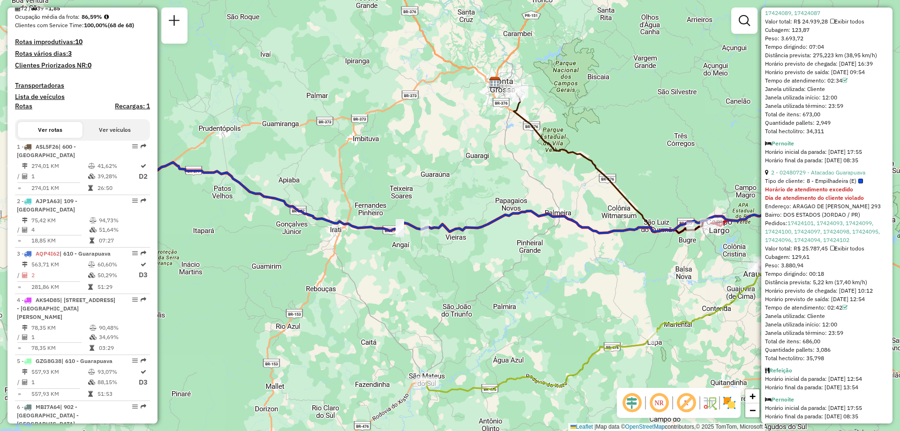
scroll to position [512, 0]
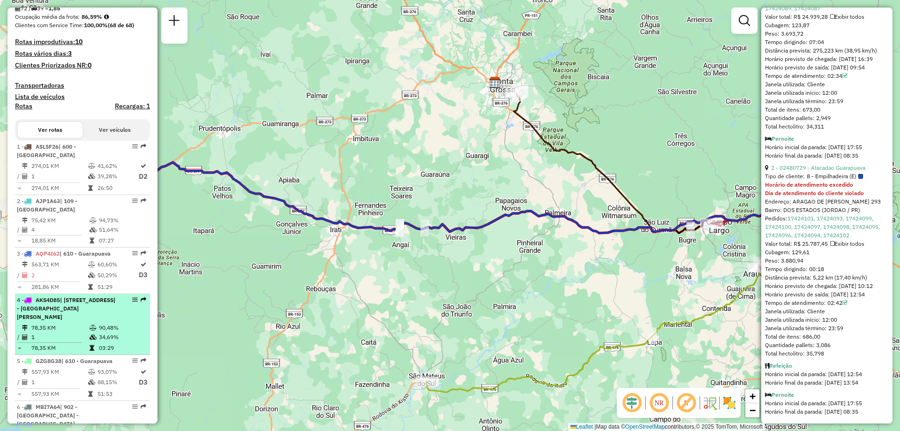
click at [79, 318] on span "| 130 - Bairro alto , 131 - Cajuru, 132 - Boqueirão, 900 - Centro de Curitiba -…" at bounding box center [66, 308] width 98 height 24
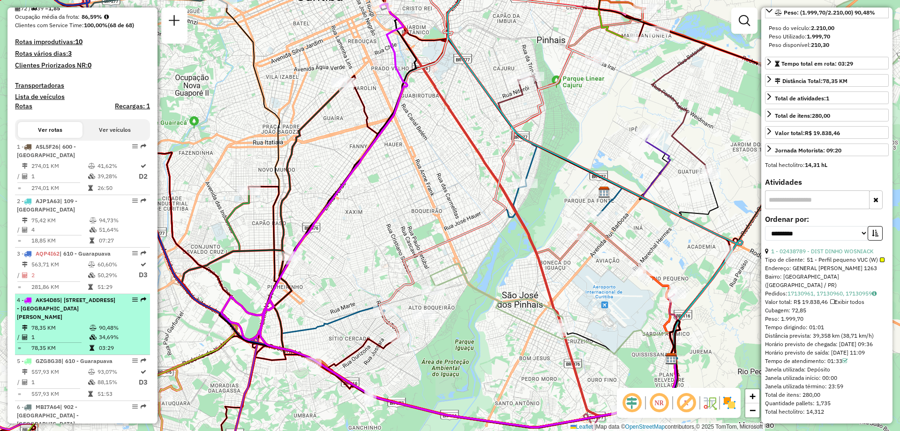
scroll to position [281, 0]
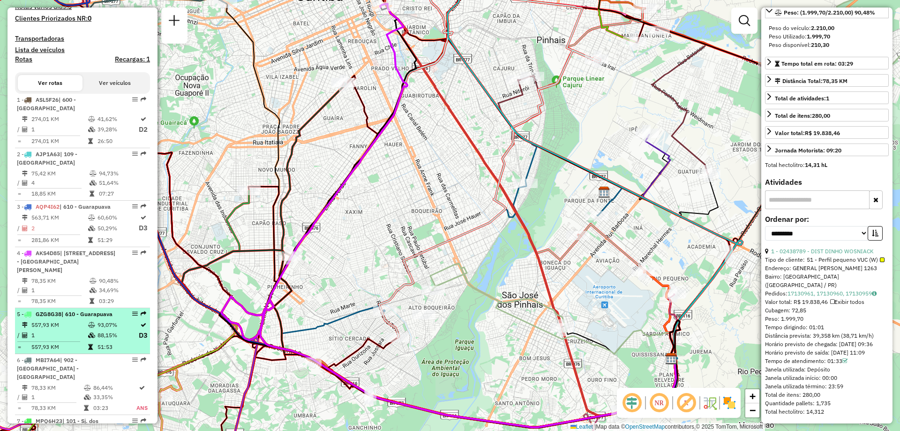
click at [44, 339] on td "1" at bounding box center [59, 335] width 57 height 12
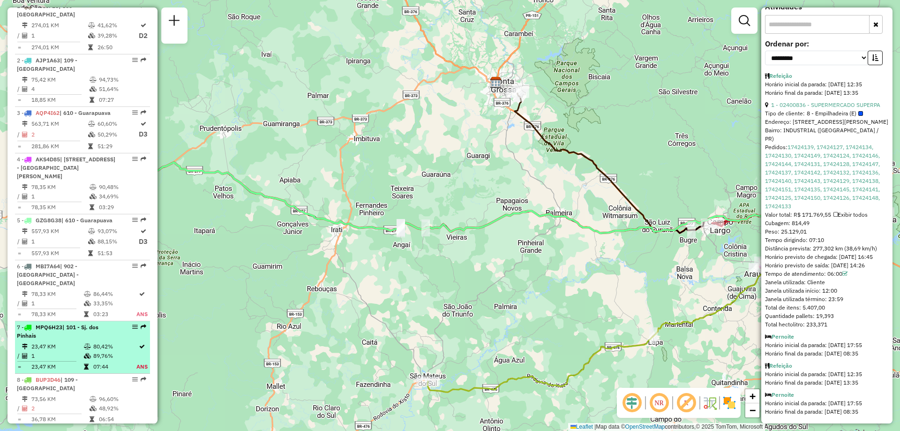
scroll to position [469, 0]
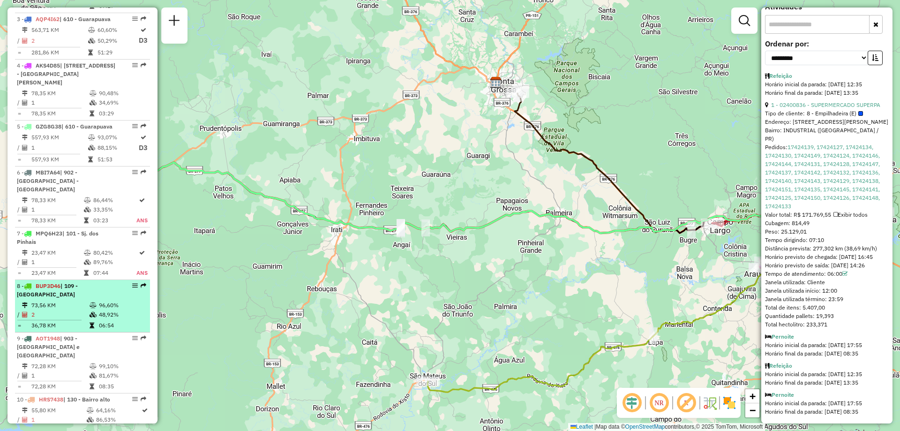
click at [55, 300] on td "73,56 KM" at bounding box center [60, 304] width 58 height 9
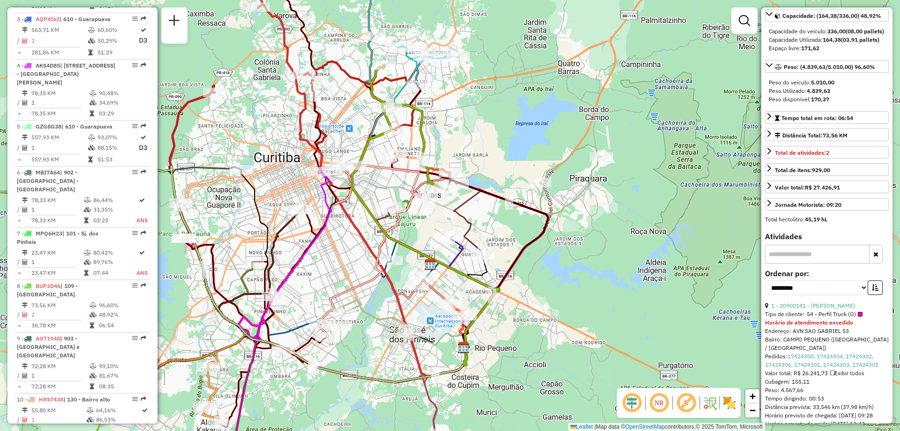
scroll to position [374, 0]
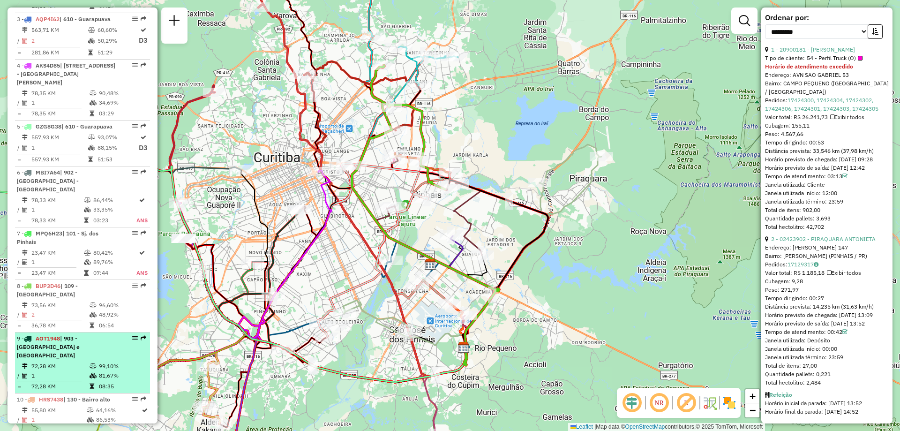
click at [79, 343] on li "9 - AOT1948 | 903 - Vila Izabel e Agua verde 72,28 KM 99,10% / 1 81,67% = 72,28…" at bounding box center [82, 362] width 135 height 61
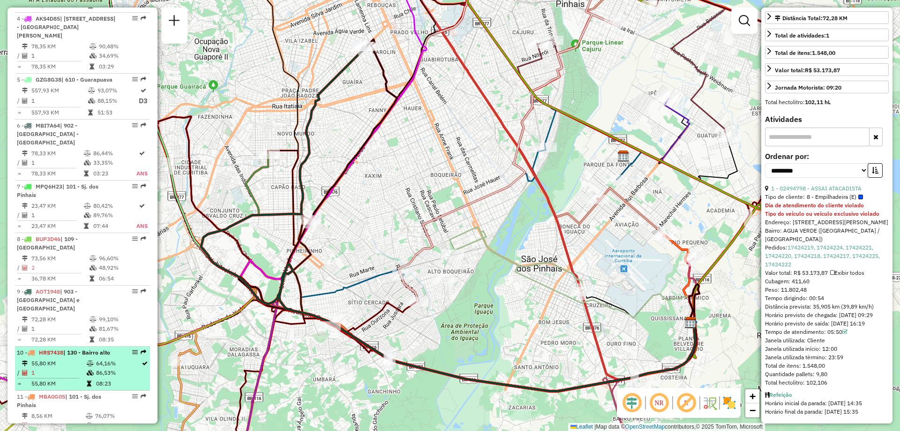
scroll to position [562, 0]
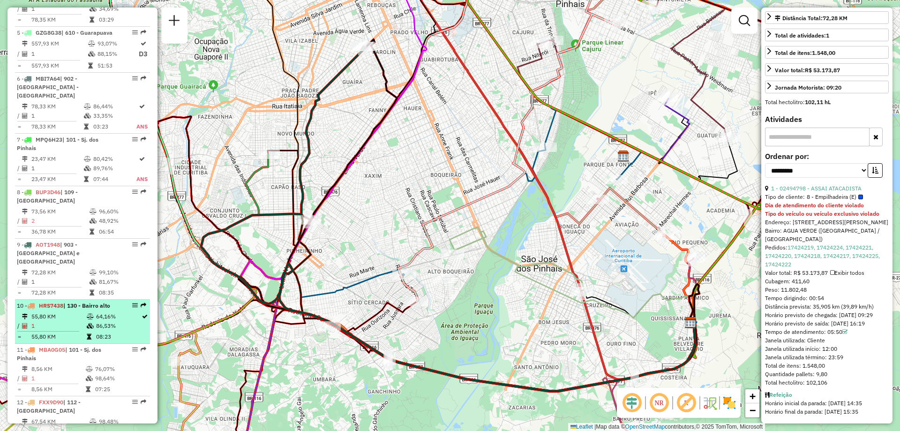
click at [60, 321] on td "1" at bounding box center [58, 325] width 55 height 9
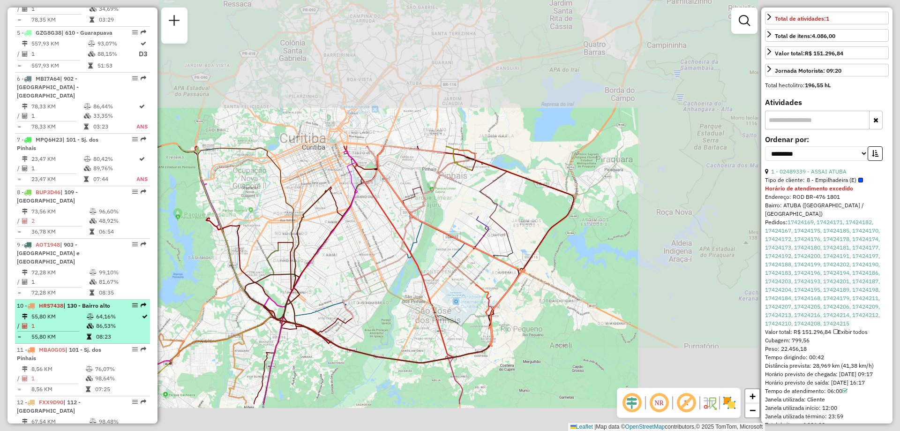
scroll to position [303, 0]
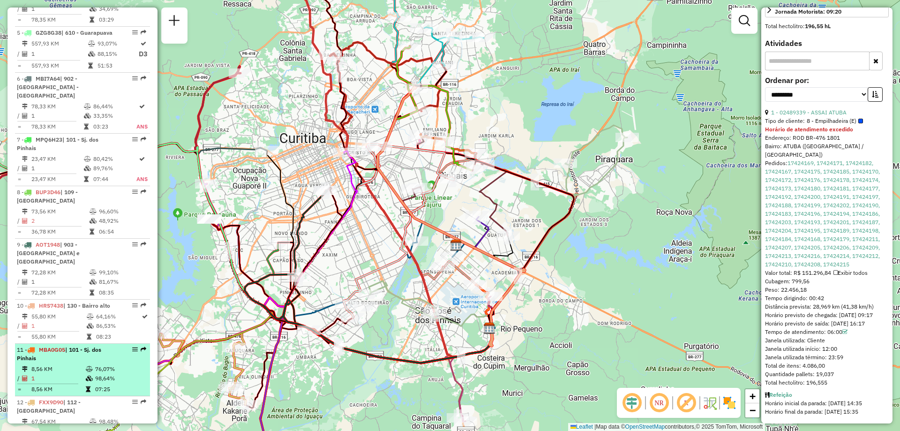
click at [67, 345] on div "11 - MBA0G05 | 101 - Sj. dos Pinhais" at bounding box center [66, 353] width 99 height 17
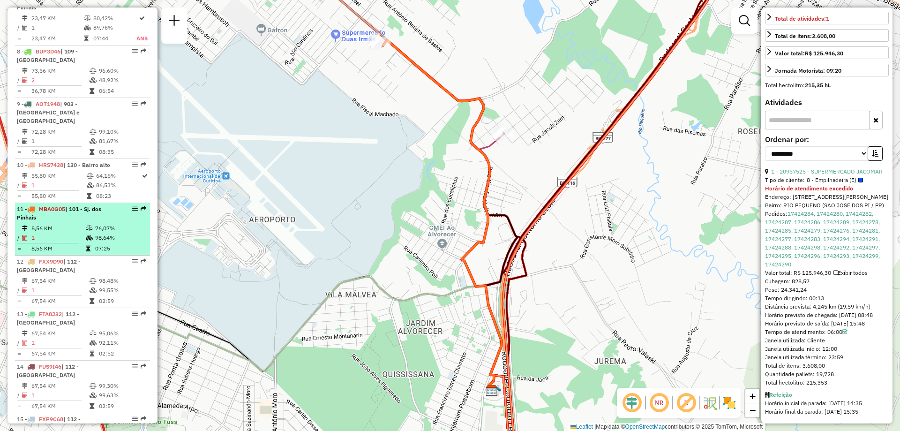
scroll to position [750, 0]
